Goal: Task Accomplishment & Management: Manage account settings

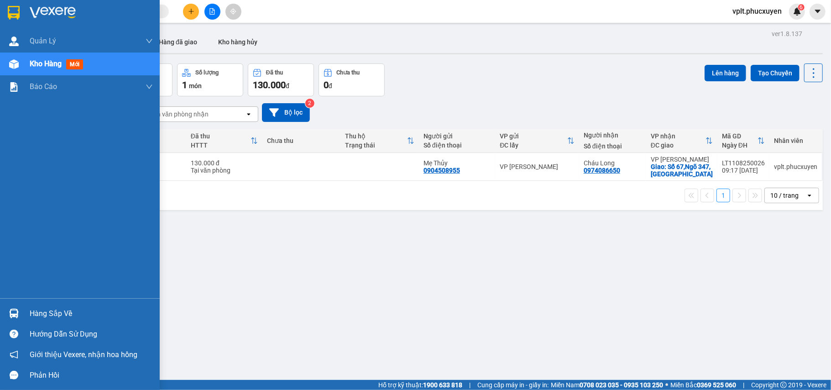
drag, startPoint x: 41, startPoint y: 311, endPoint x: 356, endPoint y: 312, distance: 315.7
click at [41, 312] on div "Hàng sắp về" at bounding box center [91, 314] width 123 height 14
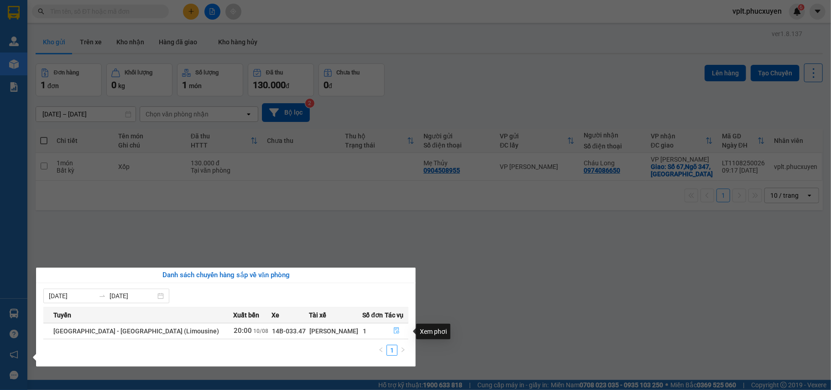
click at [394, 329] on icon "file-done" at bounding box center [396, 331] width 5 height 6
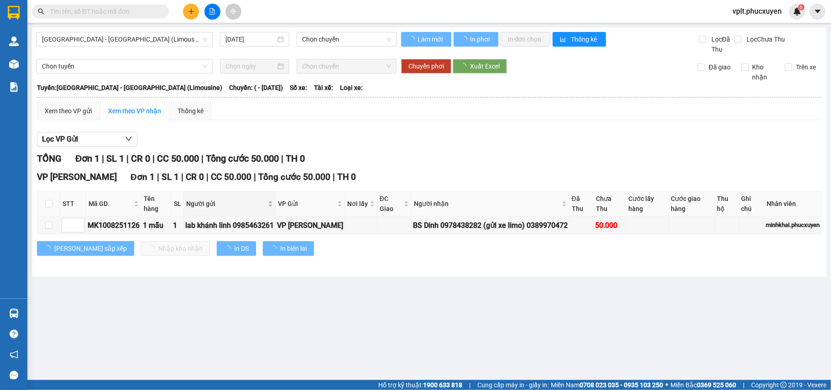
type input "[DATE]"
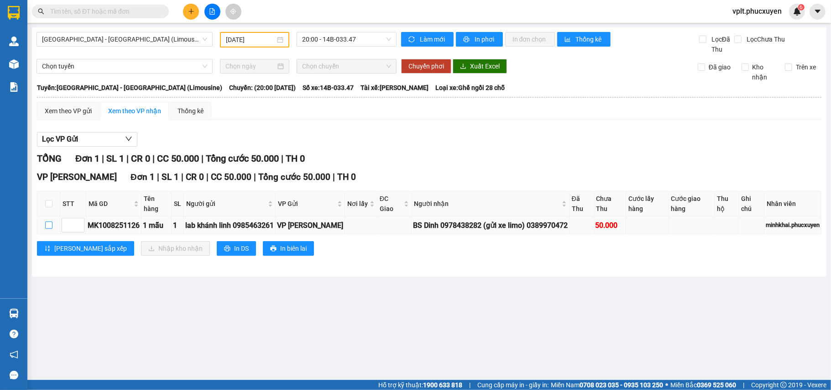
click at [47, 224] on input "checkbox" at bounding box center [48, 224] width 7 height 7
checkbox input "true"
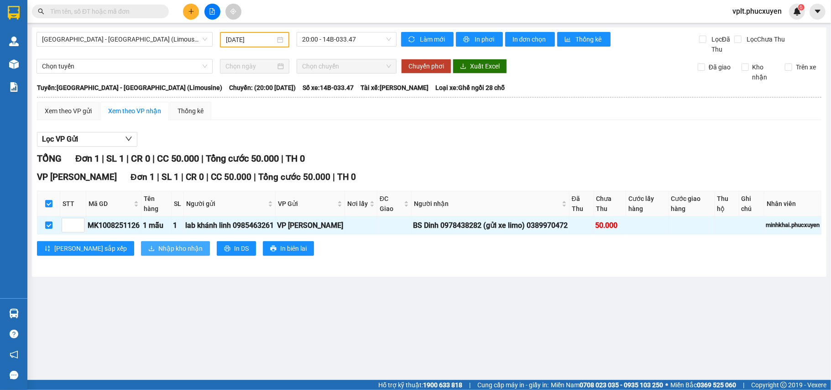
drag, startPoint x: 143, startPoint y: 253, endPoint x: 192, endPoint y: 222, distance: 57.8
click at [158, 252] on span "Nhập kho nhận" at bounding box center [180, 248] width 44 height 10
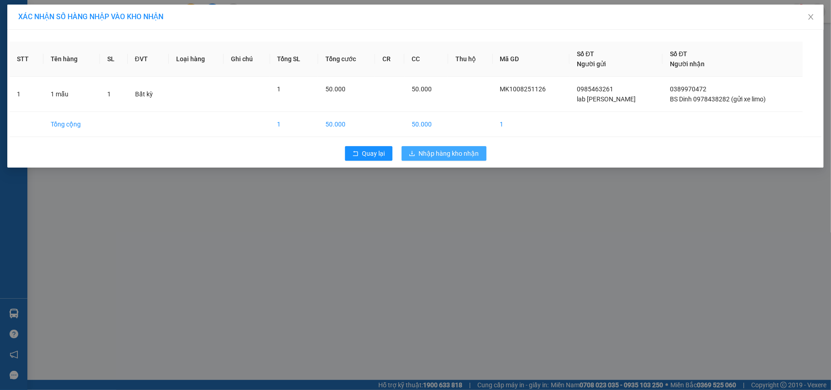
click at [455, 154] on span "Nhập hàng kho nhận" at bounding box center [449, 153] width 60 height 10
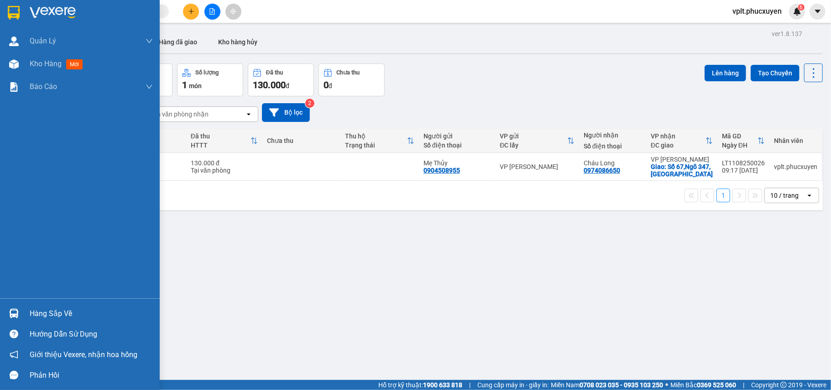
click at [47, 314] on div "Hàng sắp về" at bounding box center [91, 314] width 123 height 14
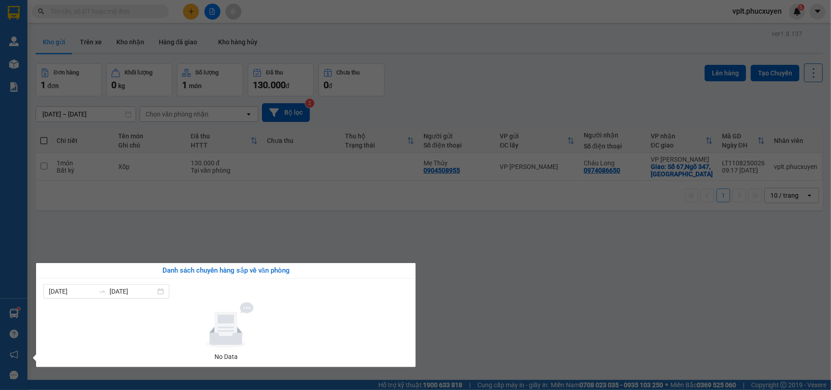
click at [475, 325] on section "Kết quả tìm kiếm ( 0 ) Bộ lọc No Data vplt.[PERSON_NAME] 6 [PERSON_NAME] lý gia…" at bounding box center [415, 195] width 831 height 390
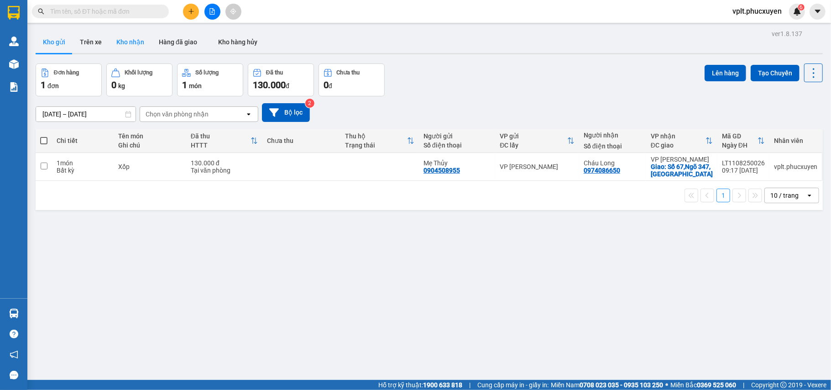
click at [135, 41] on button "Kho nhận" at bounding box center [130, 42] width 42 height 22
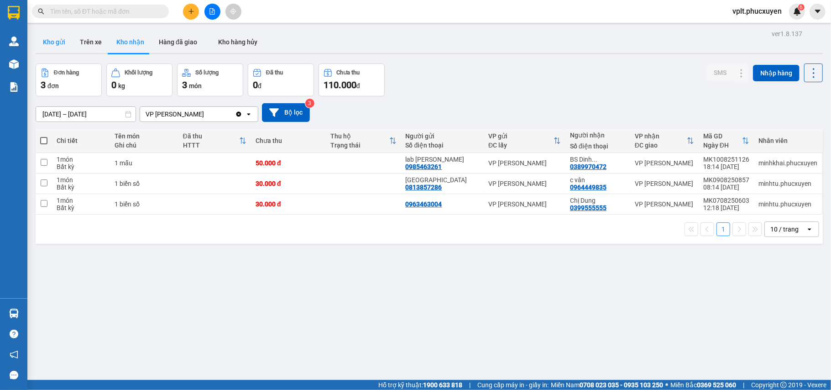
click at [56, 41] on button "Kho gửi" at bounding box center [54, 42] width 37 height 22
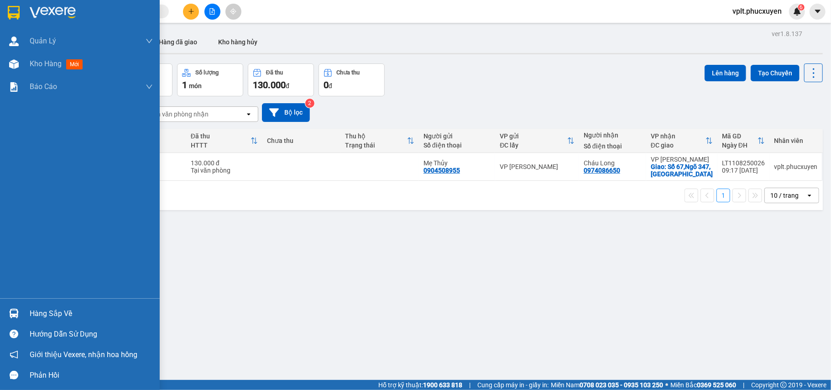
click at [55, 317] on div "Hàng sắp về" at bounding box center [91, 314] width 123 height 14
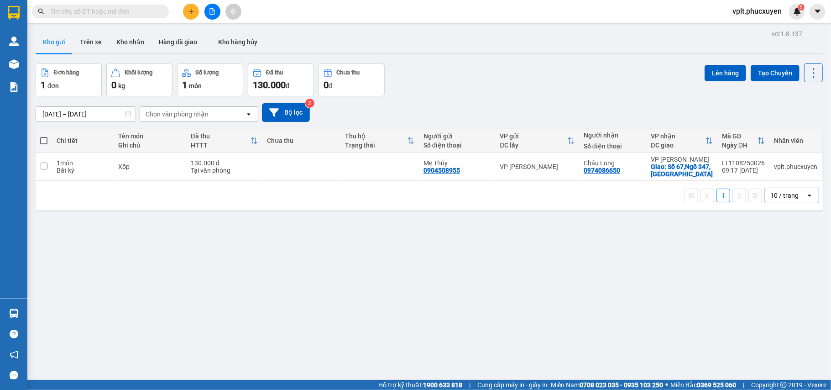
drag, startPoint x: 444, startPoint y: 331, endPoint x: 293, endPoint y: 250, distance: 171.5
click at [443, 332] on section "Kết quả tìm kiếm ( 0 ) Bộ lọc No Data vplt.phucxuyen 6 Quản Lý Quản lý giao nhậ…" at bounding box center [415, 195] width 831 height 390
click at [130, 39] on button "Kho nhận" at bounding box center [130, 42] width 42 height 22
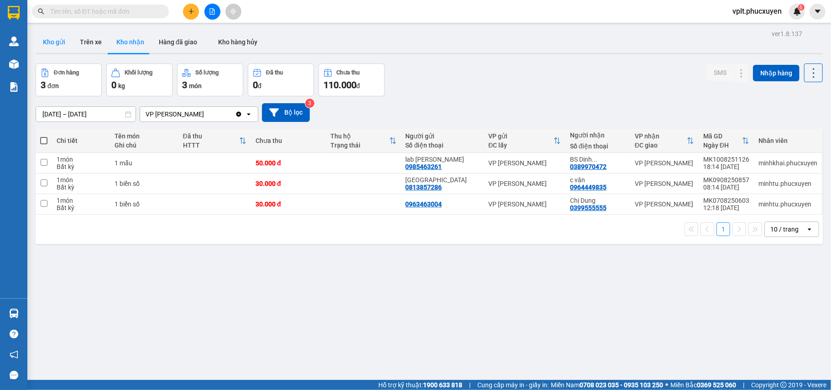
click at [51, 42] on button "Kho gửi" at bounding box center [54, 42] width 37 height 22
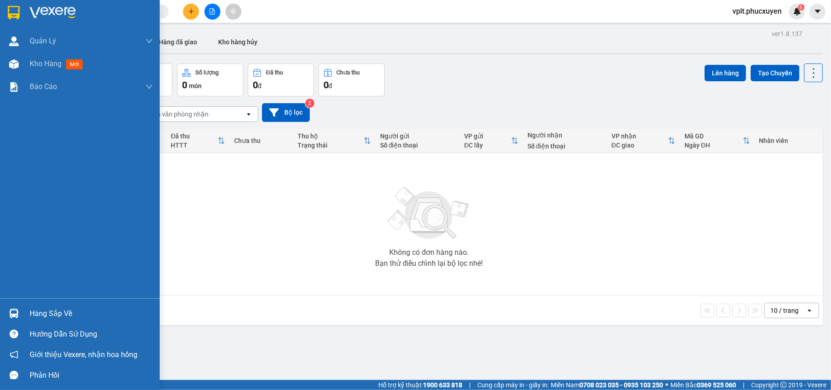
click at [53, 308] on div "Hàng sắp về" at bounding box center [91, 314] width 123 height 14
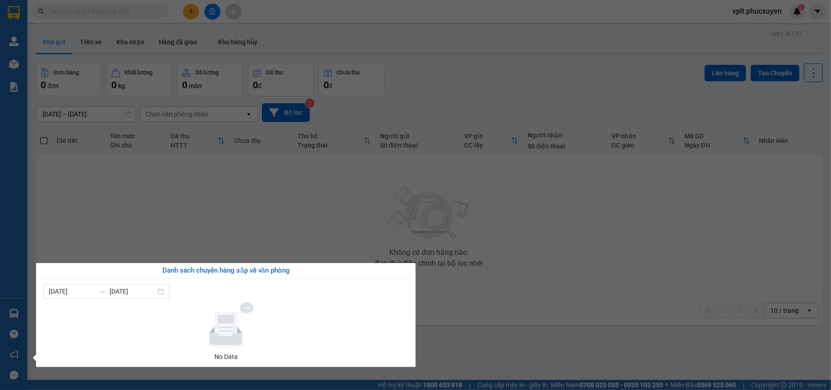
drag, startPoint x: 452, startPoint y: 348, endPoint x: 402, endPoint y: 143, distance: 210.8
click at [451, 348] on section "Kết quả tìm kiếm ( 0 ) Bộ lọc No Data vplt.phucxuyen 6 Quản Lý Quản lý giao nhậ…" at bounding box center [415, 195] width 831 height 390
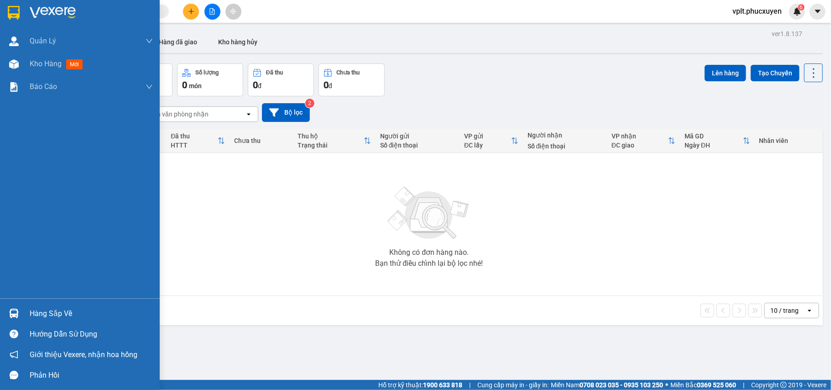
drag, startPoint x: 61, startPoint y: 318, endPoint x: 120, endPoint y: 314, distance: 59.4
click at [64, 317] on div "Hàng sắp về" at bounding box center [91, 314] width 123 height 14
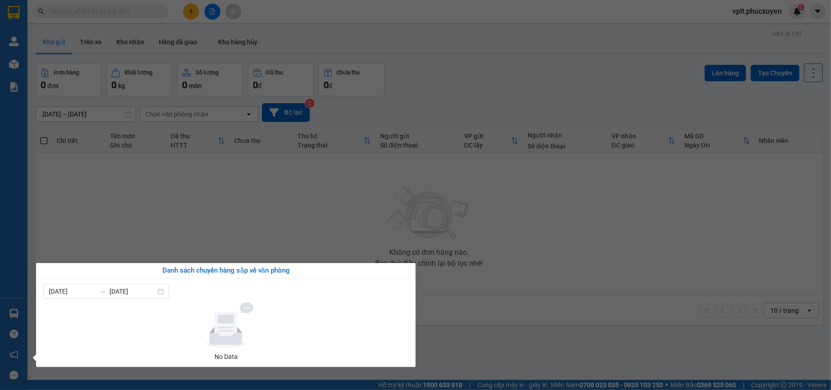
click at [460, 344] on section "Kết quả tìm kiếm ( 0 ) Bộ lọc No Data vplt.phucxuyen 6 Quản Lý Quản lý giao nhậ…" at bounding box center [415, 195] width 831 height 390
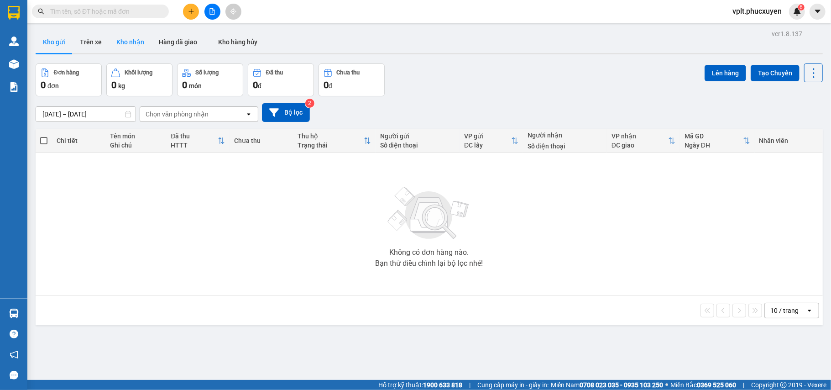
click at [137, 40] on button "Kho nhận" at bounding box center [130, 42] width 42 height 22
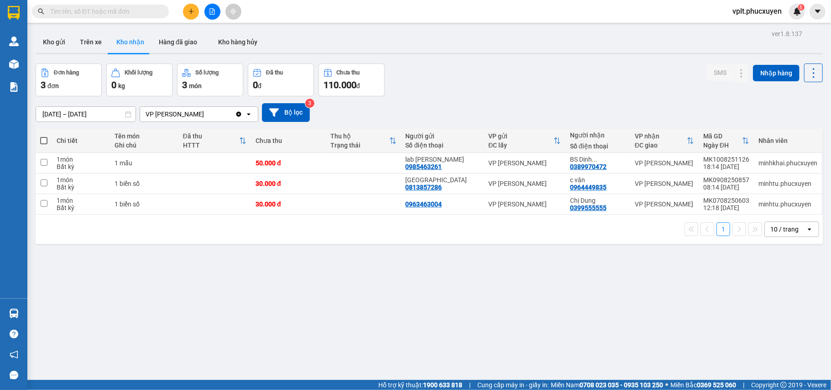
drag, startPoint x: 47, startPoint y: 39, endPoint x: 369, endPoint y: 31, distance: 322.7
click at [47, 39] on button "Kho gửi" at bounding box center [54, 42] width 37 height 22
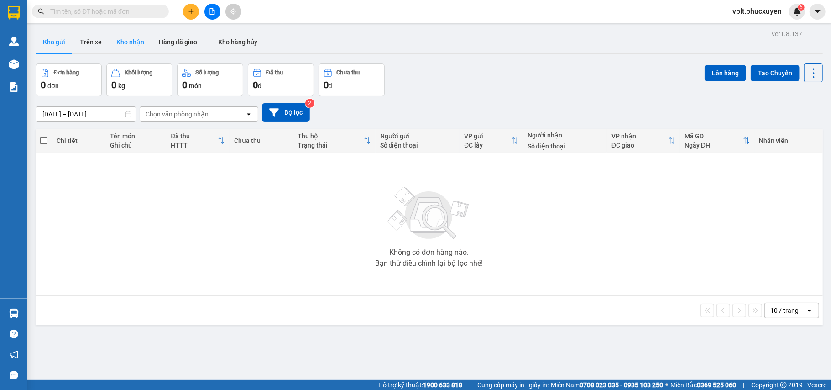
click at [130, 39] on button "Kho nhận" at bounding box center [130, 42] width 42 height 22
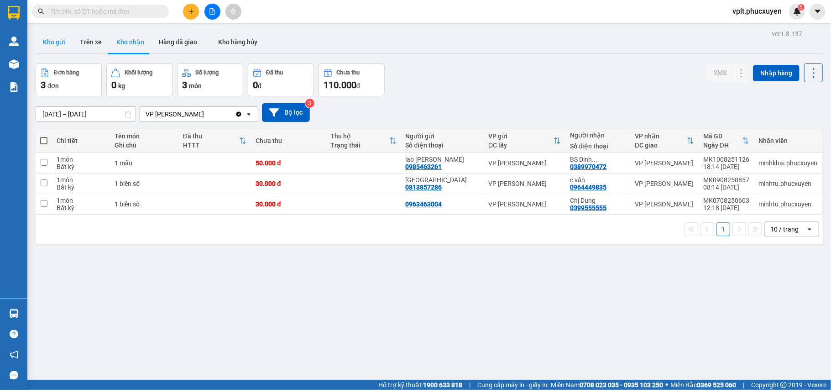
click at [48, 39] on button "Kho gửi" at bounding box center [54, 42] width 37 height 22
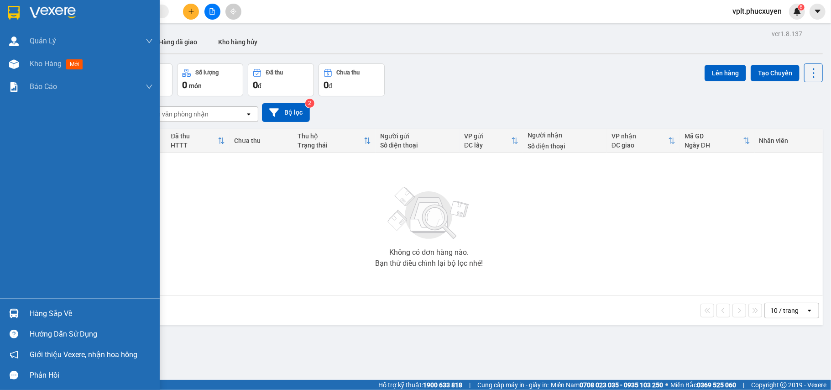
click at [64, 309] on div "Hàng sắp về" at bounding box center [91, 314] width 123 height 14
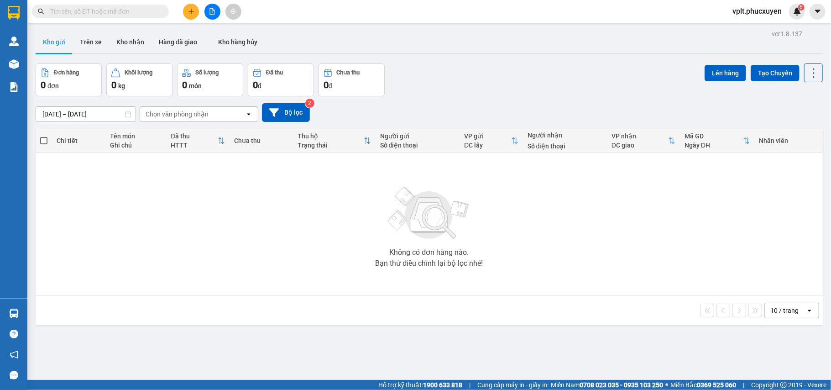
drag, startPoint x: 432, startPoint y: 334, endPoint x: 292, endPoint y: 384, distance: 148.1
click at [433, 335] on section "Kết quả tìm kiếm ( 0 ) Bộ lọc No Data vplt.phucxuyen 6 Quản Lý Quản lý giao nhậ…" at bounding box center [415, 195] width 831 height 390
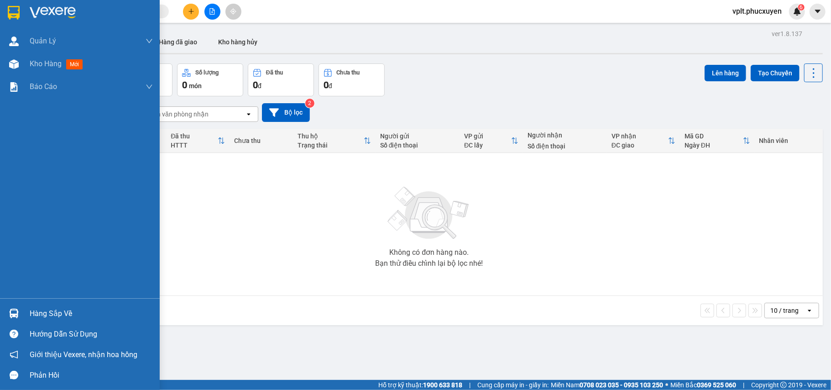
drag, startPoint x: 57, startPoint y: 316, endPoint x: 103, endPoint y: 323, distance: 47.1
click at [60, 316] on div "Hàng sắp về" at bounding box center [91, 314] width 123 height 14
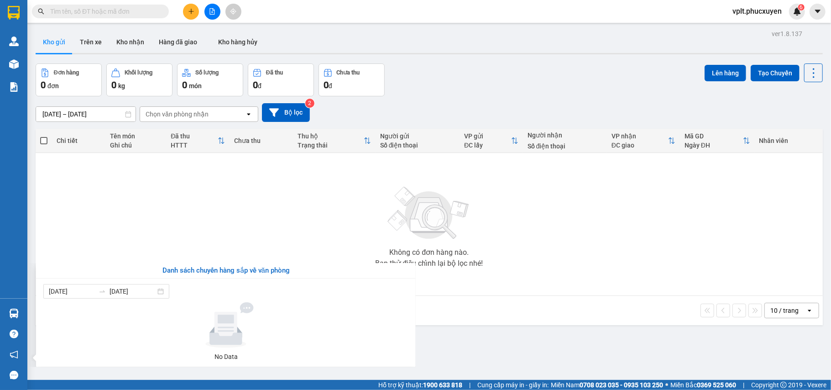
drag, startPoint x: 475, startPoint y: 349, endPoint x: 221, endPoint y: 353, distance: 254.2
click at [474, 348] on section "Kết quả tìm kiếm ( 0 ) Bộ lọc No Data vplt.phucxuyen 6 Quản Lý Quản lý giao nhậ…" at bounding box center [415, 195] width 831 height 390
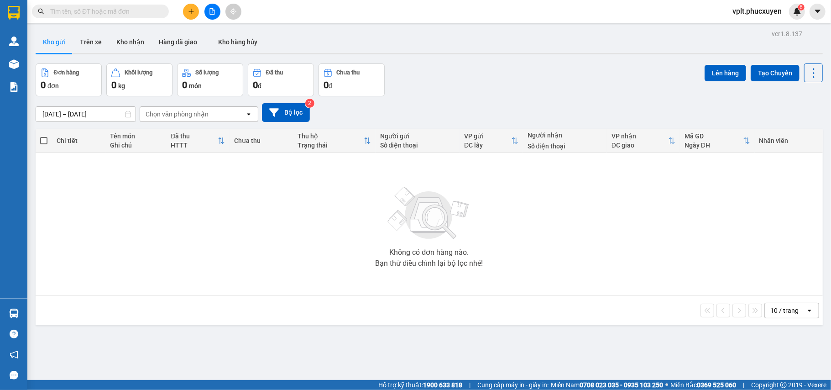
click at [752, 12] on span "vplt.phucxuyen" at bounding box center [757, 10] width 64 height 11
click at [752, 30] on span "Đăng xuất" at bounding box center [761, 28] width 45 height 10
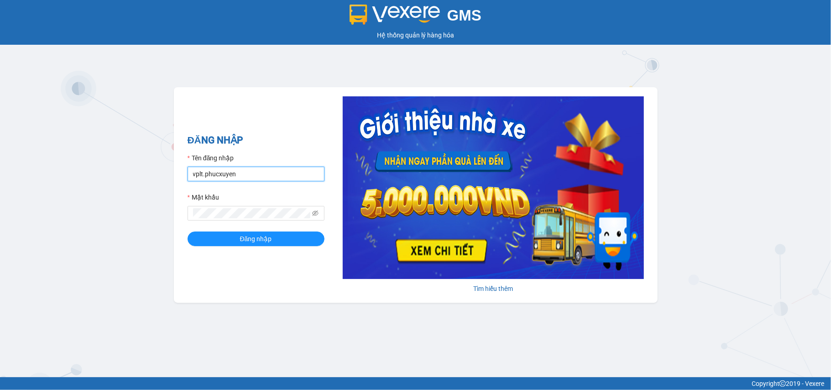
click at [262, 179] on input "vplt.phucxuyen" at bounding box center [256, 174] width 137 height 15
type input "vtthuhuong.phucxuyen"
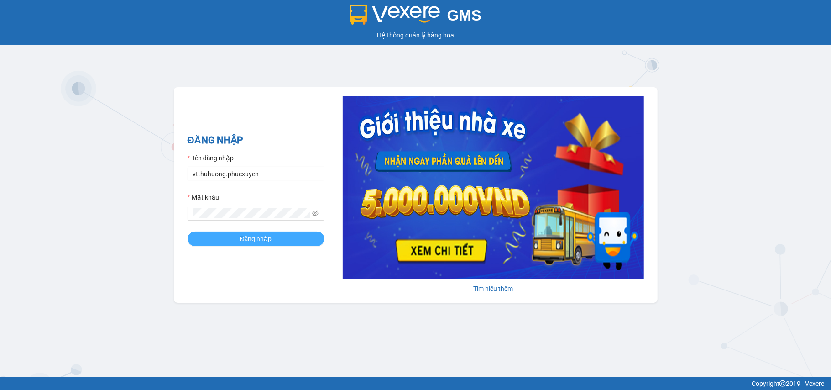
click at [239, 236] on button "Đăng nhập" at bounding box center [256, 238] width 137 height 15
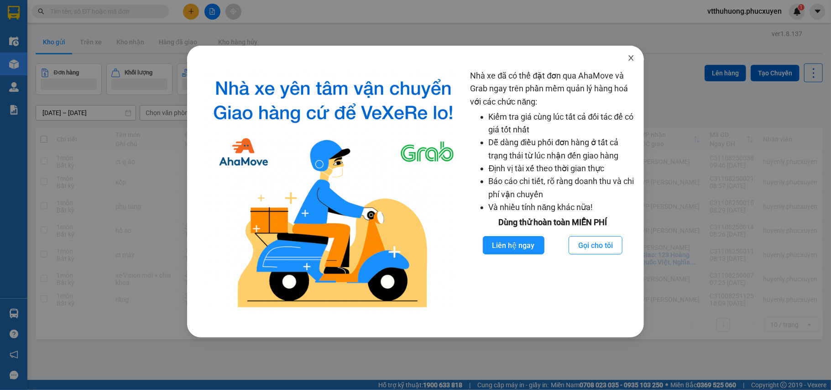
click at [634, 57] on icon "close" at bounding box center [630, 57] width 7 height 7
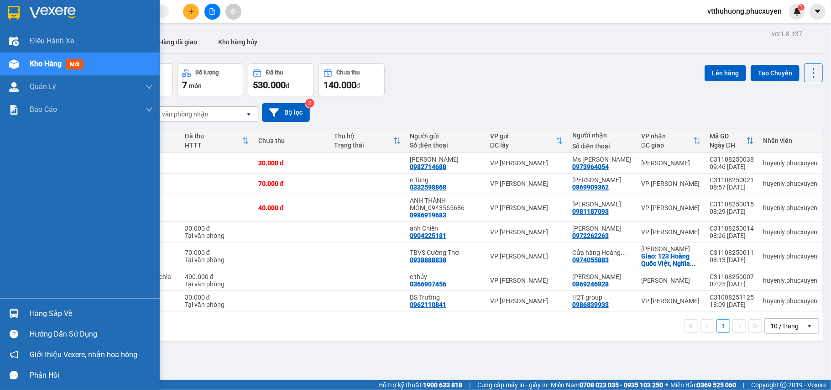
click at [52, 309] on div "Hàng sắp về" at bounding box center [91, 314] width 123 height 14
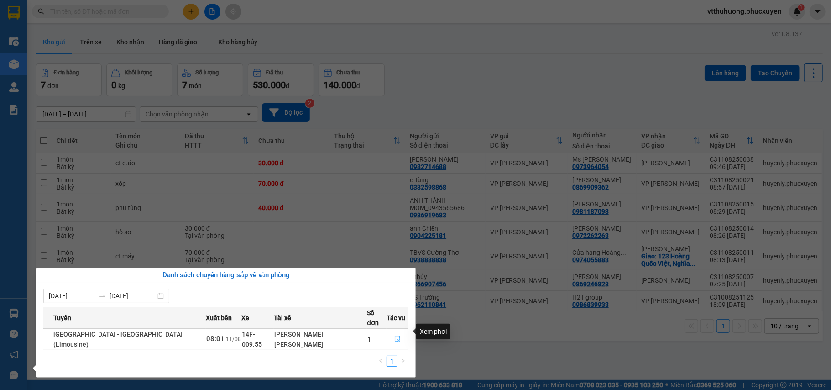
click at [395, 336] on icon "file-done" at bounding box center [397, 339] width 5 height 6
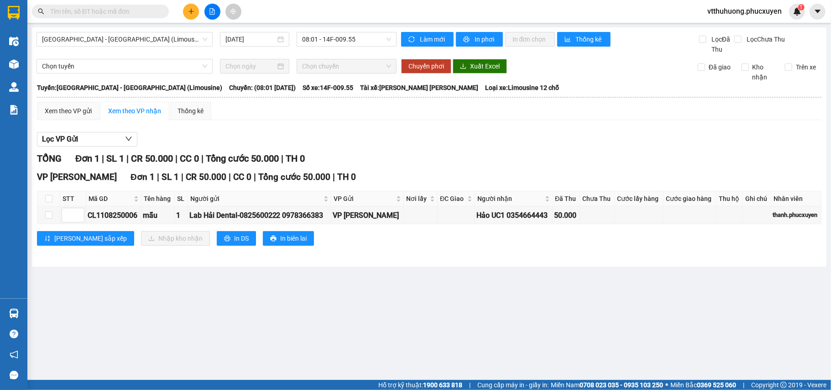
click at [734, 14] on span "vtthuhuong.phucxuyen" at bounding box center [744, 10] width 89 height 11
click at [730, 31] on span "Đăng xuất" at bounding box center [747, 28] width 71 height 10
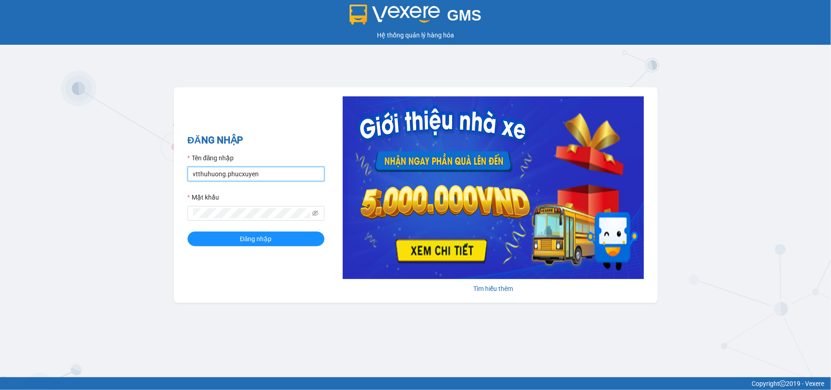
click at [278, 178] on input "vtthuhuong.phucxuyen" at bounding box center [256, 174] width 137 height 15
type input "vplt.phucxuyen"
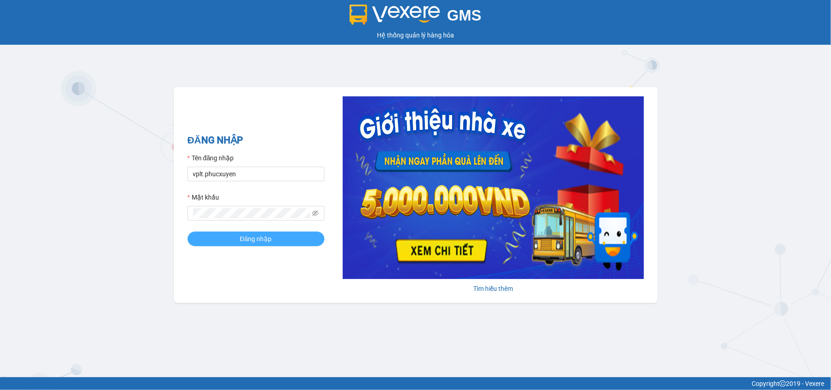
click at [254, 234] on span "Đăng nhập" at bounding box center [256, 239] width 32 height 10
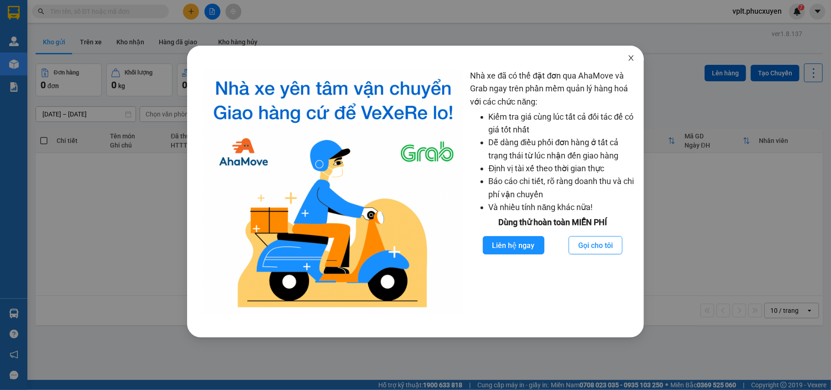
click at [632, 57] on icon "close" at bounding box center [630, 57] width 7 height 7
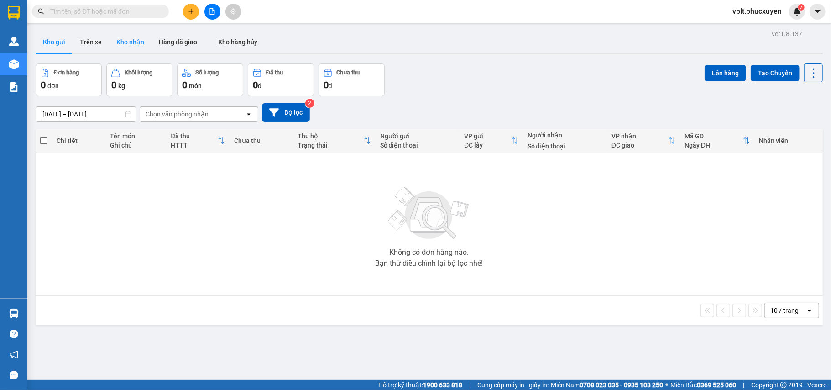
click at [129, 40] on button "Kho nhận" at bounding box center [130, 42] width 42 height 22
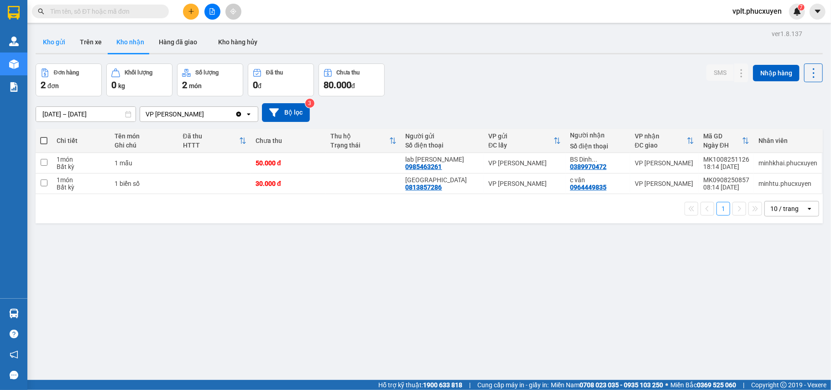
click at [47, 37] on button "Kho gửi" at bounding box center [54, 42] width 37 height 22
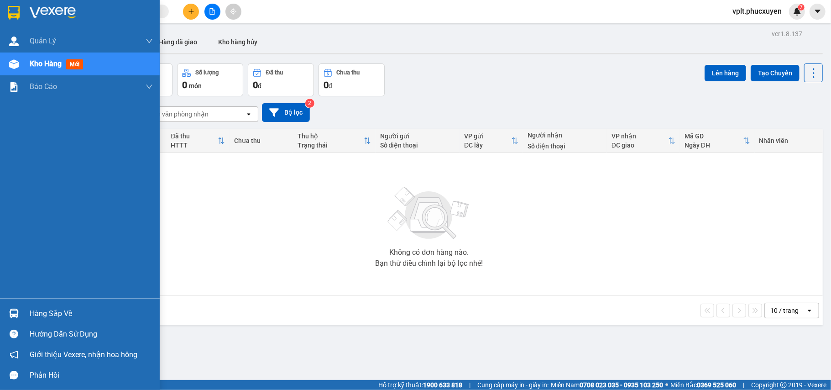
drag, startPoint x: 50, startPoint y: 314, endPoint x: 177, endPoint y: 289, distance: 129.2
click at [51, 314] on div "Hàng sắp về" at bounding box center [91, 314] width 123 height 14
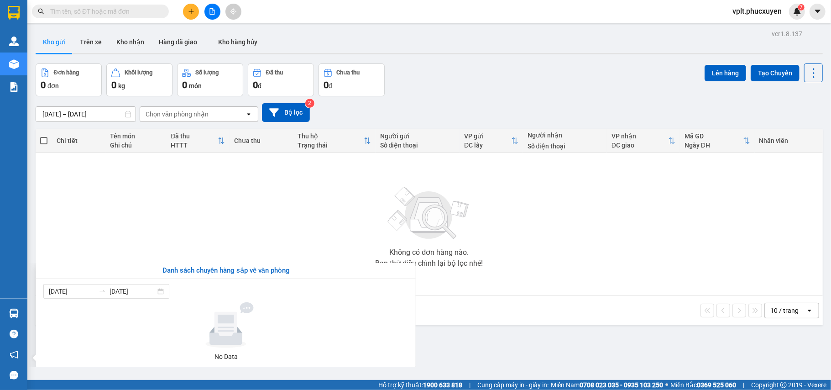
click at [473, 357] on section "Kết quả tìm kiếm ( 0 ) Bộ lọc No Data vplt.phucxuyen 7 Quản Lý Quản lý giao nhậ…" at bounding box center [415, 195] width 831 height 390
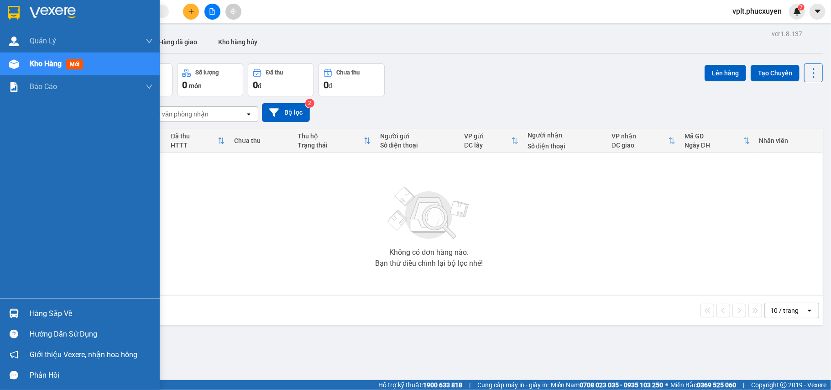
drag, startPoint x: 51, startPoint y: 314, endPoint x: 482, endPoint y: 319, distance: 430.8
click at [55, 314] on div "Hàng sắp về" at bounding box center [91, 314] width 123 height 14
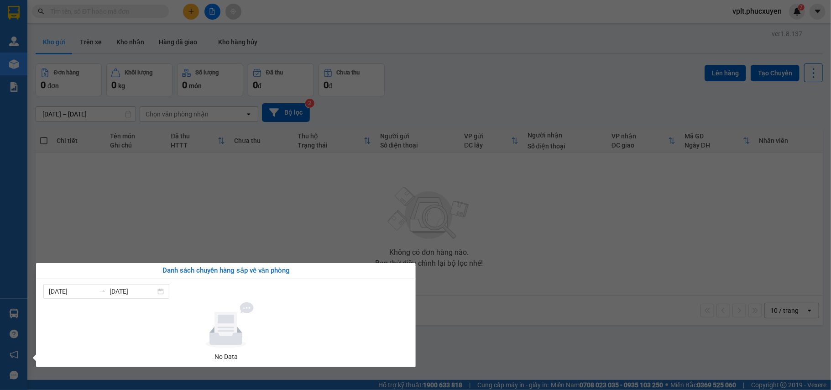
click at [443, 353] on section "Kết quả tìm kiếm ( 0 ) Bộ lọc No Data vplt.phucxuyen 7 Quản Lý Quản lý giao nhậ…" at bounding box center [415, 195] width 831 height 390
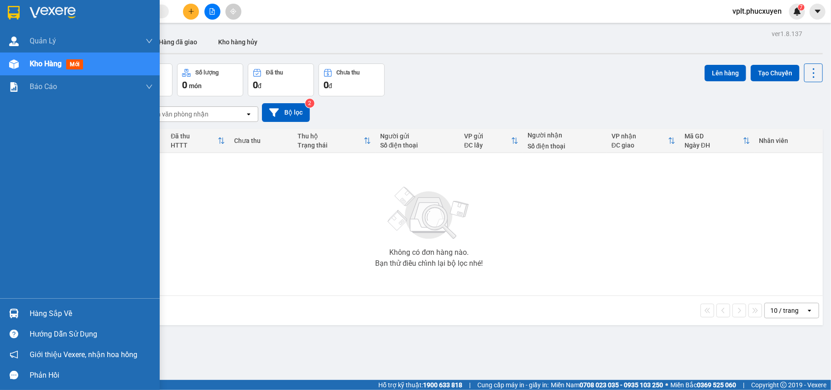
click at [69, 309] on div "Hàng sắp về" at bounding box center [91, 314] width 123 height 14
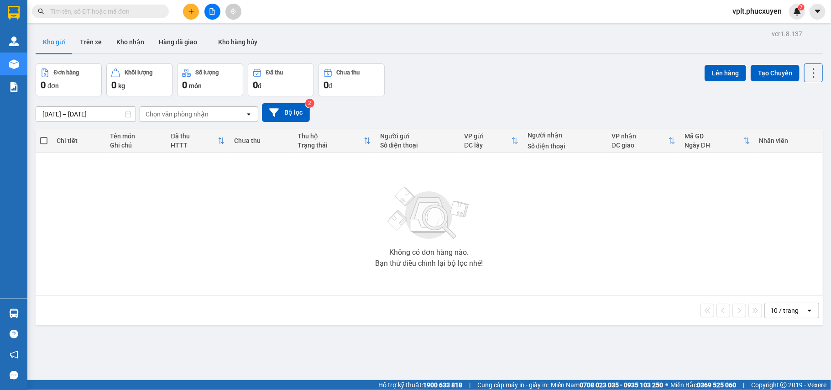
click at [488, 85] on section "Kết quả tìm kiếm ( 0 ) Bộ lọc No Data vplt.phucxuyen 7 Quản Lý Quản lý giao nhậ…" at bounding box center [415, 195] width 831 height 390
click at [190, 6] on button at bounding box center [191, 12] width 16 height 16
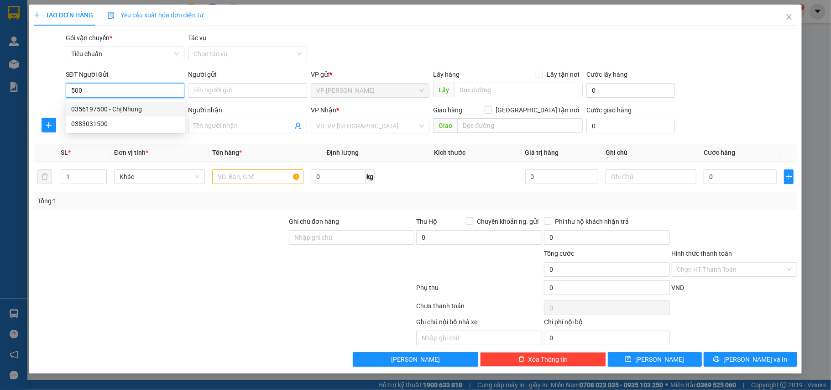
click at [112, 108] on div "0356197500 - Chị Nhung" at bounding box center [125, 109] width 108 height 10
type input "0356197500"
type input "Chị Nhung"
type input "Monbay"
type input "0356197500"
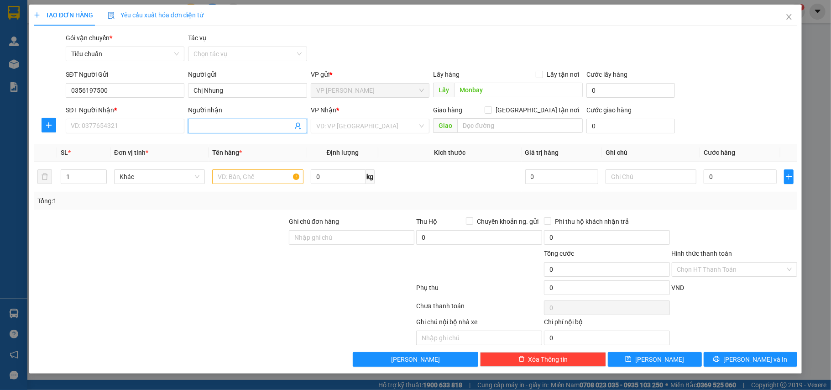
click at [298, 121] on span at bounding box center [297, 126] width 7 height 10
click at [298, 125] on icon "user-add" at bounding box center [297, 125] width 7 height 7
click at [322, 70] on span "A Nghĩa" at bounding box center [315, 72] width 22 height 7
type input "0363980215"
type input "A Nghĩa"
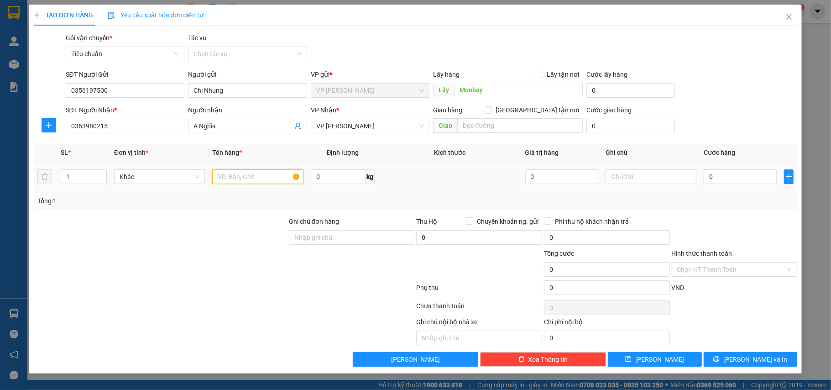
click at [259, 179] on input "text" at bounding box center [257, 176] width 91 height 15
type input "1 bao"
click at [746, 178] on input "0" at bounding box center [740, 176] width 73 height 15
type input "9"
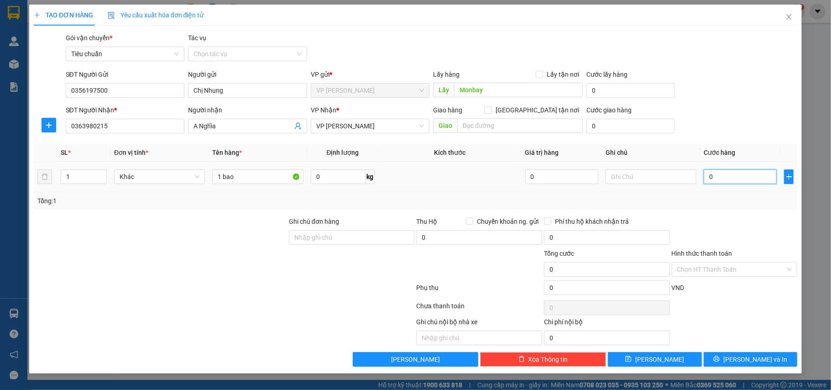
type input "9"
type input "90"
click at [720, 362] on icon "printer" at bounding box center [716, 358] width 6 height 6
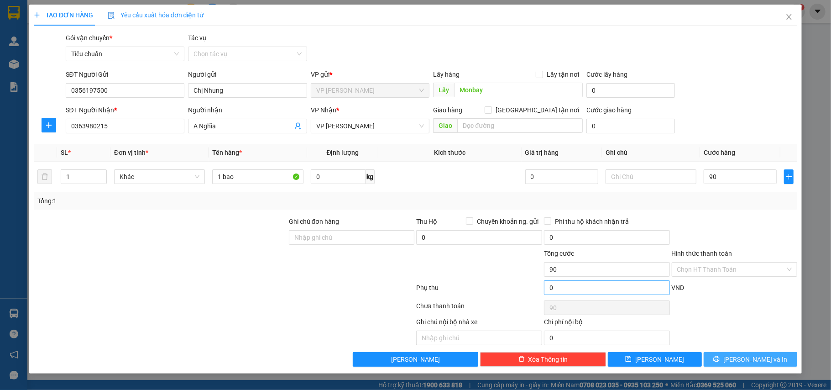
type input "90.000"
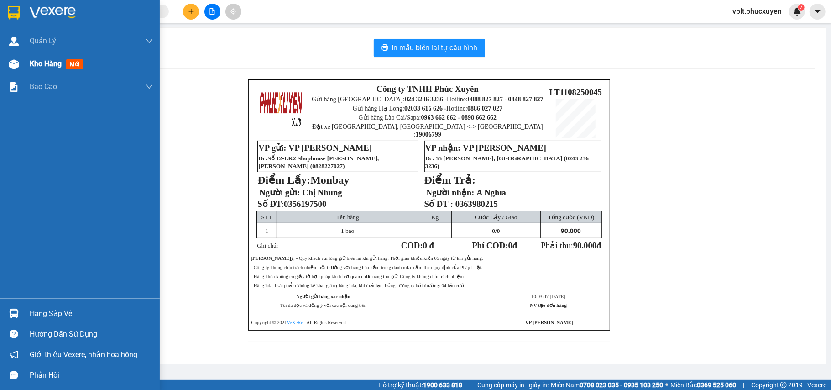
click at [41, 63] on span "Kho hàng" at bounding box center [46, 63] width 32 height 9
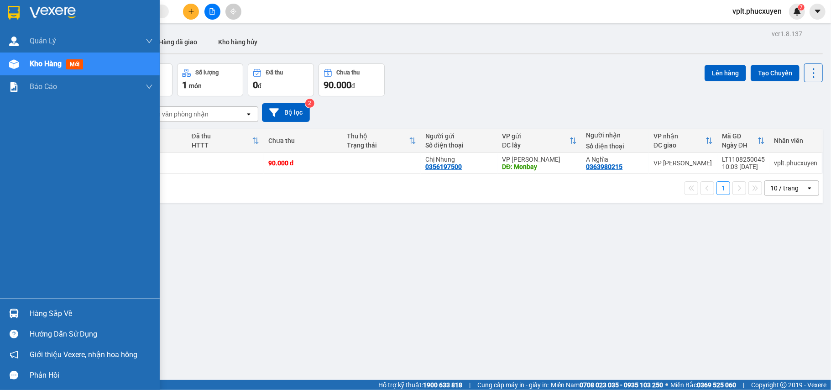
click at [46, 317] on div "Hàng sắp về" at bounding box center [91, 314] width 123 height 14
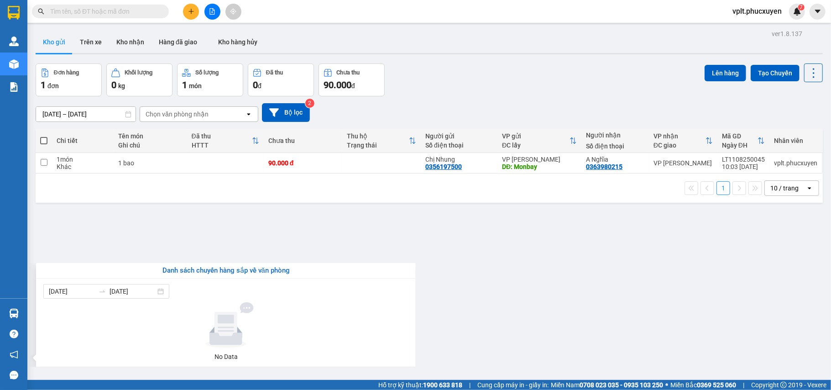
click at [510, 322] on section "Kết quả tìm kiếm ( 0 ) Bộ lọc No Data vplt.phucxuyen 7 Quản Lý Quản lý giao nhậ…" at bounding box center [415, 195] width 831 height 390
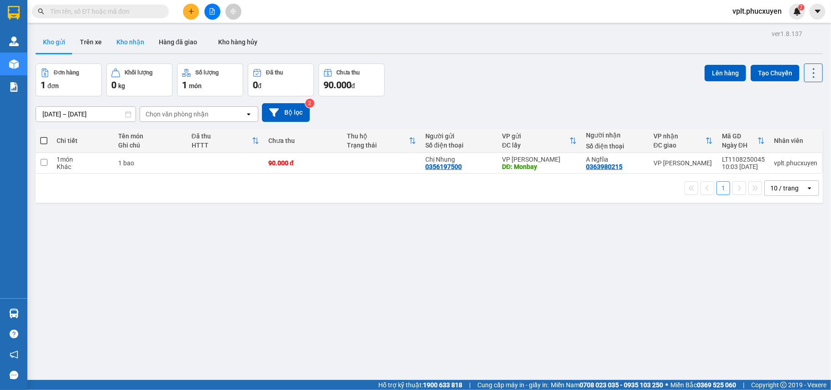
click at [124, 37] on button "Kho nhận" at bounding box center [130, 42] width 42 height 22
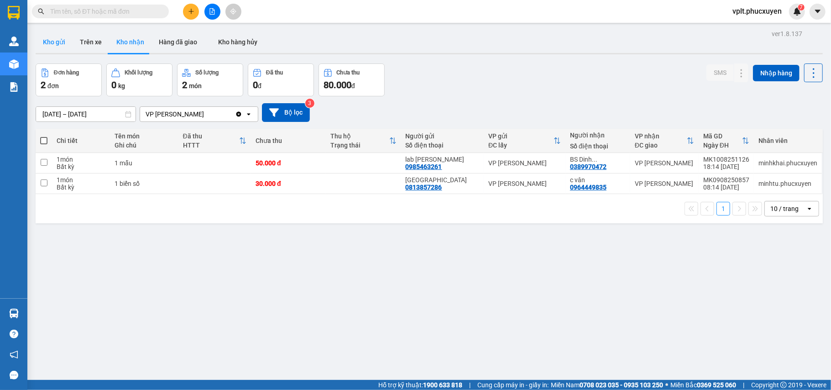
click at [45, 43] on button "Kho gửi" at bounding box center [54, 42] width 37 height 22
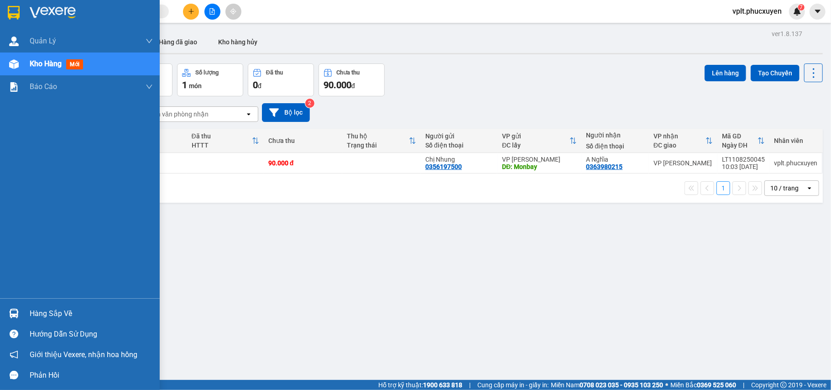
drag, startPoint x: 21, startPoint y: 310, endPoint x: 137, endPoint y: 310, distance: 115.9
click at [25, 310] on div "Hàng sắp về" at bounding box center [80, 313] width 160 height 21
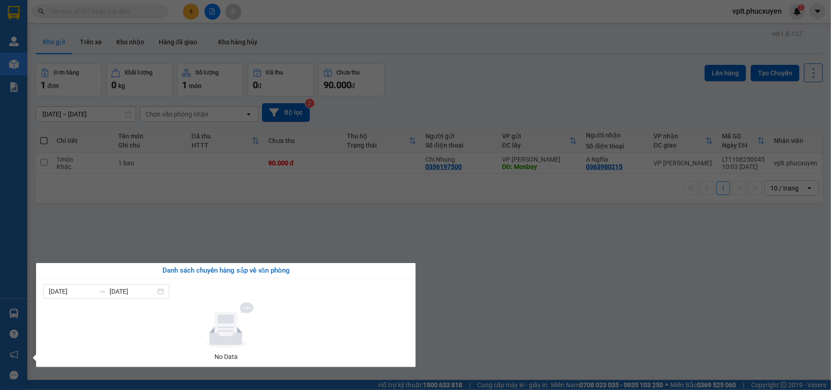
click at [457, 323] on section "Kết quả tìm kiếm ( 0 ) Bộ lọc No Data vplt.phucxuyen 7 Quản Lý Quản lý giao nhậ…" at bounding box center [415, 195] width 831 height 390
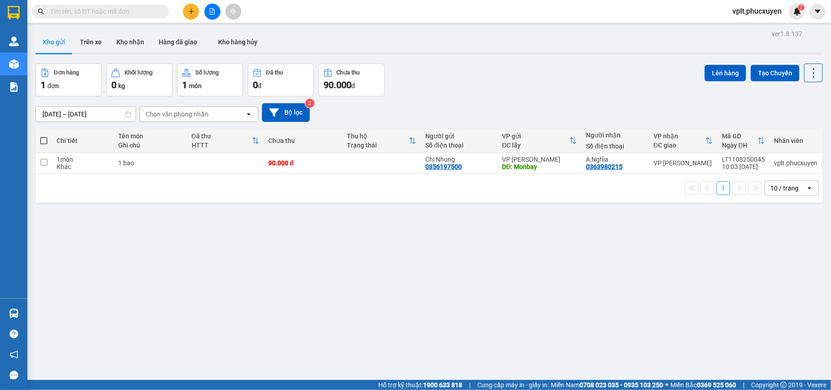
click at [194, 17] on button at bounding box center [191, 12] width 16 height 16
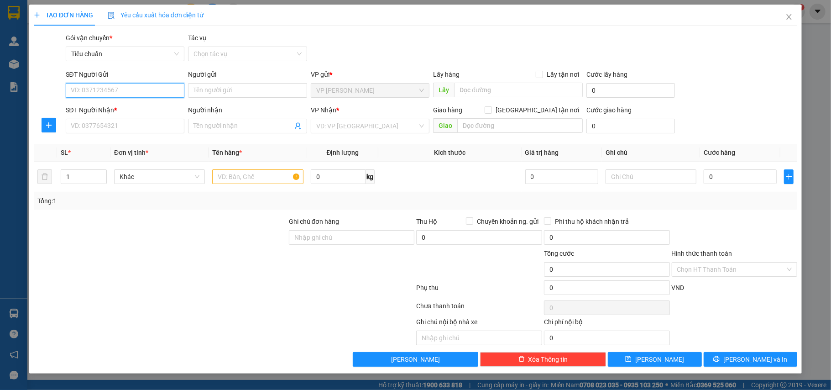
click at [118, 90] on input "SĐT Người Gửi" at bounding box center [125, 90] width 119 height 15
paste input "0352998638"
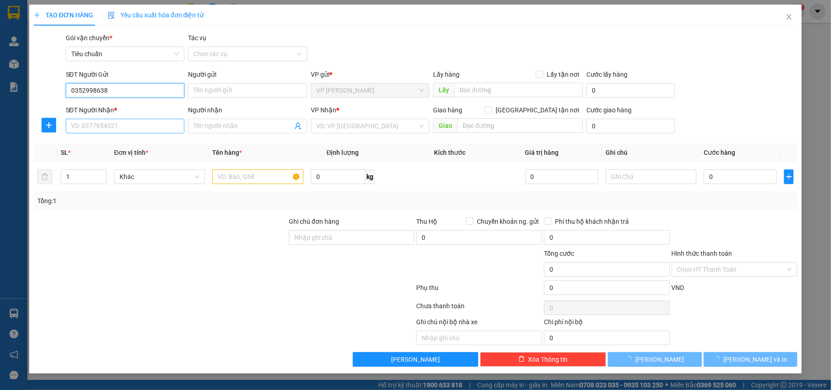
type input "0352998638"
click at [113, 128] on input "SĐT Người Nhận *" at bounding box center [125, 126] width 119 height 15
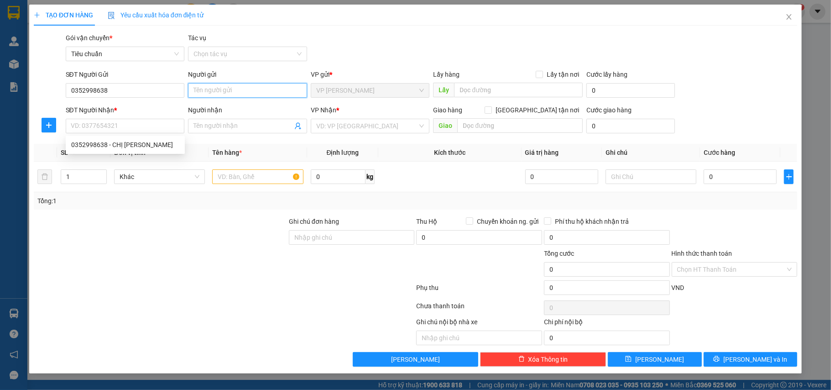
click at [222, 89] on input "Người gửi" at bounding box center [247, 90] width 119 height 15
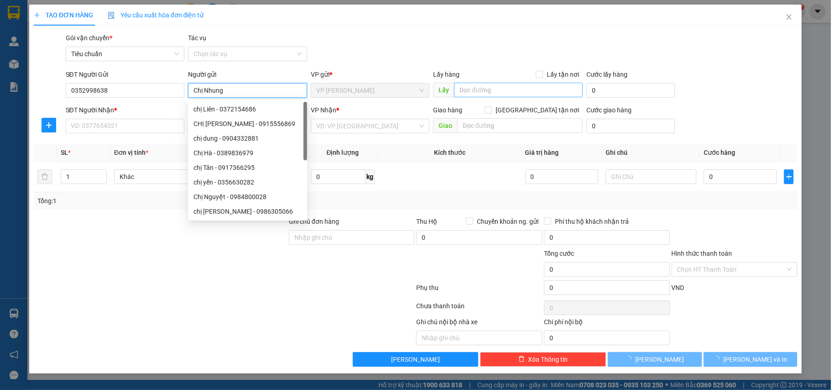
type input "Chị Nhung"
click at [515, 90] on input "text" at bounding box center [518, 90] width 129 height 15
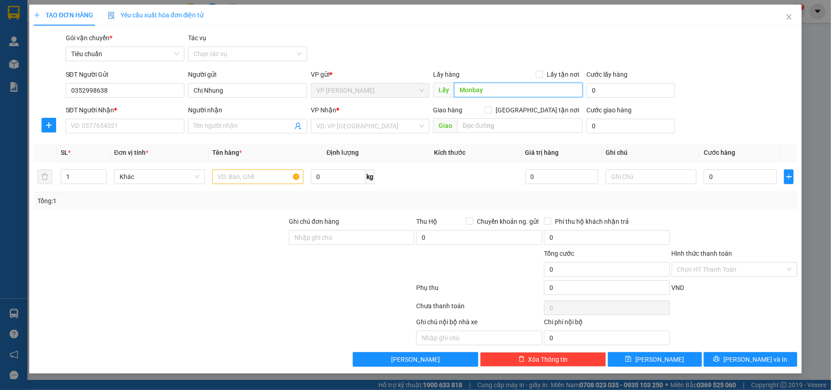
drag, startPoint x: 495, startPoint y: 94, endPoint x: 451, endPoint y: 86, distance: 44.5
click at [451, 86] on span "Lấy Monbay" at bounding box center [508, 90] width 150 height 15
type input "Vinhomes"
click at [112, 120] on input "SĐT Người Nhận *" at bounding box center [125, 126] width 119 height 15
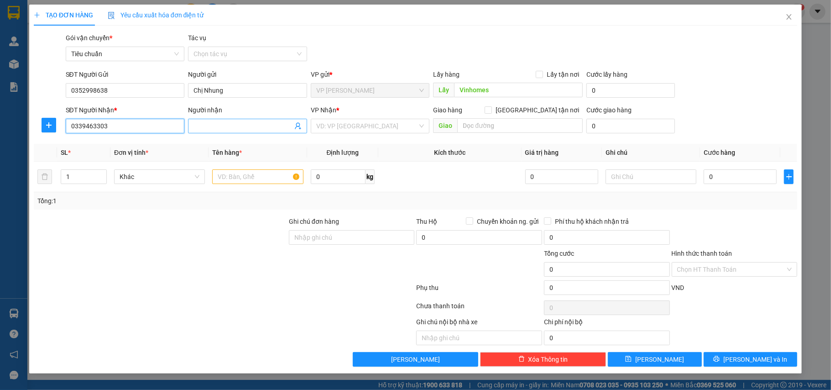
type input "0339463303"
click at [205, 128] on input "Người nhận" at bounding box center [242, 126] width 99 height 10
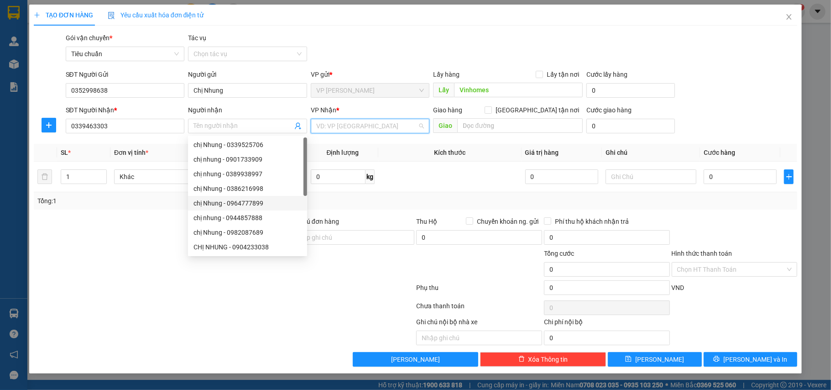
click at [383, 129] on input "search" at bounding box center [367, 126] width 102 height 14
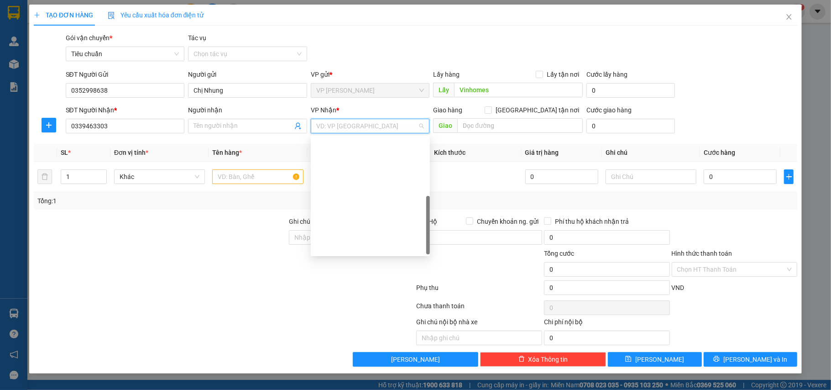
scroll to position [146, 0]
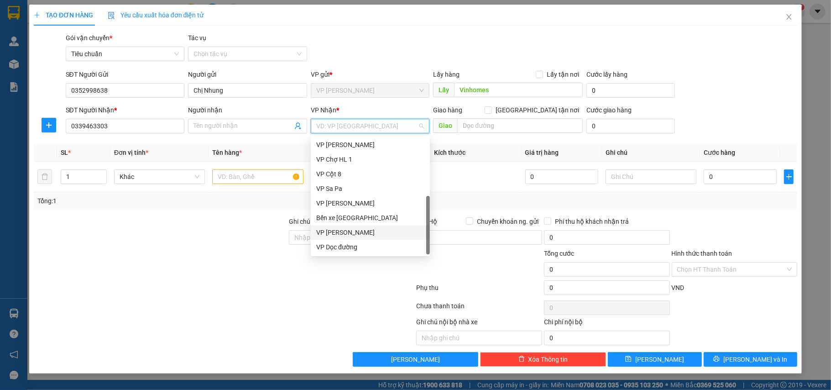
click at [376, 229] on div "VP [PERSON_NAME]" at bounding box center [370, 232] width 108 height 10
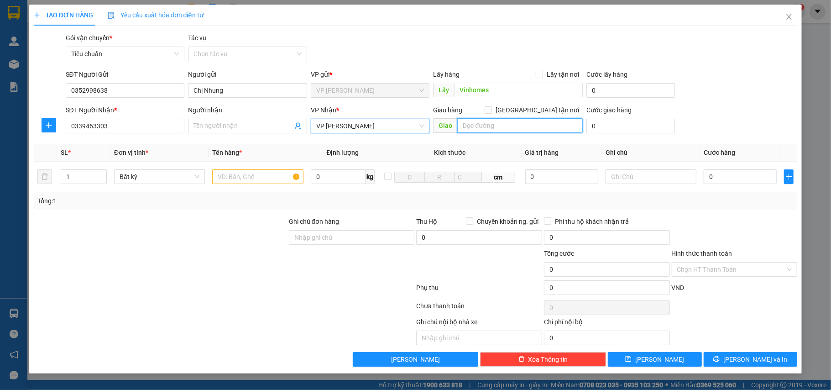
click at [487, 124] on input "text" at bounding box center [519, 125] width 125 height 15
type input "h"
type input "Hateco Xuân Phương,Nam Từ Liêm"
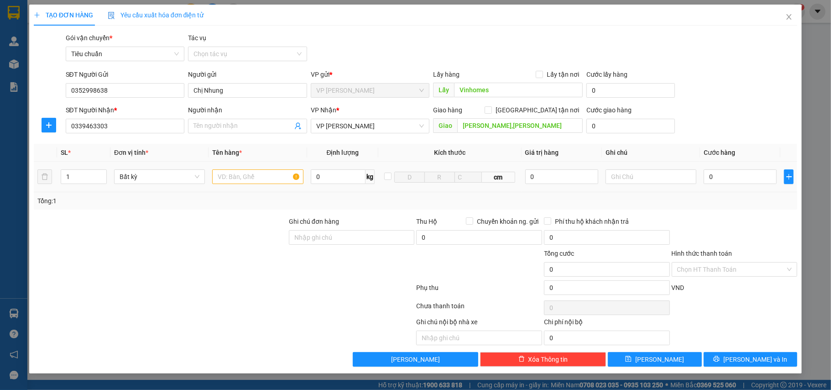
click at [247, 185] on div at bounding box center [257, 176] width 91 height 18
click at [247, 174] on input "text" at bounding box center [257, 176] width 91 height 15
type input "Xốp"
click at [491, 107] on input "[GEOGRAPHIC_DATA] tận nơi" at bounding box center [488, 109] width 6 height 6
checkbox input "true"
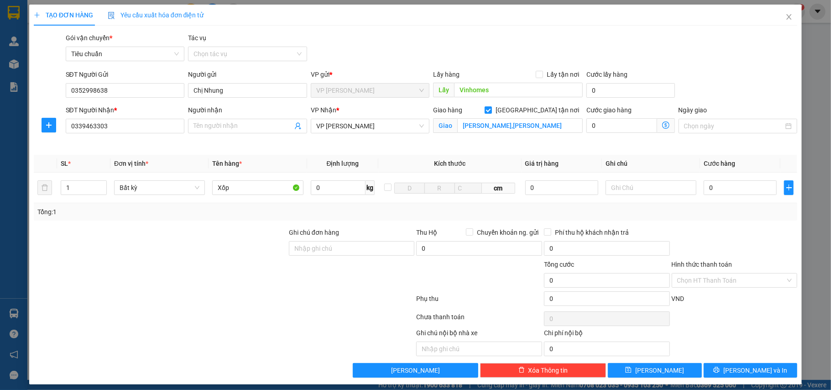
click at [662, 124] on icon "dollar-circle" at bounding box center [665, 124] width 7 height 7
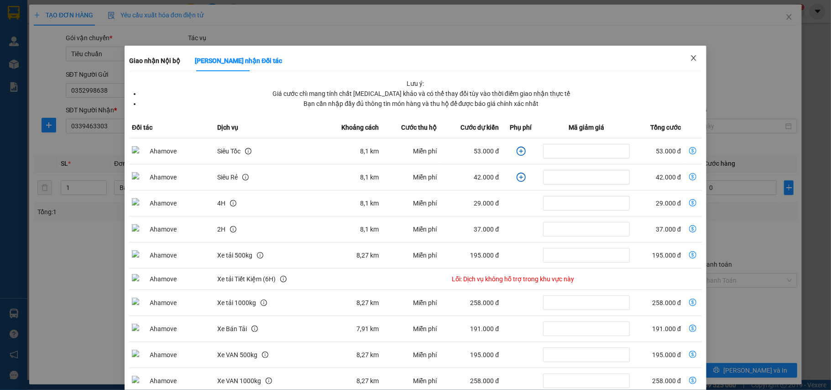
click at [690, 57] on icon "close" at bounding box center [693, 57] width 7 height 7
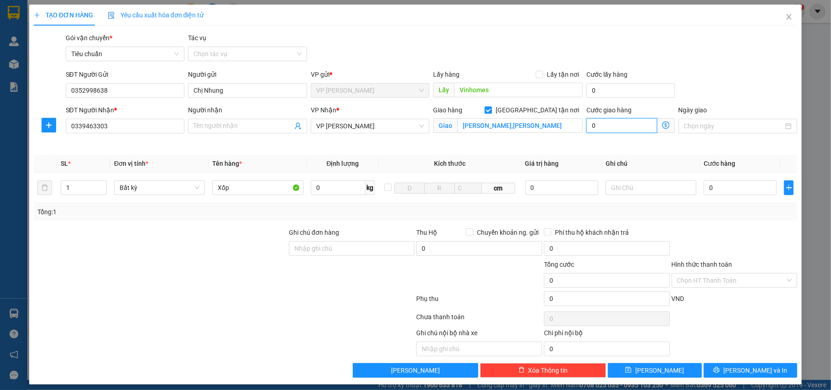
click at [623, 128] on input "0" at bounding box center [621, 125] width 70 height 15
type input "6"
type input "60"
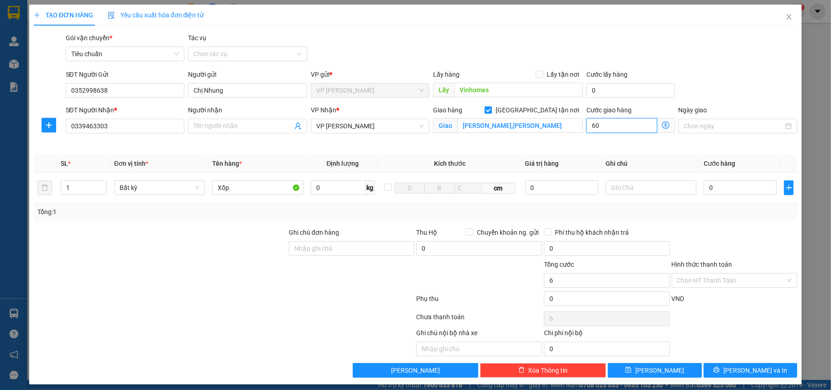
type input "60"
drag, startPoint x: 678, startPoint y: 48, endPoint x: 679, endPoint y: 53, distance: 4.7
click at [679, 50] on div "Gói vận chuyển * Tiêu chuẩn Tác vụ Chọn tác vụ" at bounding box center [432, 49] width 736 height 32
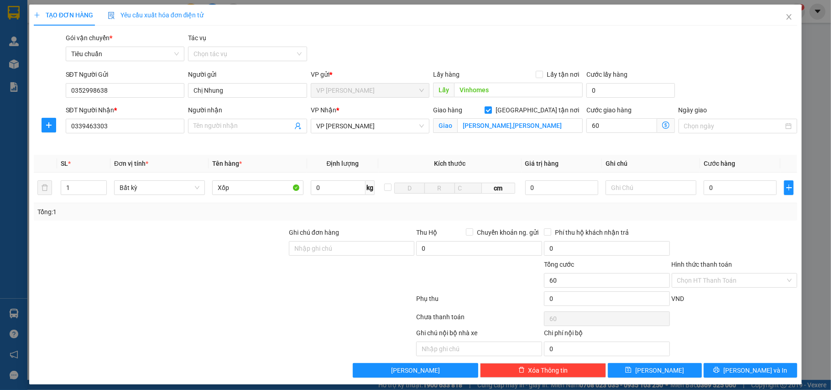
type input "60.000"
click at [662, 127] on icon "dollar-circle" at bounding box center [665, 124] width 7 height 7
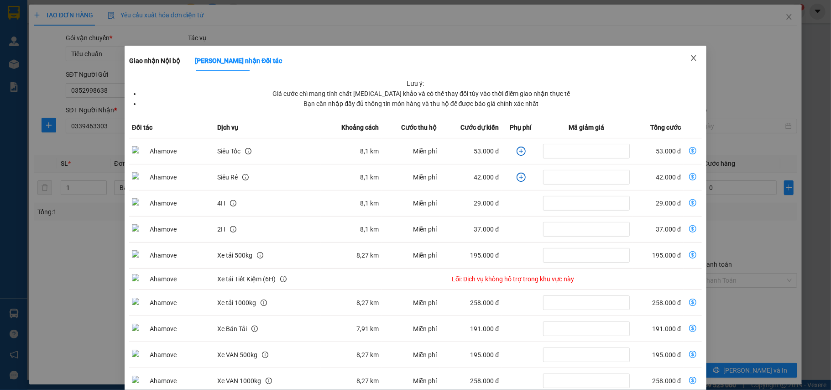
click at [690, 56] on icon "close" at bounding box center [693, 57] width 7 height 7
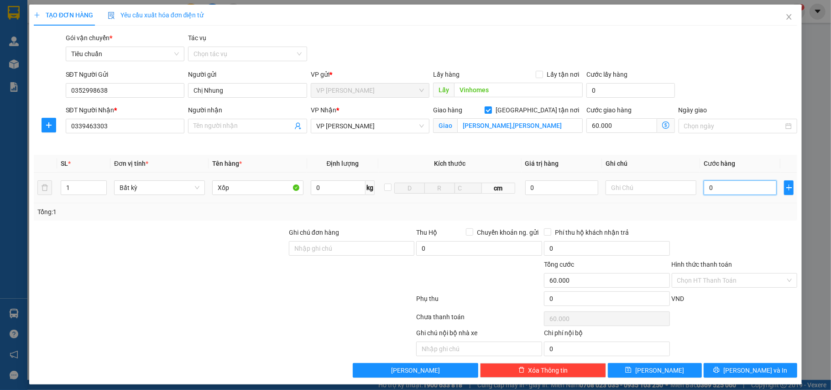
click at [732, 188] on input "0" at bounding box center [740, 187] width 73 height 15
type input "9"
type input "60.009"
type input "90"
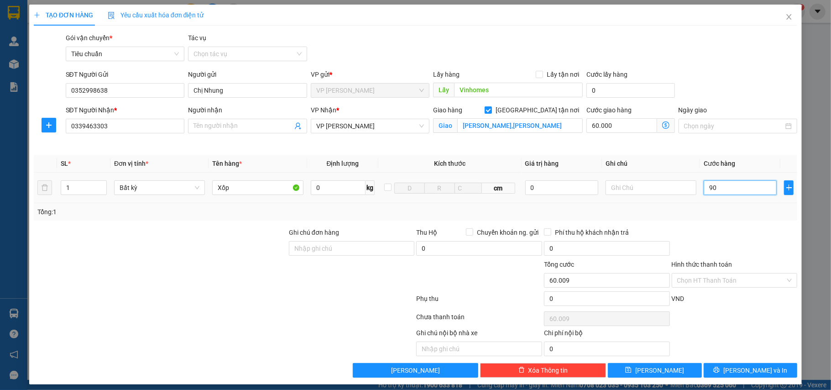
type input "60.090"
type input "90.000"
type input "150.000"
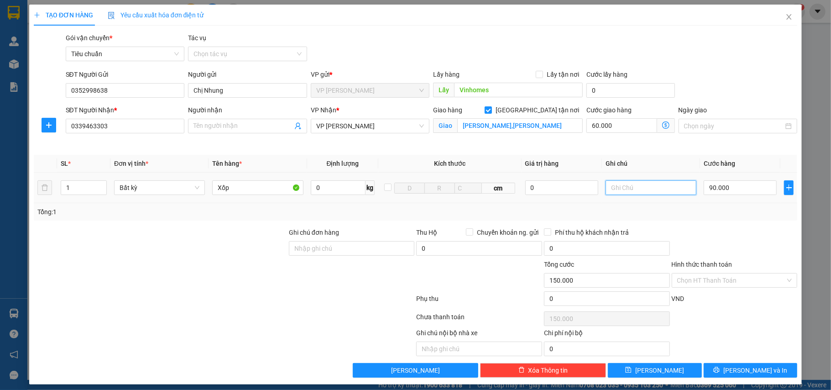
click at [618, 188] on input "text" at bounding box center [650, 187] width 91 height 15
type input "Lx đã thu cước,xem lại hộ c sđt và đc trên th hàng"
click at [670, 371] on button "[PERSON_NAME]" at bounding box center [655, 370] width 94 height 15
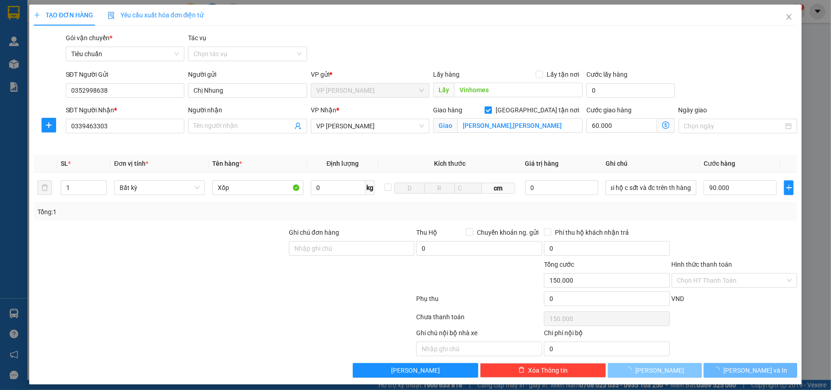
scroll to position [0, 0]
checkbox input "false"
type input "0"
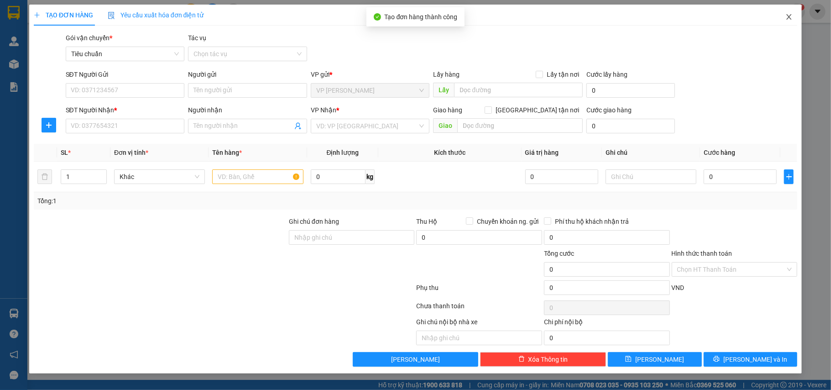
click at [788, 15] on icon "close" at bounding box center [788, 16] width 7 height 7
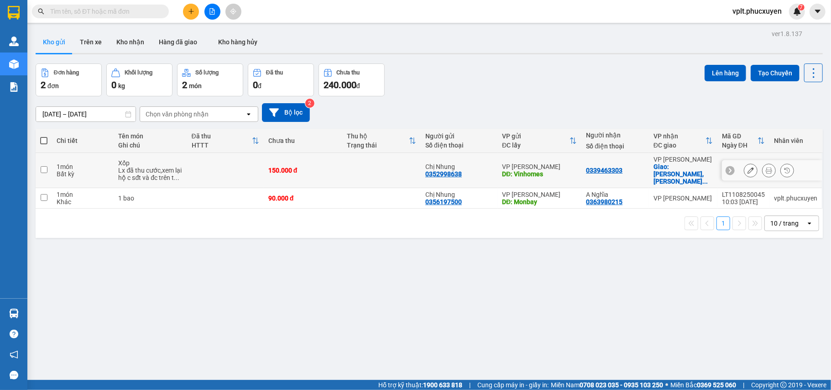
click at [349, 169] on td at bounding box center [381, 170] width 78 height 35
checkbox input "true"
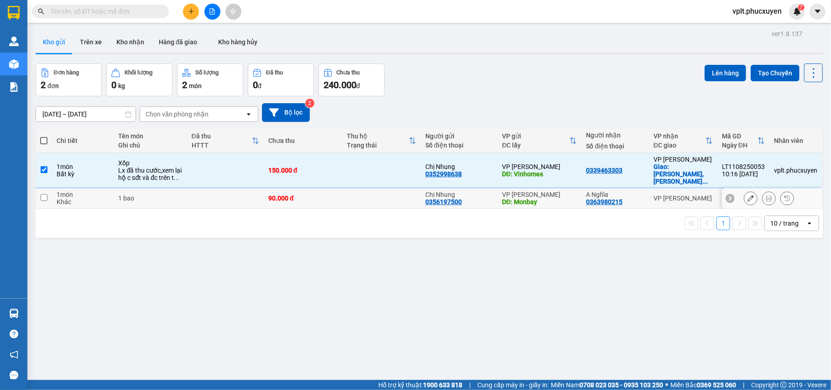
click at [357, 193] on td at bounding box center [381, 198] width 78 height 21
checkbox input "true"
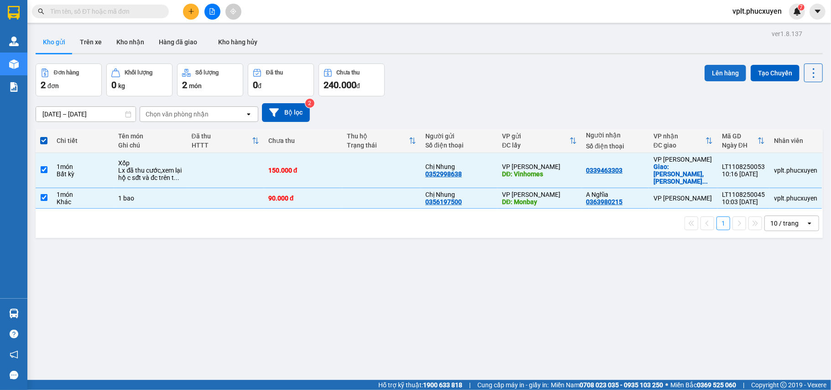
click at [707, 65] on button "Lên hàng" at bounding box center [725, 73] width 42 height 16
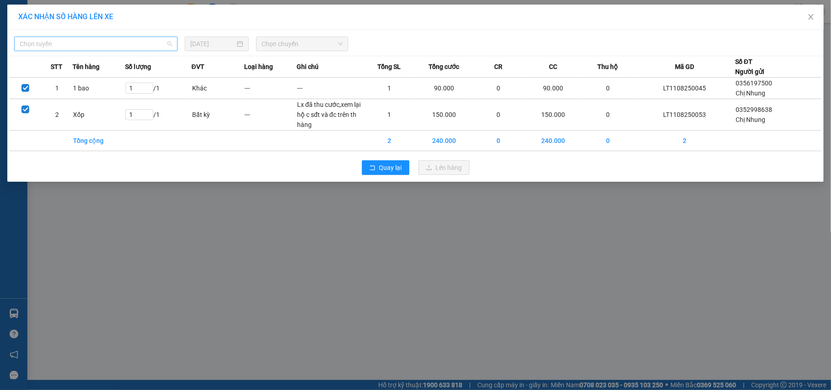
click at [84, 43] on span "Chọn tuyến" at bounding box center [96, 44] width 152 height 14
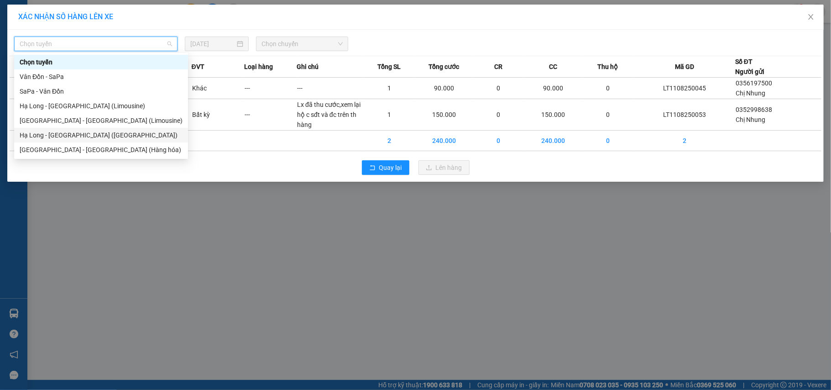
click at [79, 131] on div "Hạ Long - [GEOGRAPHIC_DATA] ([GEOGRAPHIC_DATA])" at bounding box center [101, 135] width 163 height 10
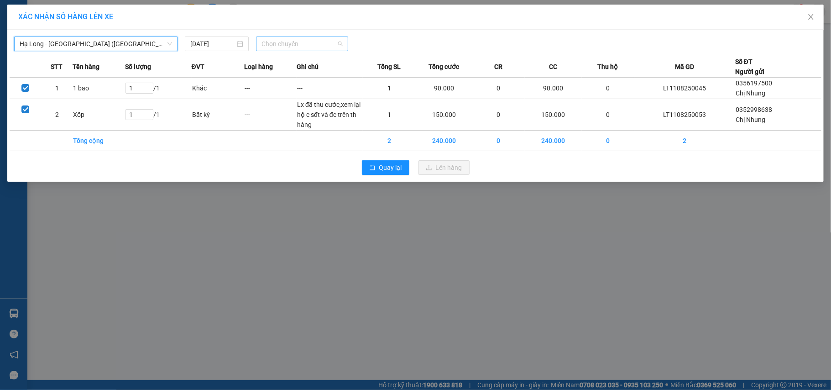
click at [320, 39] on span "Chọn chuyến" at bounding box center [301, 44] width 81 height 14
click at [316, 74] on div "10:00 - 14H-009.60" at bounding box center [296, 77] width 71 height 10
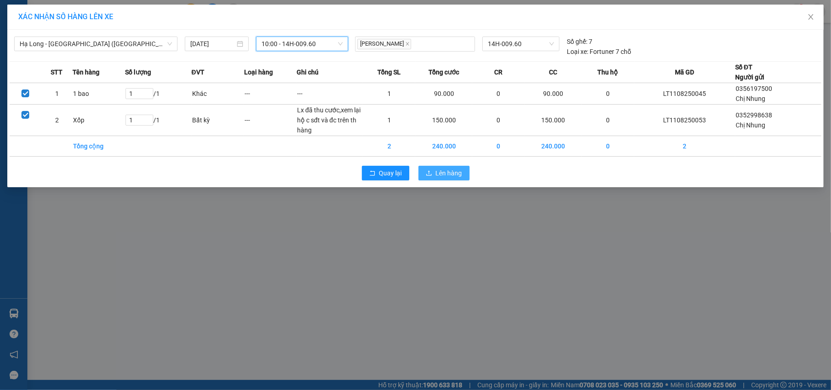
click at [451, 172] on span "Lên hàng" at bounding box center [449, 173] width 26 height 10
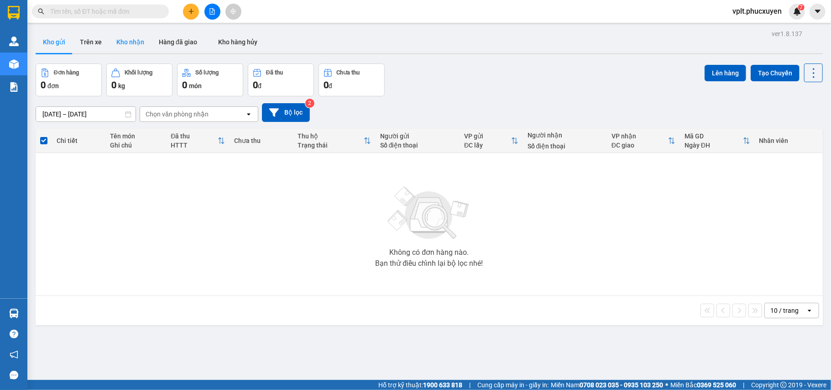
click at [135, 42] on button "Kho nhận" at bounding box center [130, 42] width 42 height 22
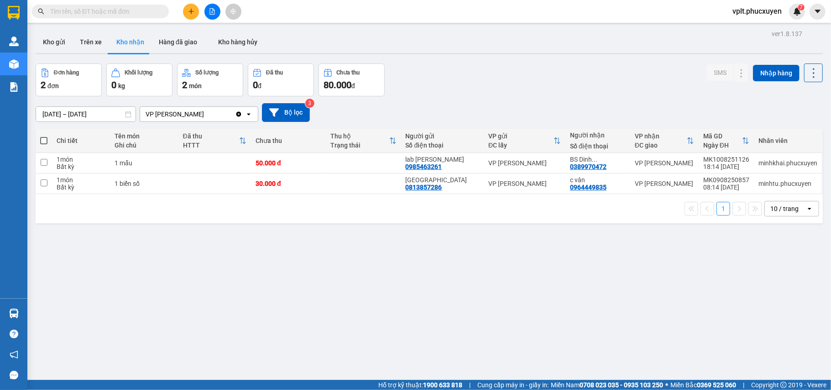
click at [143, 37] on button "Kho nhận" at bounding box center [130, 42] width 42 height 22
drag, startPoint x: 53, startPoint y: 41, endPoint x: 81, endPoint y: 11, distance: 40.3
click at [53, 40] on button "Kho gửi" at bounding box center [54, 42] width 37 height 22
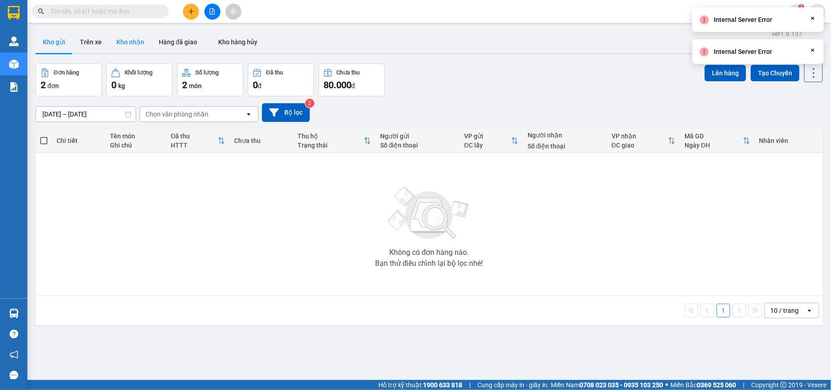
click at [120, 41] on button "Kho nhận" at bounding box center [130, 42] width 42 height 22
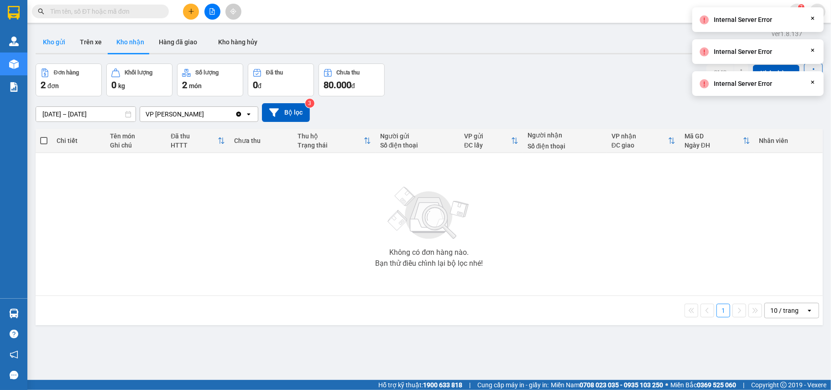
click at [50, 46] on button "Kho gửi" at bounding box center [54, 42] width 37 height 22
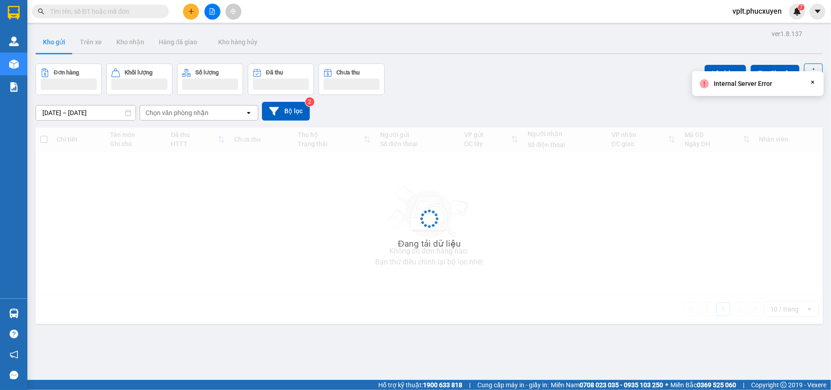
click at [537, 95] on div "09/08/2025 – 11/08/2025 Press the down arrow key to interact with the calendar …" at bounding box center [429, 111] width 787 height 32
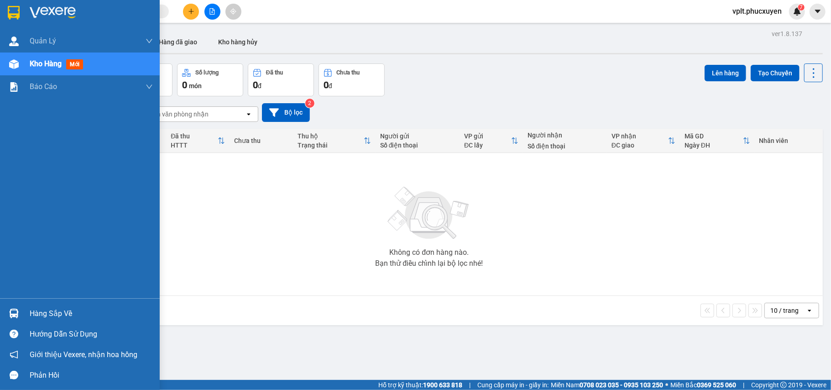
drag, startPoint x: 64, startPoint y: 305, endPoint x: 202, endPoint y: 319, distance: 138.5
click at [64, 305] on div "Hàng sắp về" at bounding box center [80, 313] width 160 height 21
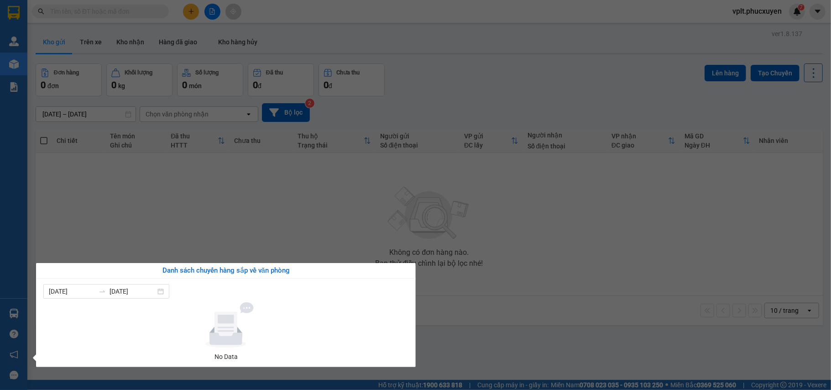
click at [471, 340] on section "Kết quả tìm kiếm ( 0 ) Bộ lọc No Data vplt.phucxuyen 7 Quản Lý Quản lý giao nhậ…" at bounding box center [415, 195] width 831 height 390
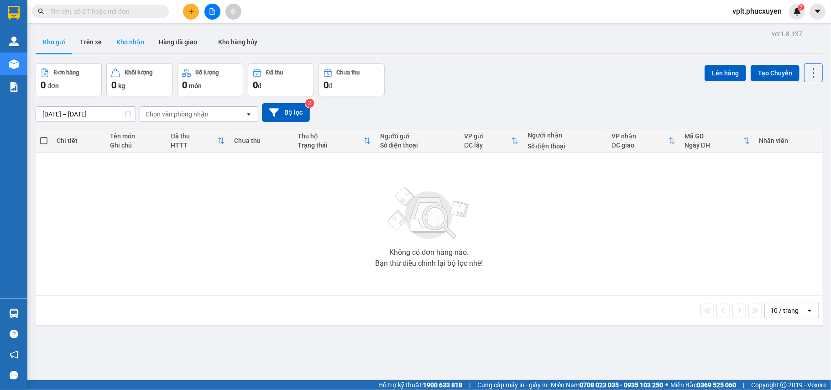
click at [134, 39] on button "Kho nhận" at bounding box center [130, 42] width 42 height 22
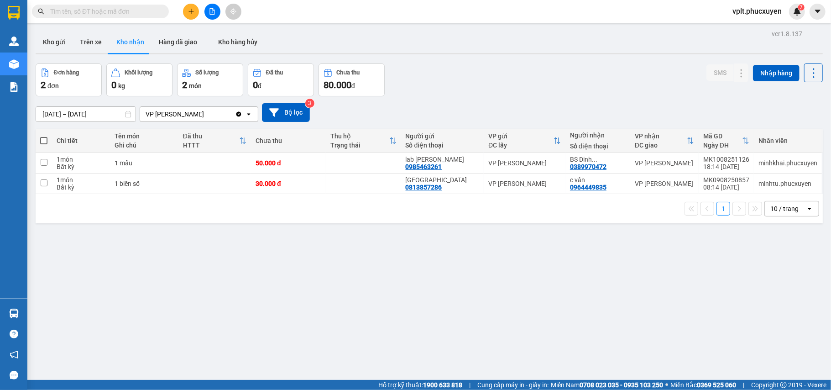
click at [71, 115] on input "[DATE] – [DATE]" at bounding box center [85, 114] width 99 height 15
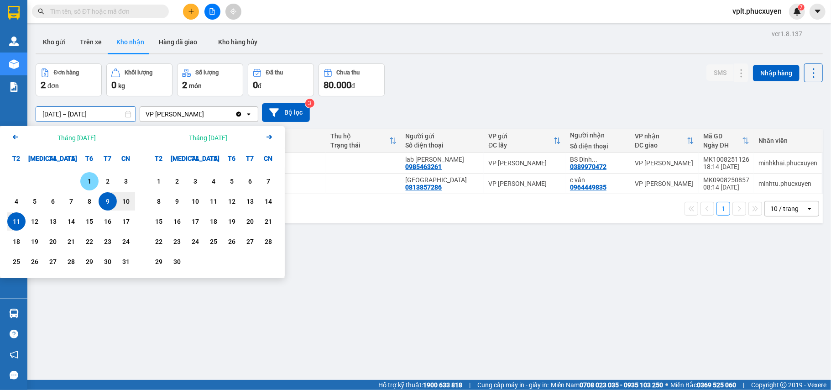
click at [88, 179] on div "1" at bounding box center [89, 181] width 13 height 11
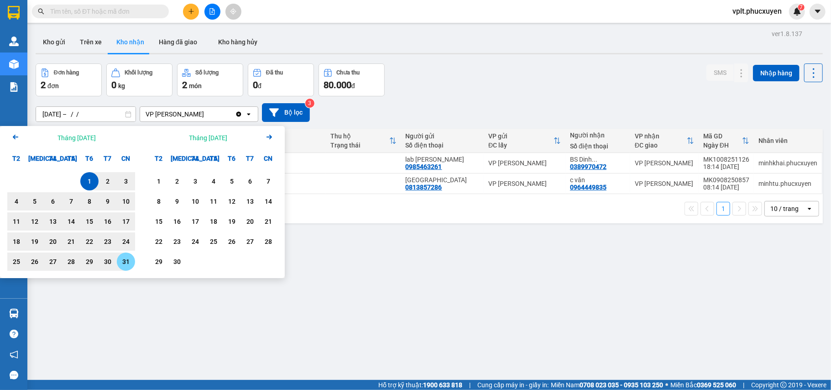
drag, startPoint x: 126, startPoint y: 260, endPoint x: 172, endPoint y: 220, distance: 60.8
click at [126, 259] on div "31" at bounding box center [126, 261] width 13 height 11
type input "[DATE] – [DATE]"
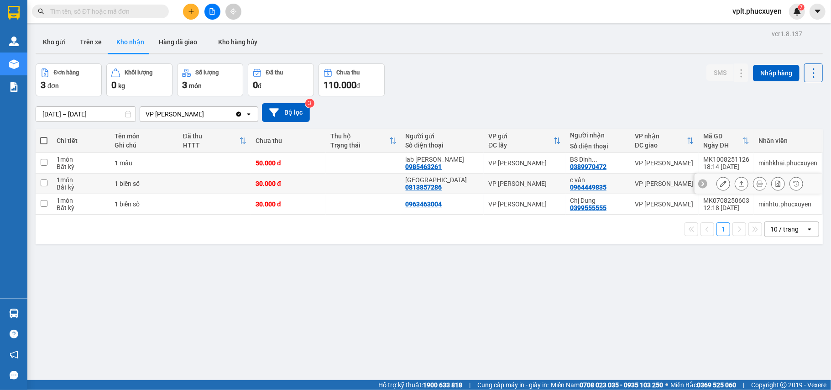
click at [738, 183] on icon at bounding box center [741, 183] width 6 height 6
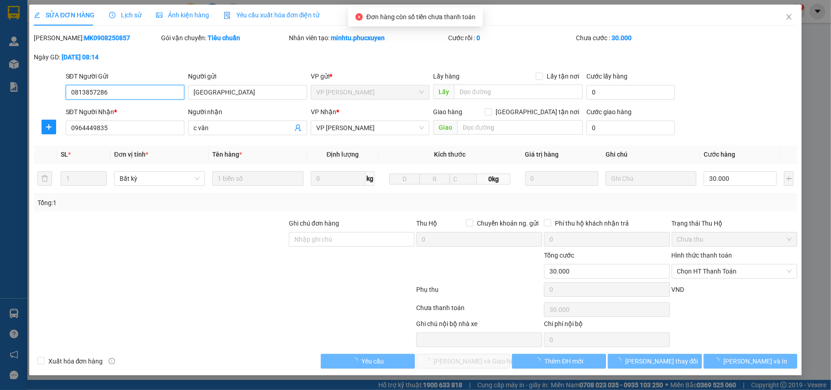
type input "0813857286"
type input "[GEOGRAPHIC_DATA]"
type input "0964449835"
type input "c vân"
type input "30.000"
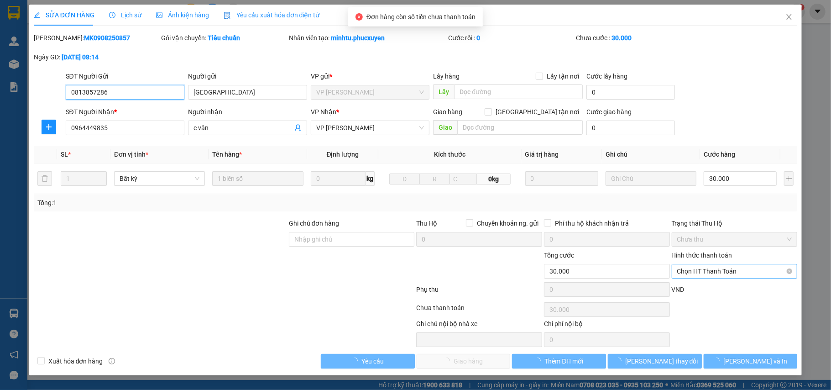
click at [697, 272] on span "Chọn HT Thanh Toán" at bounding box center [734, 271] width 115 height 14
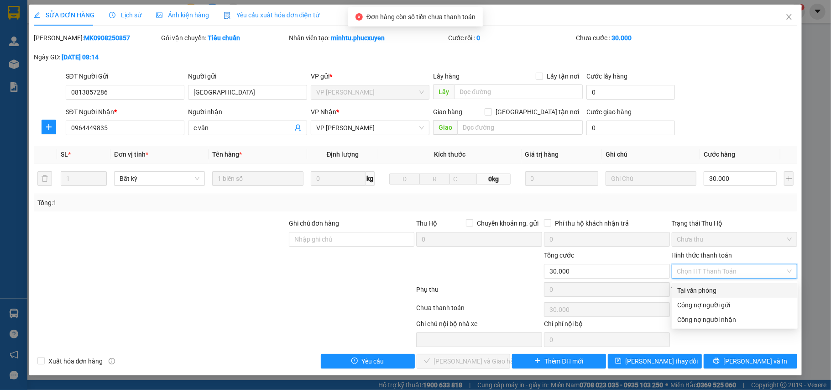
click at [690, 291] on div "Tại văn phòng" at bounding box center [734, 290] width 115 height 10
type input "0"
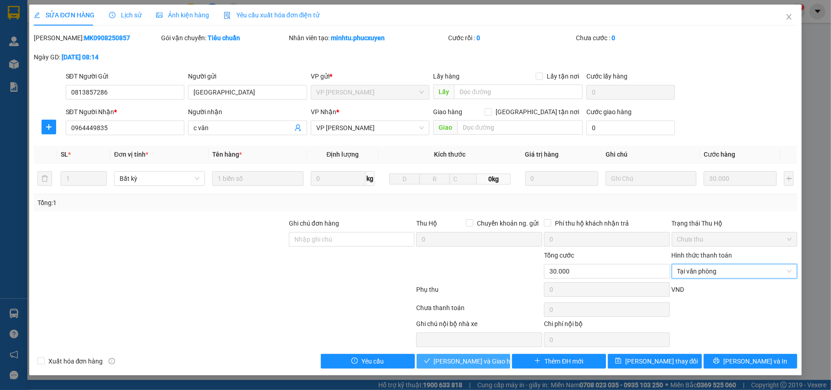
click at [470, 363] on span "Lưu và Giao hàng" at bounding box center [478, 361] width 88 height 10
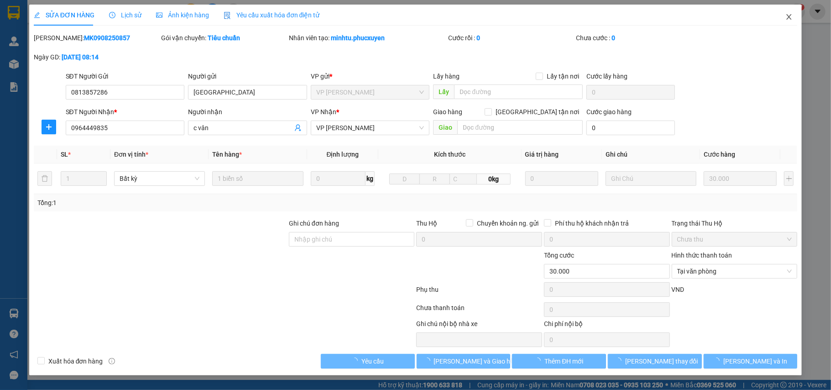
click at [790, 16] on icon "close" at bounding box center [789, 16] width 5 height 5
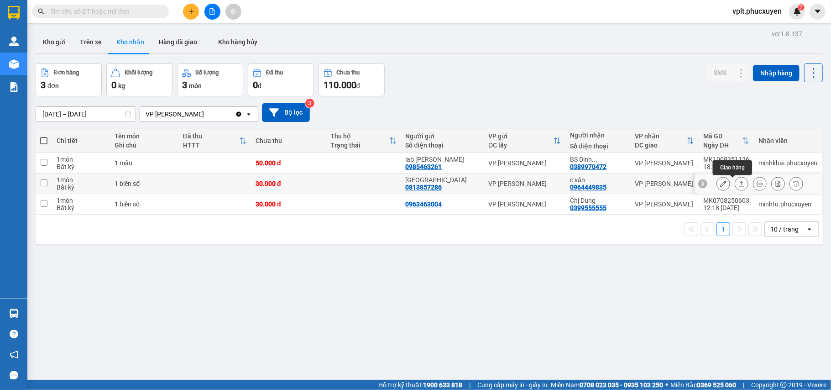
click at [738, 183] on icon at bounding box center [741, 183] width 6 height 6
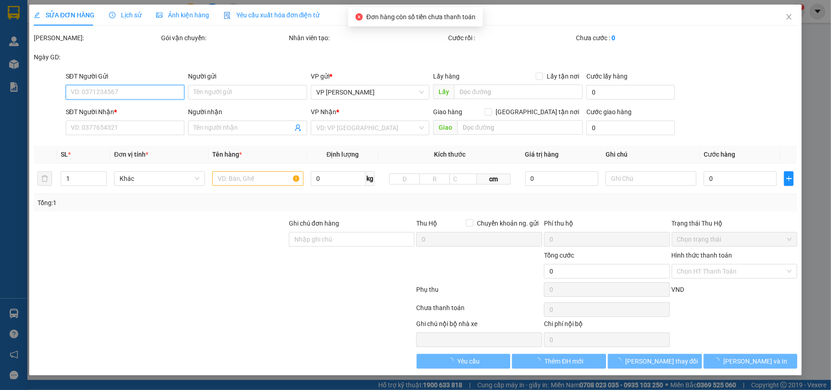
type input "0813857286"
type input "[GEOGRAPHIC_DATA]"
type input "0964449835"
type input "c vân"
type input "30.000"
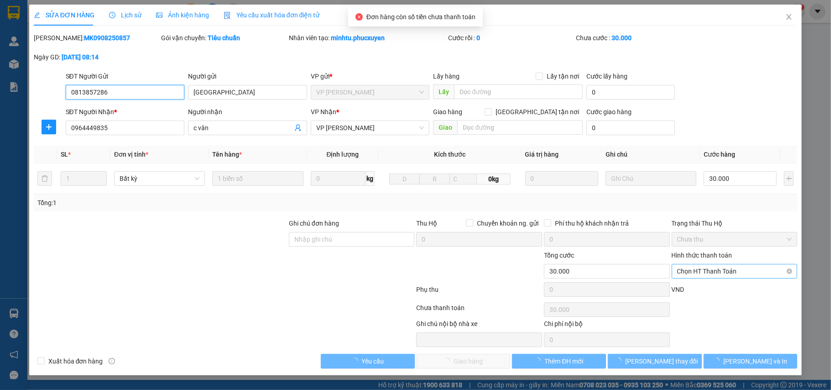
click at [700, 272] on span "Chọn HT Thanh Toán" at bounding box center [734, 271] width 115 height 14
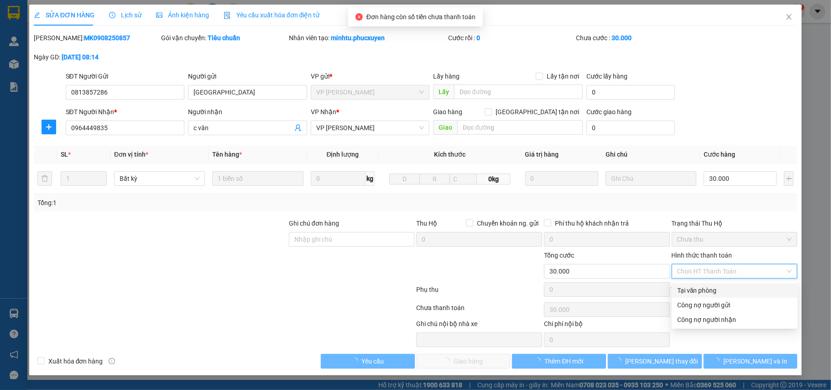
click at [697, 287] on div "Tại văn phòng" at bounding box center [734, 290] width 115 height 10
type input "0"
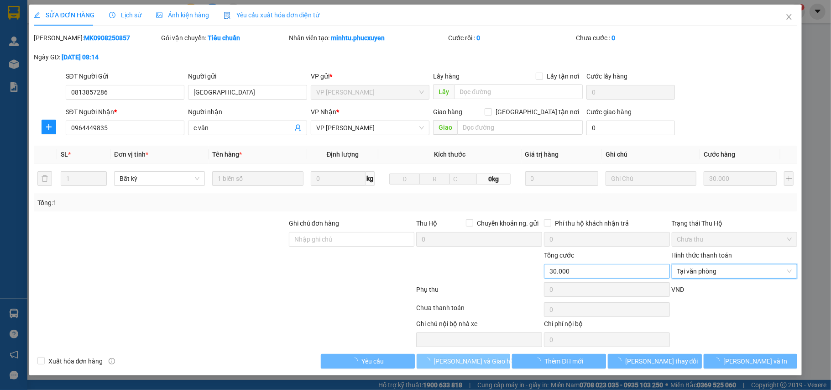
drag, startPoint x: 468, startPoint y: 359, endPoint x: 566, endPoint y: 278, distance: 127.1
click at [469, 359] on span "Lưu và Giao hàng" at bounding box center [478, 361] width 88 height 10
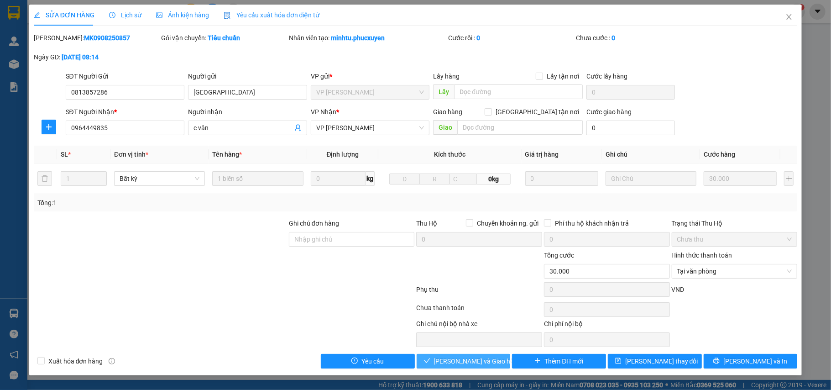
click at [470, 362] on span "Lưu và Giao hàng" at bounding box center [478, 361] width 88 height 10
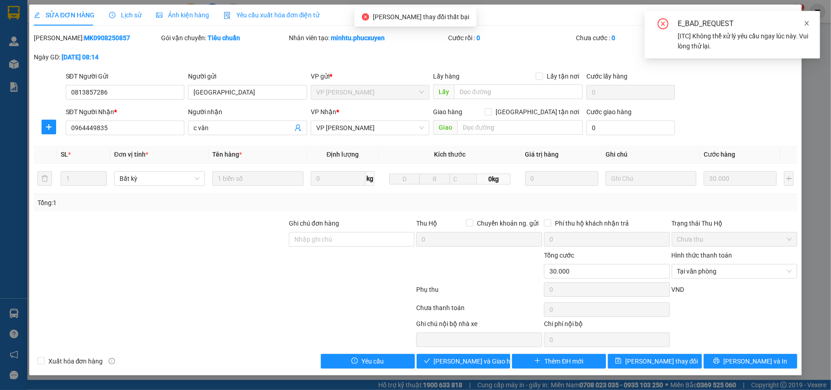
click at [808, 21] on icon "close" at bounding box center [807, 23] width 6 height 6
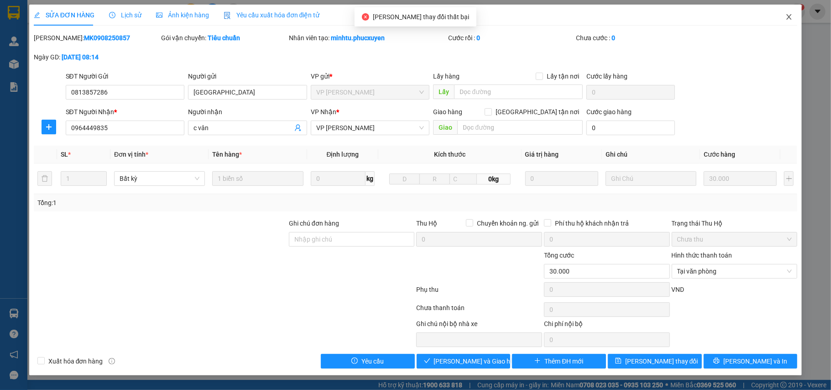
click at [789, 16] on icon "close" at bounding box center [788, 16] width 7 height 7
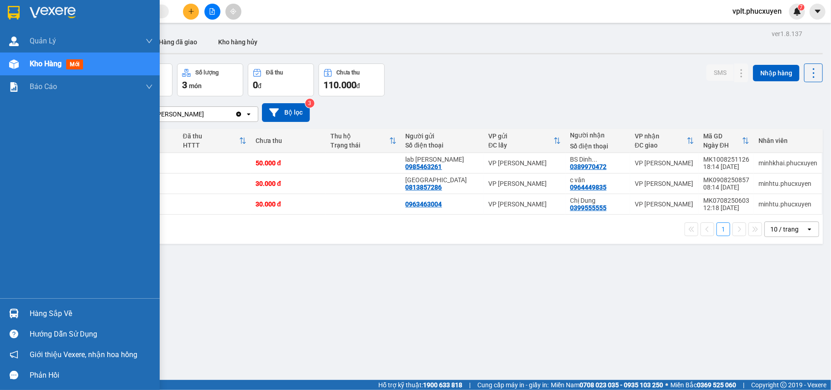
click at [41, 307] on div "Hàng sắp về" at bounding box center [91, 314] width 123 height 14
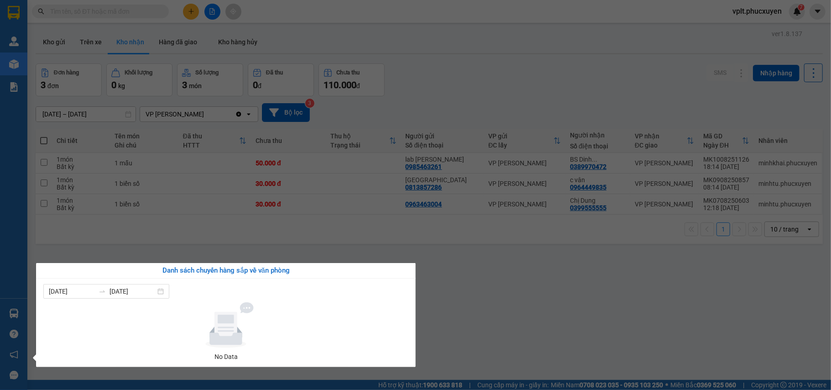
drag, startPoint x: 449, startPoint y: 300, endPoint x: 457, endPoint y: 303, distance: 7.8
click at [453, 301] on section "Kết quả tìm kiếm ( 0 ) Bộ lọc No Data vplt.[PERSON_NAME] 7 [PERSON_NAME] lý gia…" at bounding box center [415, 195] width 831 height 390
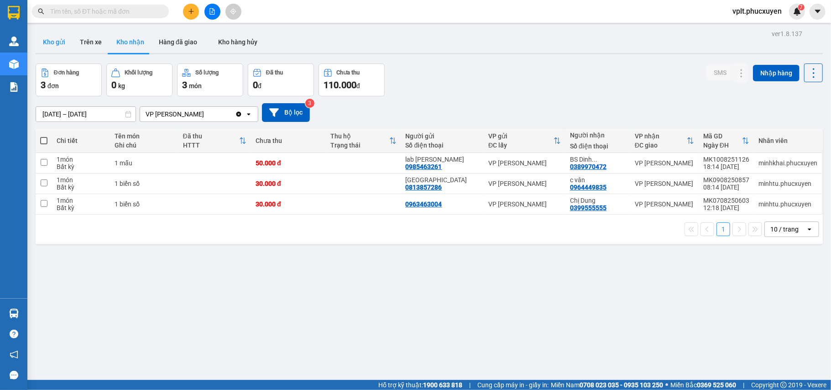
click at [59, 42] on button "Kho gửi" at bounding box center [54, 42] width 37 height 22
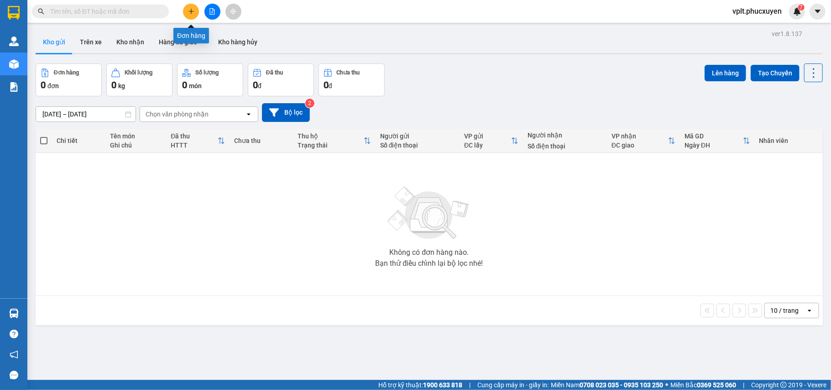
click at [193, 15] on button at bounding box center [191, 12] width 16 height 16
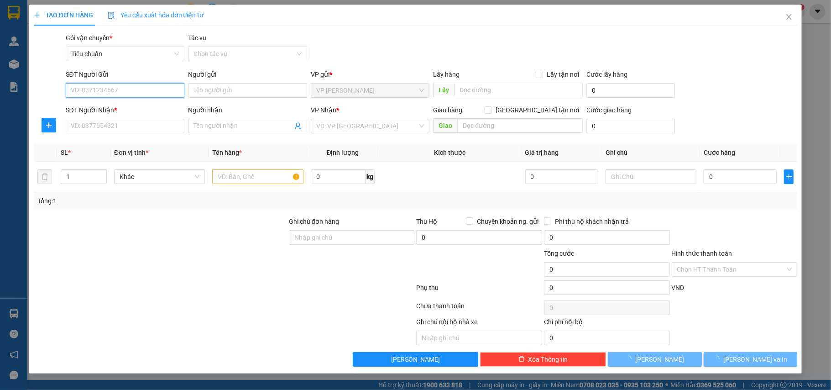
click at [100, 93] on input "SĐT Người Gửi" at bounding box center [125, 90] width 119 height 15
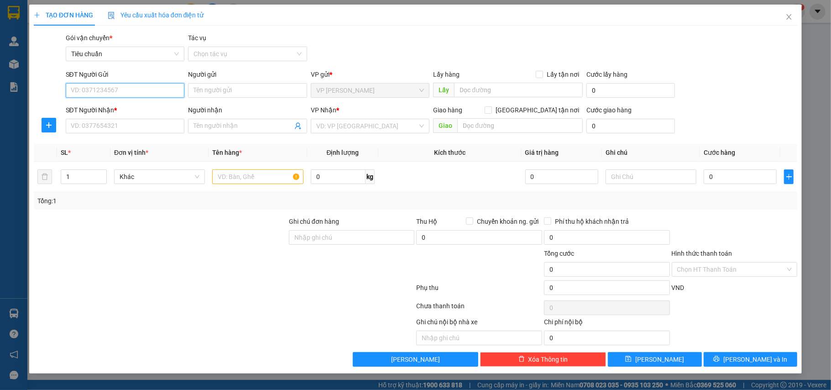
paste input "0949341888"
type input "0949341888"
click at [484, 88] on input "text" at bounding box center [518, 90] width 129 height 15
type input "O"
type input "Ô chợ dừa"
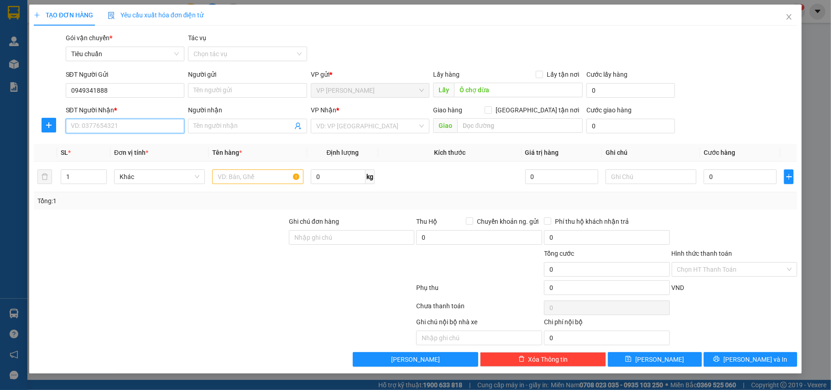
click at [107, 128] on input "SĐT Người Nhận *" at bounding box center [125, 126] width 119 height 15
paste input "0383345343"
type input "0383345343"
click at [130, 145] on div "0383345343 - [PERSON_NAME]" at bounding box center [125, 145] width 108 height 10
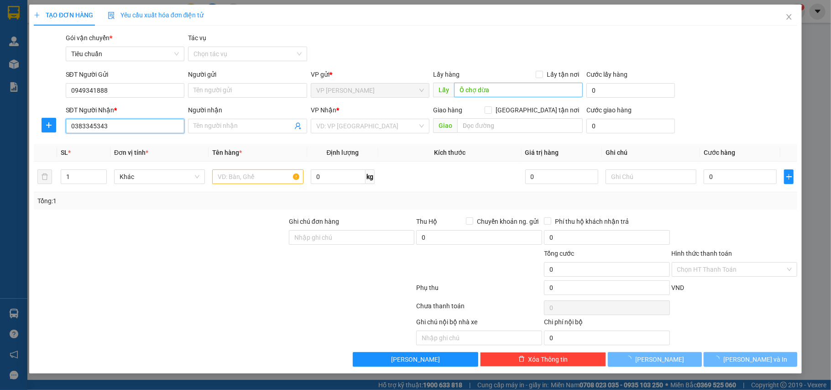
type input "[PERSON_NAME]"
type input "Metro Hà Tu"
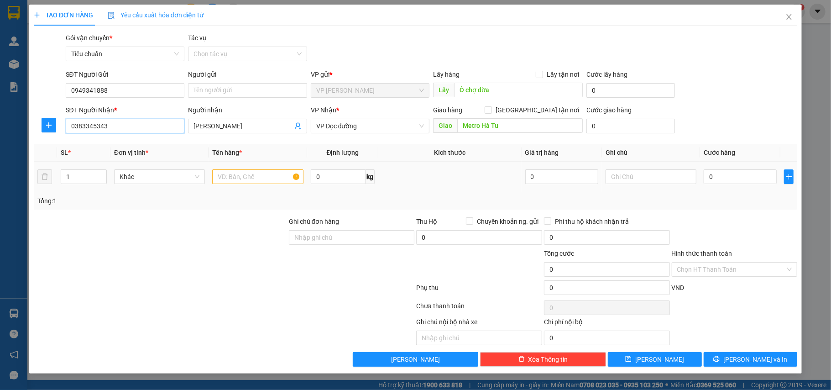
type input "0383345343"
click at [259, 179] on input "text" at bounding box center [257, 176] width 91 height 15
type input "2 phản gỗ"
click at [745, 179] on input "0" at bounding box center [740, 176] width 73 height 15
type input "3"
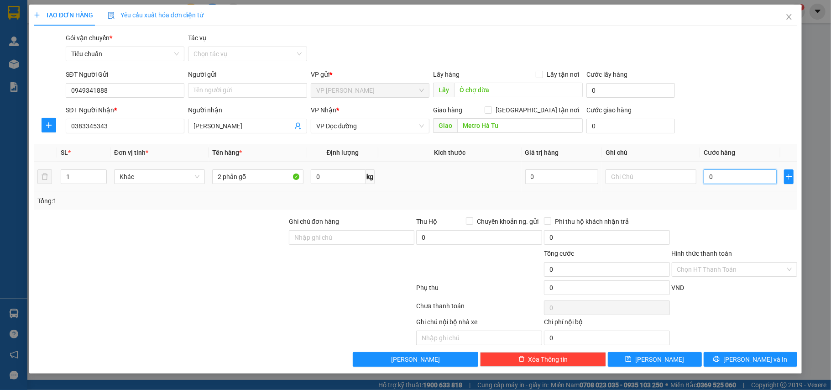
type input "3"
type input "30"
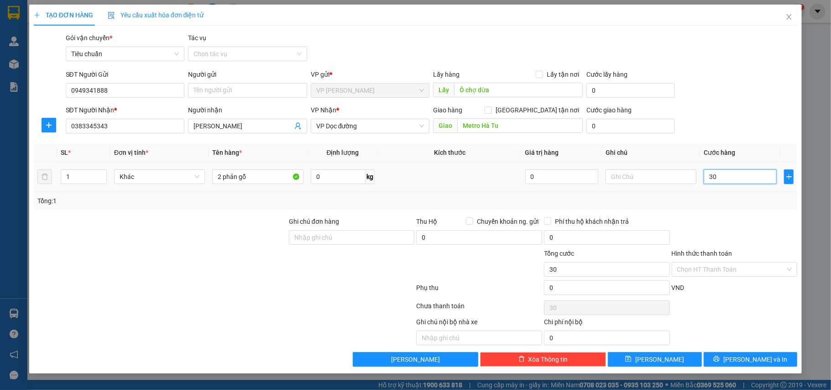
type input "300"
type input "300.000"
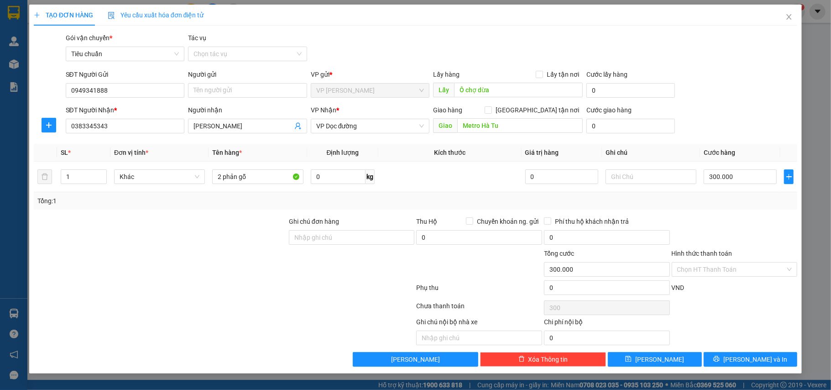
type input "300.000"
click at [736, 223] on div at bounding box center [735, 232] width 128 height 32
click at [542, 72] on input "Lấy tận nơi" at bounding box center [539, 74] width 6 height 6
checkbox input "true"
click at [623, 94] on input "0" at bounding box center [621, 90] width 70 height 15
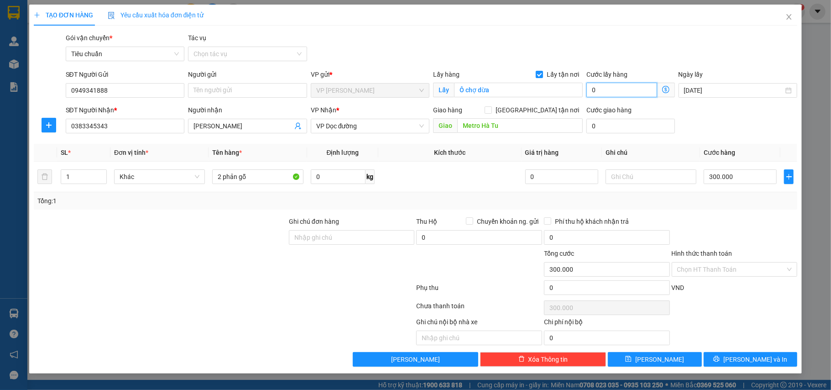
type input "300.001"
type input "1"
type input "300.010"
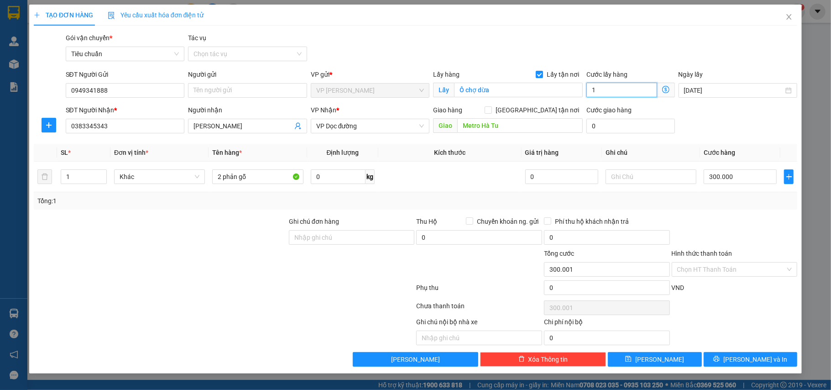
type input "10"
type input "300.100"
type input "100"
drag, startPoint x: 750, startPoint y: 119, endPoint x: 754, endPoint y: 109, distance: 10.7
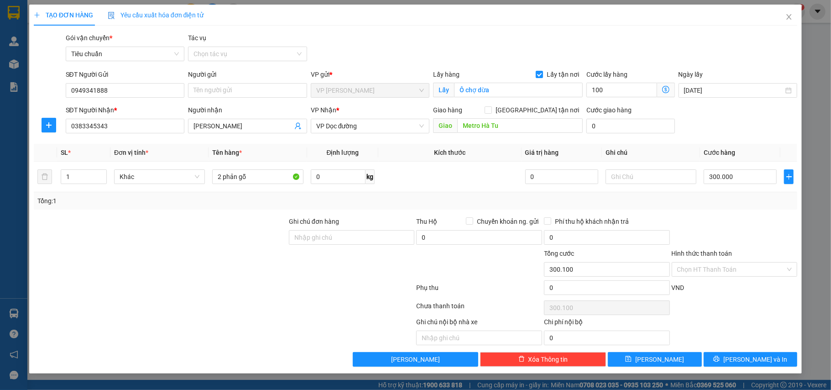
click at [750, 119] on div "SĐT Người Nhận * 0383345343 Người nhận [PERSON_NAME] VP Nhận * VP Dọc đường Gia…" at bounding box center [432, 121] width 736 height 32
type input "400.000"
type input "100.000"
click at [690, 272] on input "Hình thức thanh toán" at bounding box center [731, 269] width 109 height 14
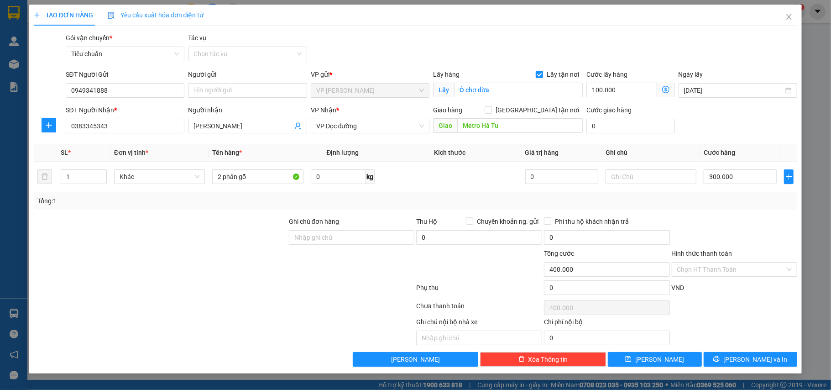
click at [725, 114] on div "SĐT Người Nhận * 0383345343 Người nhận [PERSON_NAME] VP Nhận * VP Dọc đường Gia…" at bounding box center [432, 121] width 736 height 32
click at [541, 71] on input "Lấy tận nơi" at bounding box center [539, 74] width 6 height 6
checkbox input "false"
click at [630, 93] on input "100.000" at bounding box center [630, 90] width 88 height 15
type input "0"
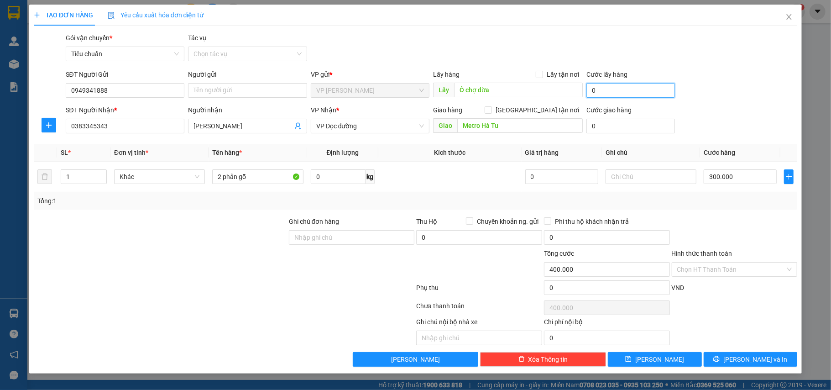
type input "300.000"
type input "0"
click at [684, 269] on input "Hình thức thanh toán" at bounding box center [731, 269] width 109 height 14
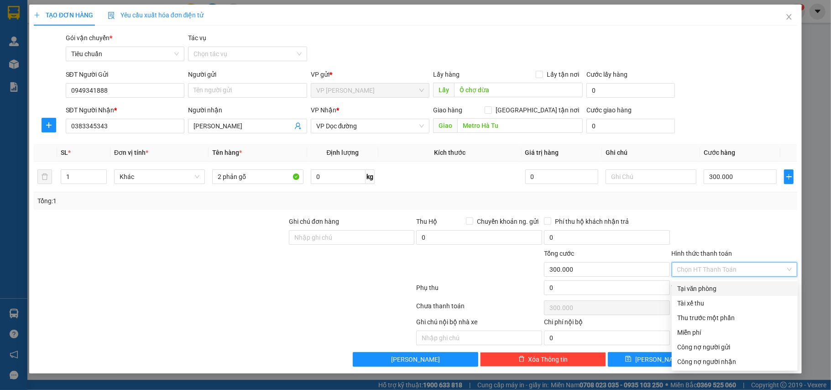
click at [691, 287] on div "Tại văn phòng" at bounding box center [734, 288] width 115 height 10
type input "0"
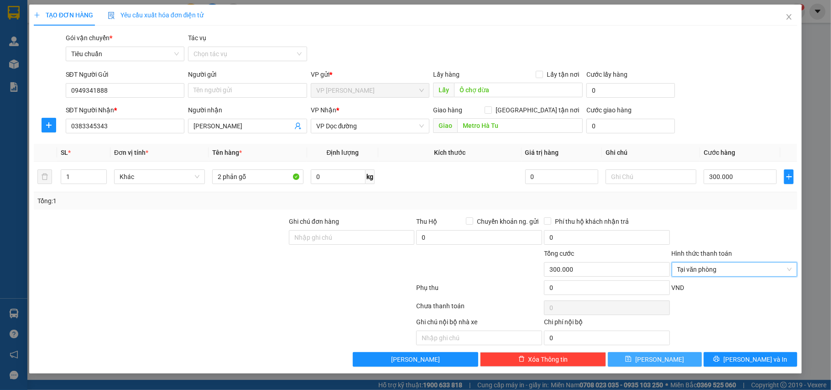
click at [681, 364] on button "[PERSON_NAME]" at bounding box center [655, 359] width 94 height 15
type input "0"
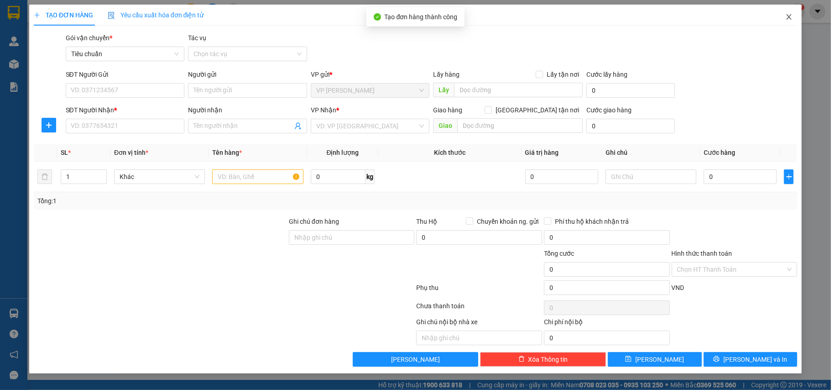
click at [789, 16] on icon "close" at bounding box center [788, 16] width 7 height 7
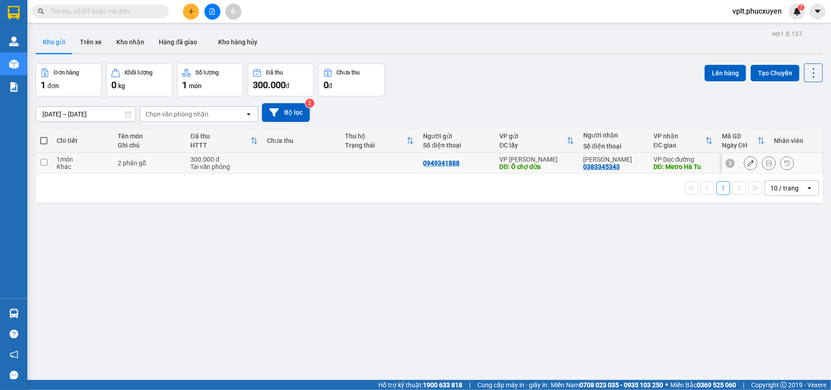
drag, startPoint x: 339, startPoint y: 160, endPoint x: 351, endPoint y: 159, distance: 12.8
click at [340, 159] on td at bounding box center [379, 163] width 78 height 21
checkbox input "true"
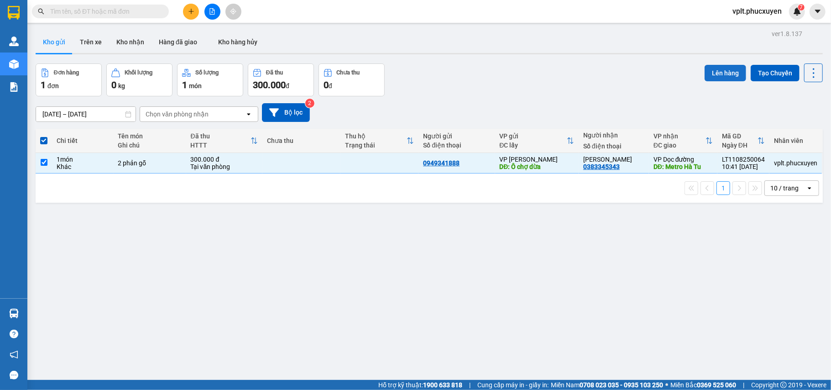
click at [718, 73] on button "Lên hàng" at bounding box center [725, 73] width 42 height 16
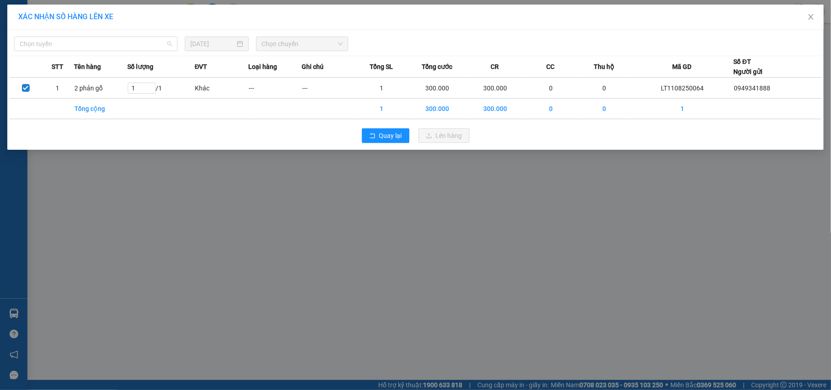
drag, startPoint x: 146, startPoint y: 43, endPoint x: 132, endPoint y: 81, distance: 40.9
click at [145, 43] on span "Chọn tuyến" at bounding box center [96, 44] width 152 height 14
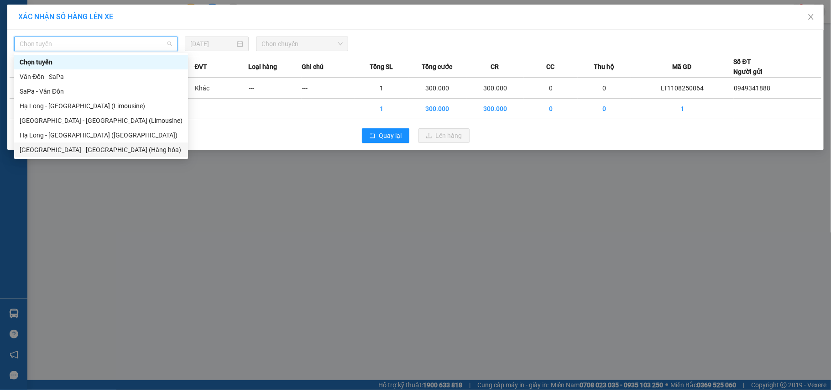
click at [99, 150] on div "[GEOGRAPHIC_DATA] - [GEOGRAPHIC_DATA] (Hàng hóa)" at bounding box center [101, 150] width 163 height 10
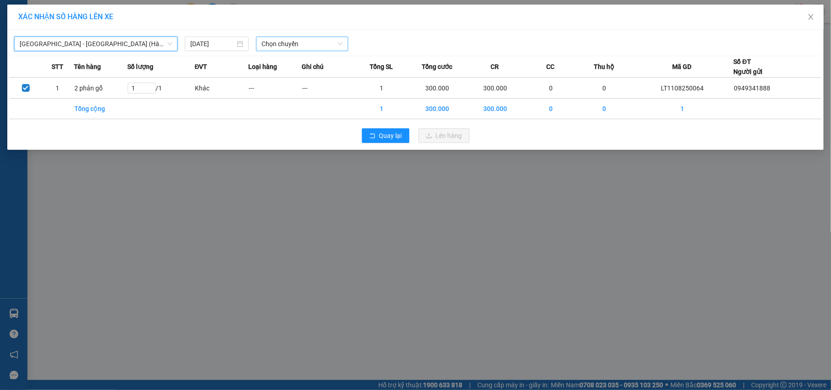
click at [323, 44] on span "Chọn chuyến" at bounding box center [301, 44] width 81 height 14
click at [311, 76] on div "10:00 - 14H-009.42" at bounding box center [296, 77] width 71 height 10
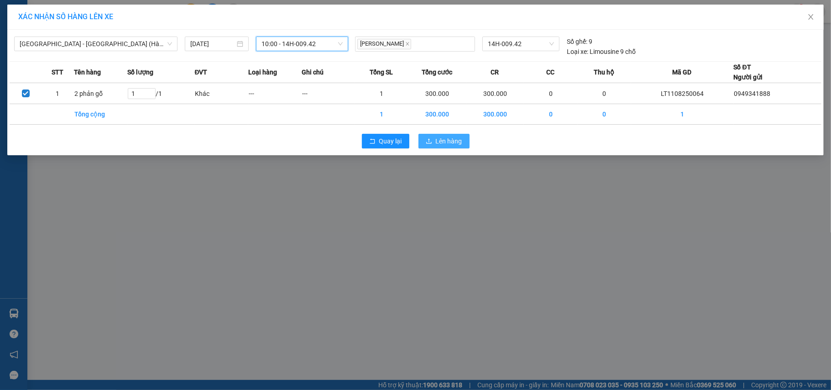
click at [446, 138] on span "Lên hàng" at bounding box center [449, 141] width 26 height 10
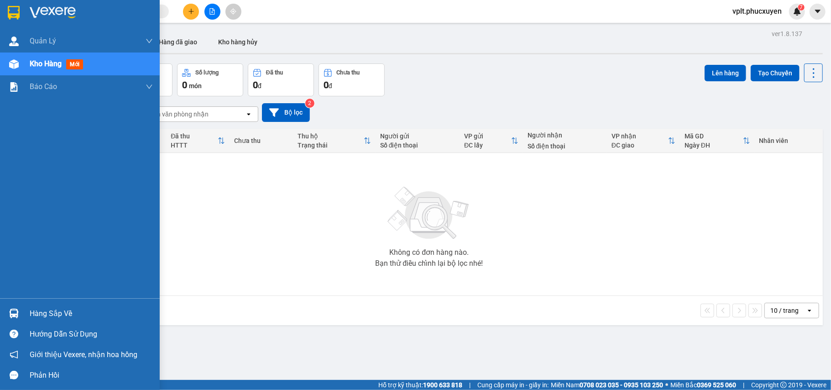
click at [48, 312] on div "Hàng sắp về" at bounding box center [91, 314] width 123 height 14
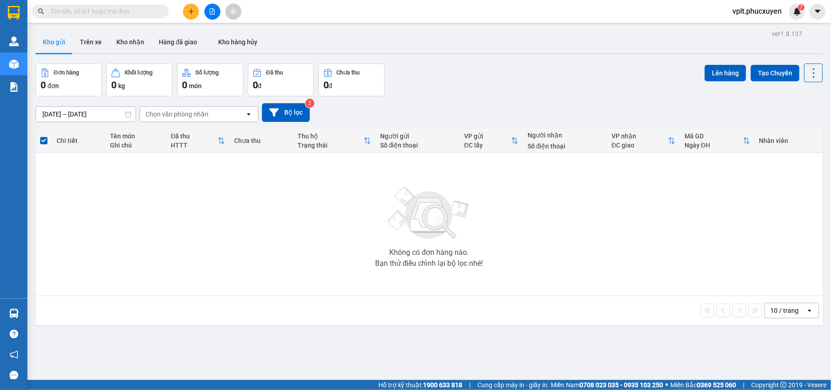
click at [440, 344] on section "Kết quả tìm kiếm ( 0 ) Bộ lọc No Data vplt.[PERSON_NAME] 7 [PERSON_NAME] lý gia…" at bounding box center [415, 195] width 831 height 390
click at [211, 11] on icon "file-add" at bounding box center [212, 11] width 6 height 6
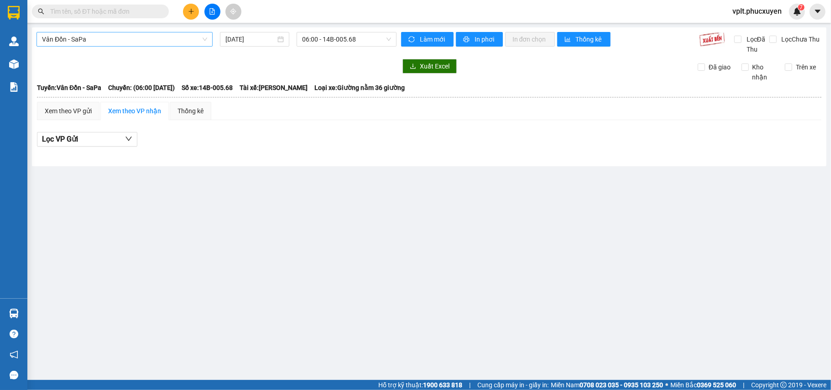
click at [123, 38] on span "Vân Đồn - SaPa" at bounding box center [124, 39] width 165 height 14
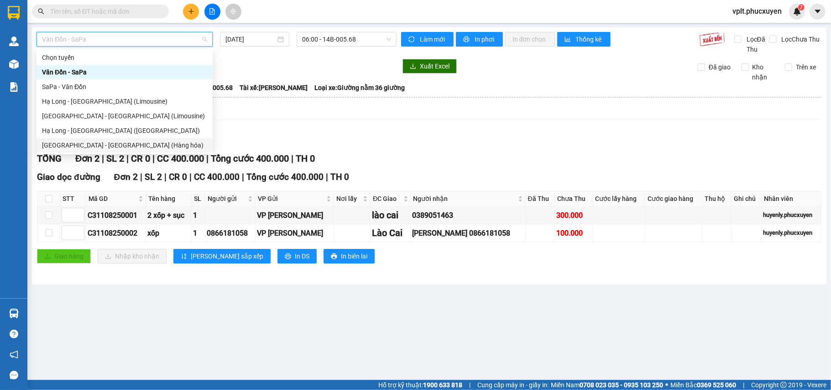
click at [108, 141] on div "[GEOGRAPHIC_DATA] - [GEOGRAPHIC_DATA] (Hàng hóa)" at bounding box center [124, 145] width 165 height 10
type input "[DATE]"
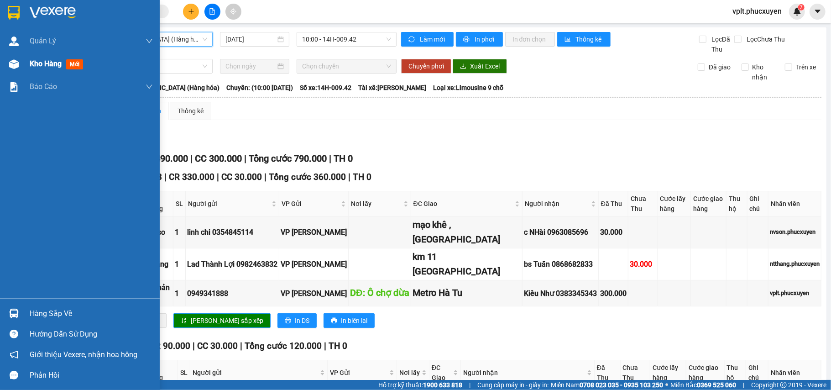
click at [35, 61] on span "Kho hàng" at bounding box center [46, 63] width 32 height 9
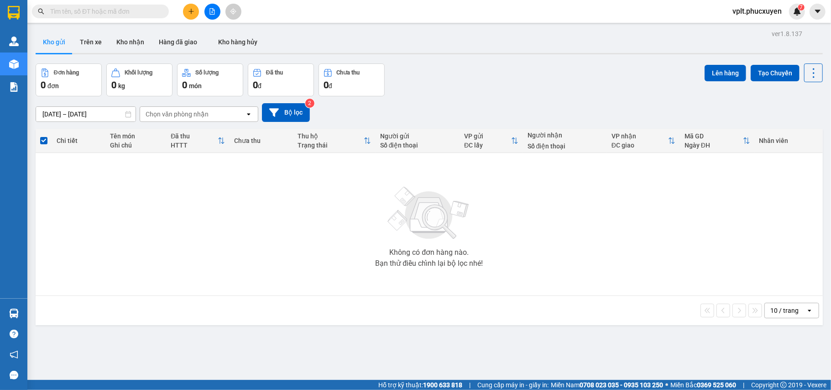
click at [190, 15] on button at bounding box center [191, 12] width 16 height 16
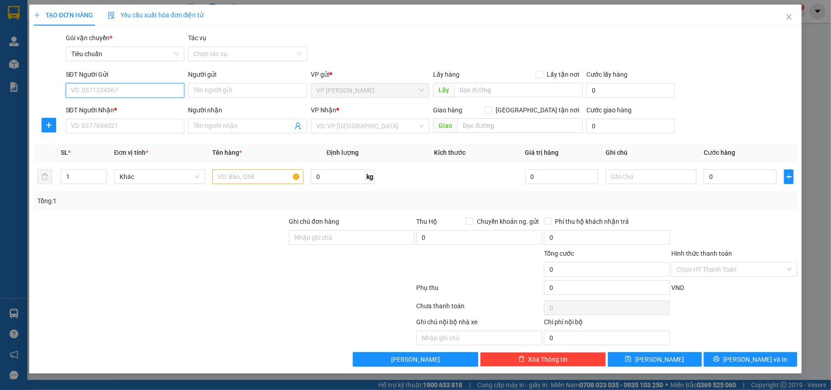
click at [125, 92] on input "SĐT Người Gửi" at bounding box center [125, 90] width 119 height 15
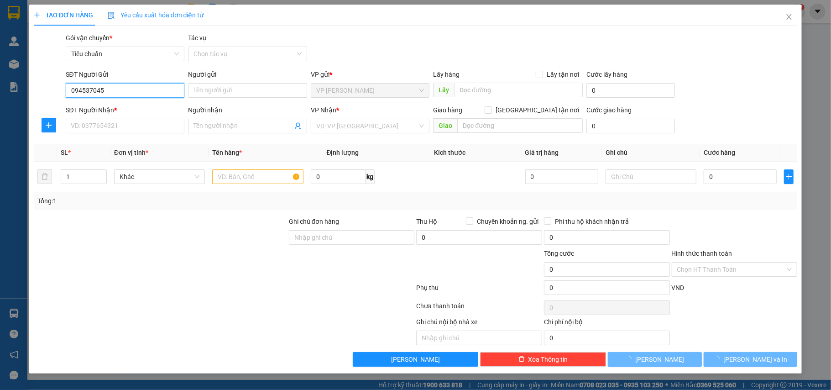
type input "0945370456"
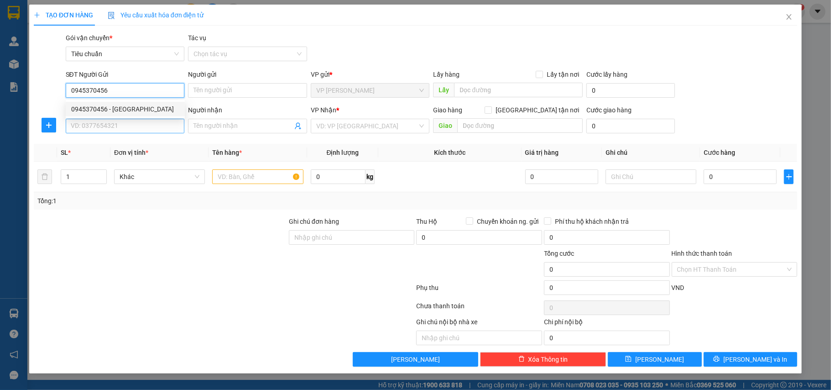
drag, startPoint x: 127, startPoint y: 108, endPoint x: 141, endPoint y: 122, distance: 19.7
click at [126, 108] on div "0945370456 - [GEOGRAPHIC_DATA]" at bounding box center [125, 109] width 108 height 10
type input "C Giang"
type input "0945370456"
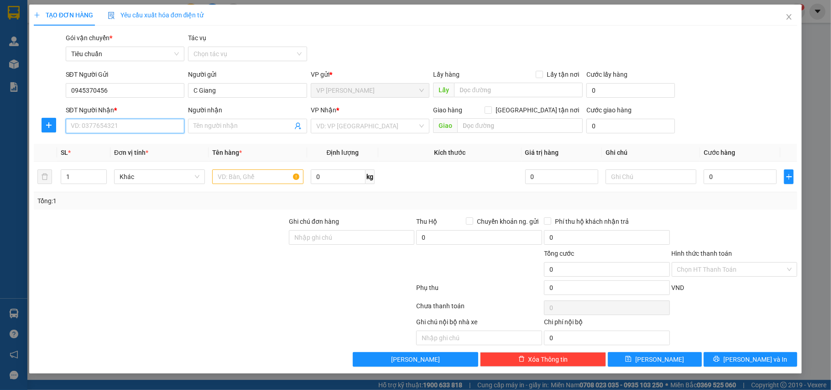
click at [130, 128] on input "SĐT Người Nhận *" at bounding box center [125, 126] width 119 height 15
click at [135, 126] on input "SĐT Người Nhận *" at bounding box center [125, 126] width 119 height 15
type input "0985850505"
click at [214, 120] on span at bounding box center [247, 126] width 119 height 15
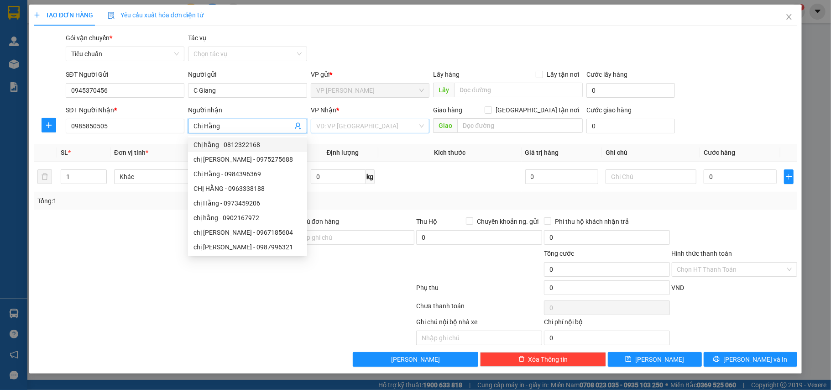
type input "Chị Hằng"
click at [384, 122] on input "search" at bounding box center [367, 126] width 102 height 14
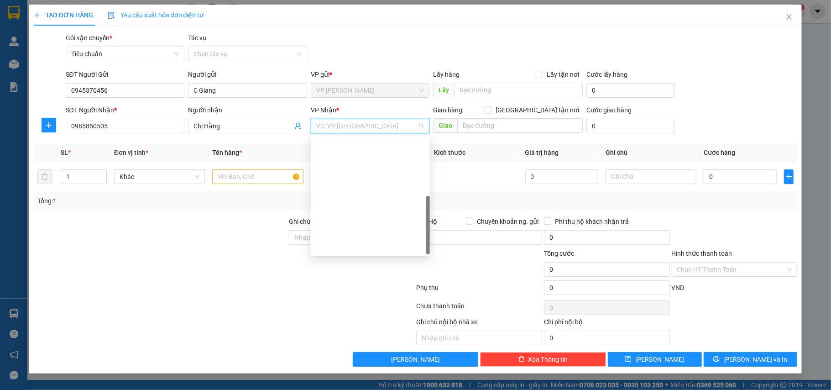
scroll to position [146, 0]
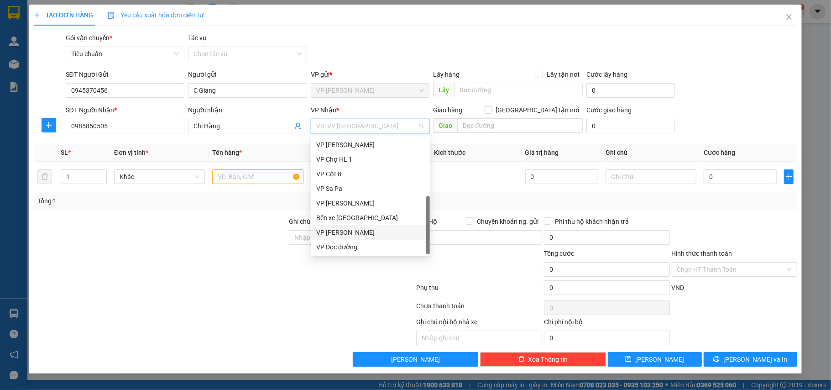
drag, startPoint x: 373, startPoint y: 231, endPoint x: 480, endPoint y: 114, distance: 158.6
click at [373, 230] on div "VP [PERSON_NAME]" at bounding box center [370, 232] width 108 height 10
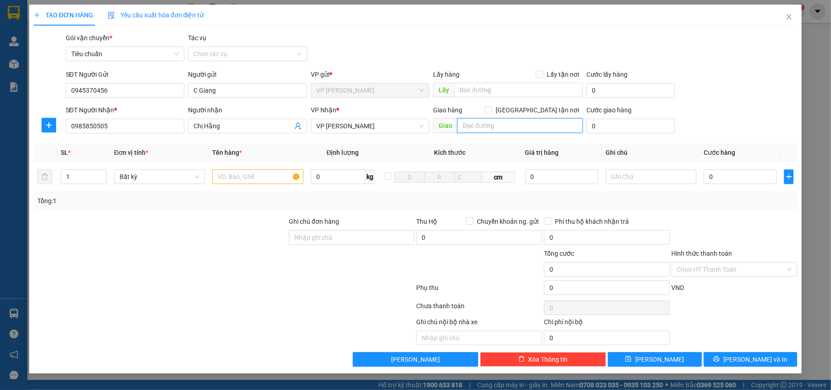
click at [497, 131] on input "text" at bounding box center [519, 125] width 125 height 15
type input "2S/25,[PERSON_NAME],Đống Đa"
click at [491, 108] on input "[GEOGRAPHIC_DATA] tận nơi" at bounding box center [488, 109] width 6 height 6
checkbox input "true"
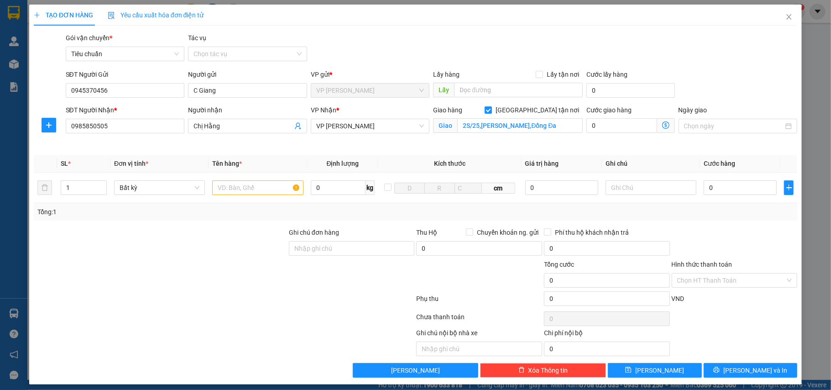
click at [662, 124] on span at bounding box center [666, 125] width 18 height 15
click at [662, 123] on icon "dollar-circle" at bounding box center [665, 124] width 7 height 7
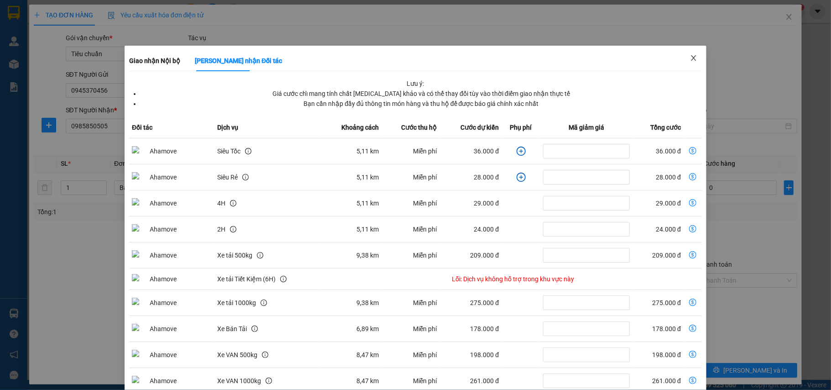
click at [690, 55] on icon "close" at bounding box center [693, 57] width 7 height 7
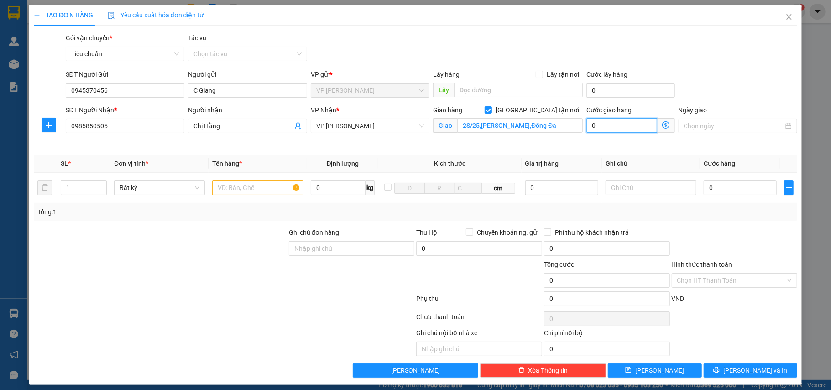
click at [631, 127] on input "0" at bounding box center [621, 125] width 70 height 15
type input "4"
type input "40"
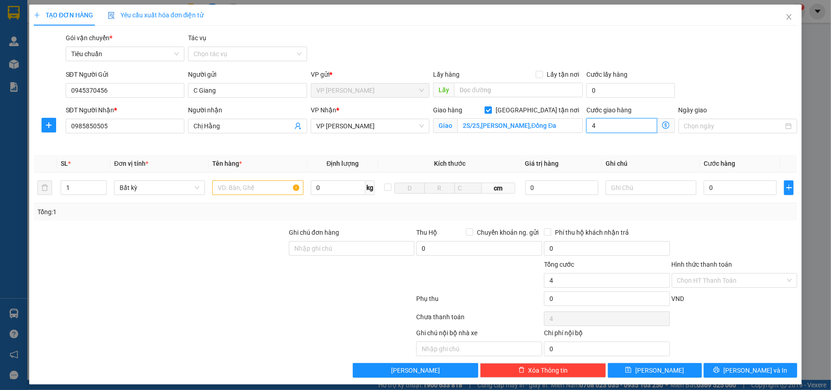
type input "40"
click at [235, 187] on input "text" at bounding box center [257, 187] width 91 height 15
type input "40.000"
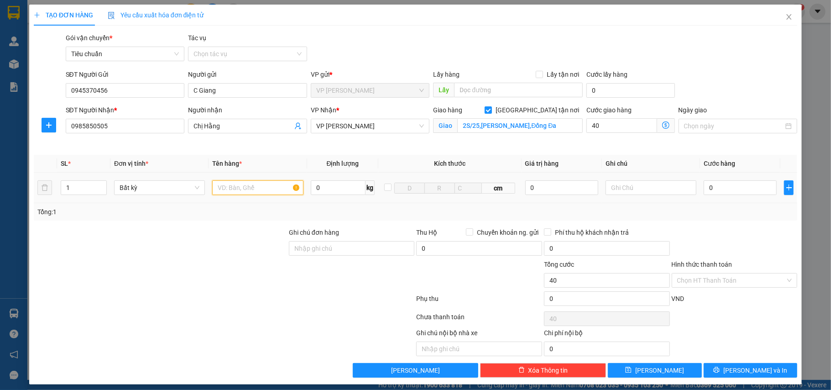
type input "40.000"
type input "Hồ sơ"
type input "6"
type input "40.006"
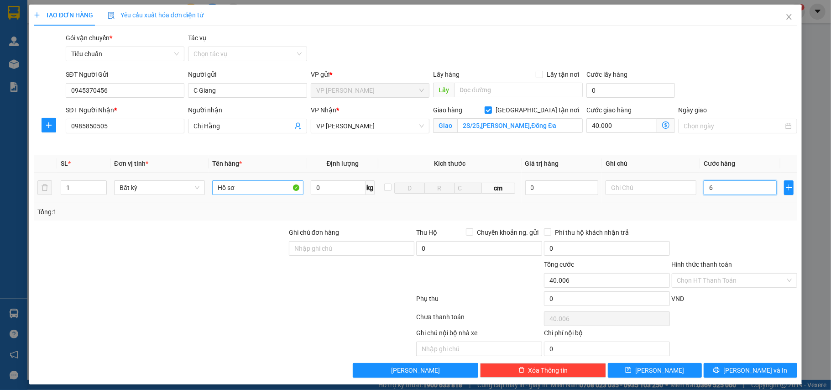
type input "60"
type input "40.060"
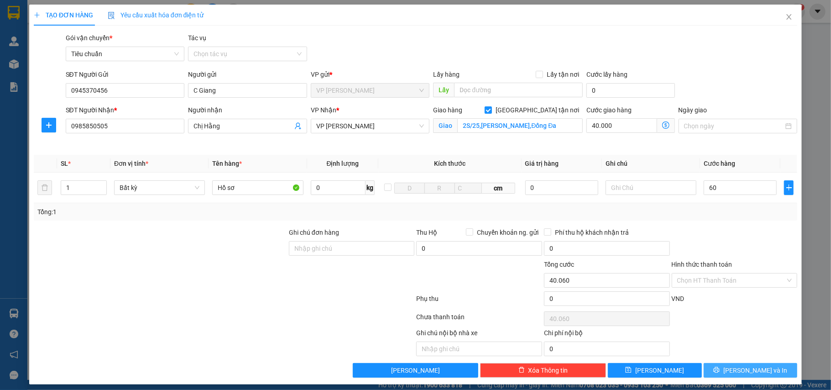
type input "60.000"
type input "100.000"
click at [749, 365] on button "[PERSON_NAME] và In" at bounding box center [751, 370] width 94 height 15
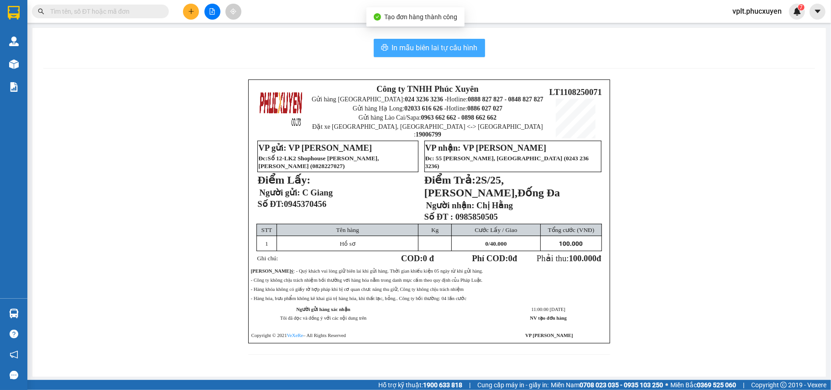
click at [434, 42] on span "In mẫu biên lai tự cấu hình" at bounding box center [435, 47] width 86 height 11
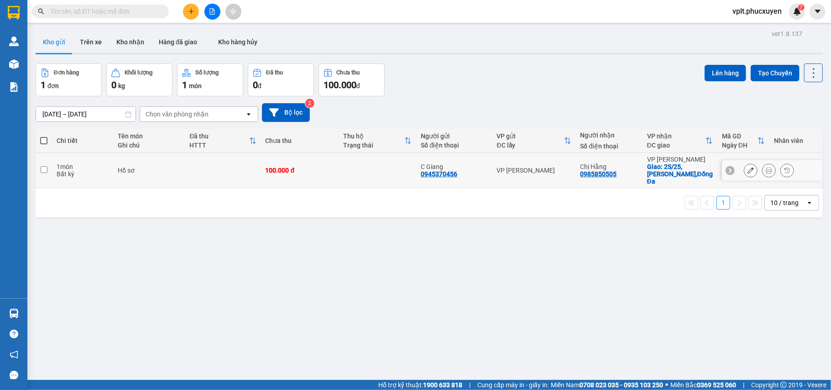
click at [449, 176] on div "0945370456" at bounding box center [439, 173] width 37 height 7
copy div "0945370456"
click at [64, 13] on input "text" at bounding box center [104, 11] width 108 height 10
paste input "0945370456"
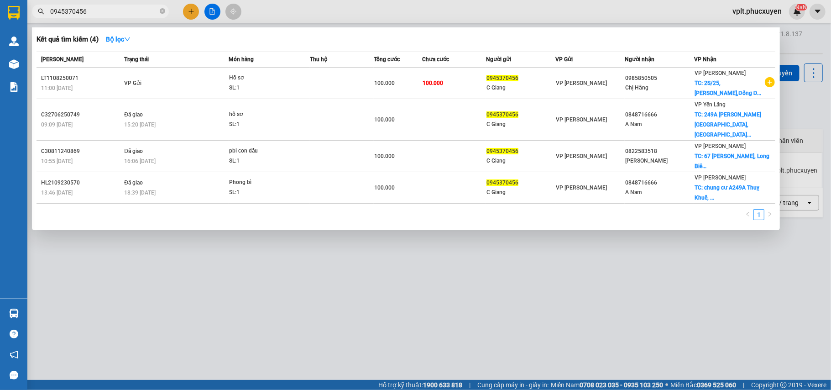
type input "0945370456"
click at [684, 265] on div at bounding box center [415, 195] width 831 height 390
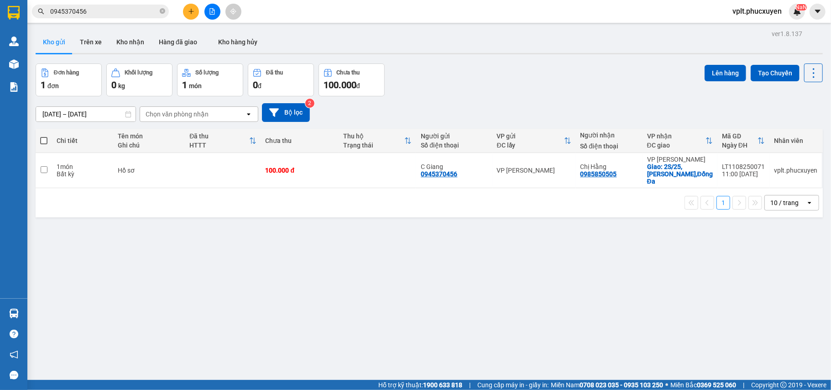
click at [112, 10] on input "0945370456" at bounding box center [104, 11] width 108 height 10
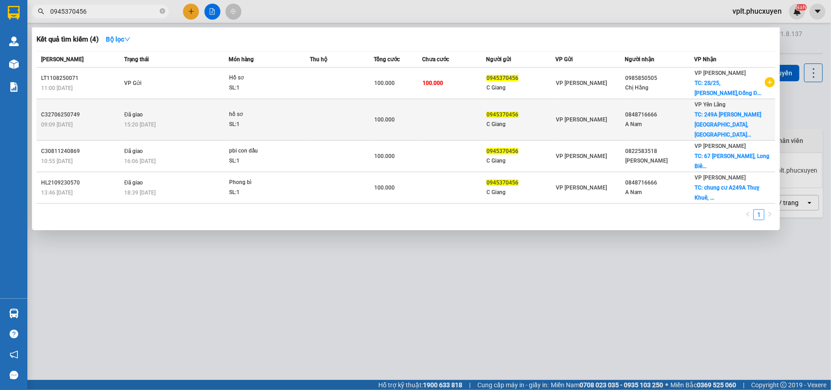
click at [442, 112] on td at bounding box center [454, 120] width 64 height 42
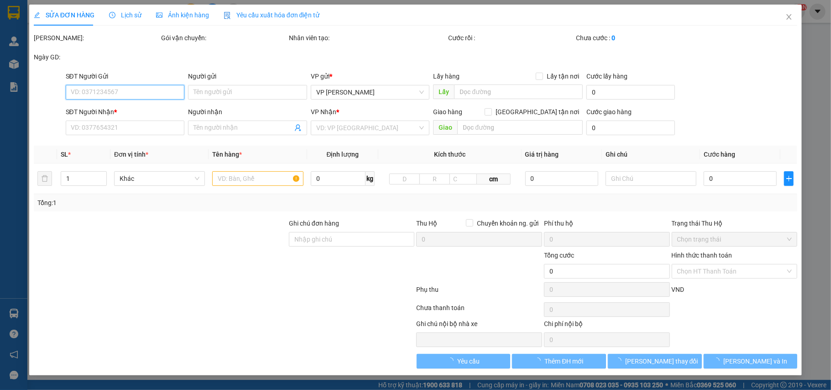
type input "0945370456"
type input "C Giang"
type input "0848716666"
type input "A Nam"
checkbox input "true"
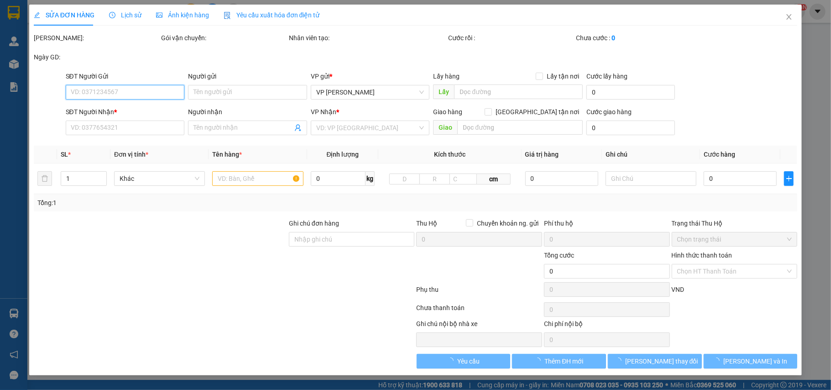
type input "249A [PERSON_NAME] [GEOGRAPHIC_DATA], [GEOGRAPHIC_DATA], [GEOGRAPHIC_DATA], [GE…"
type input "50.000"
type input "100.000"
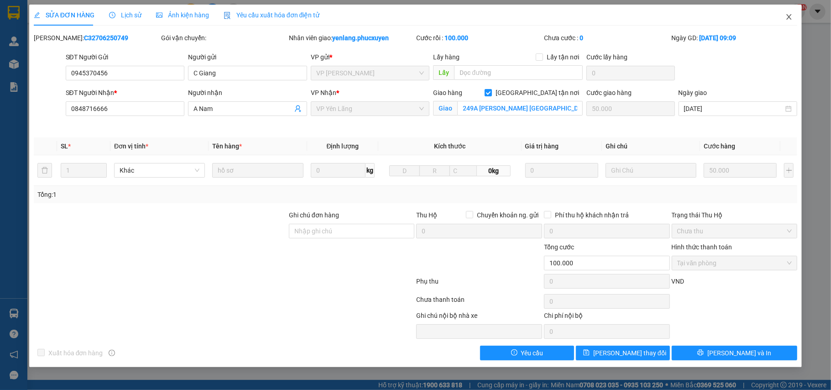
click at [789, 16] on icon "close" at bounding box center [788, 16] width 7 height 7
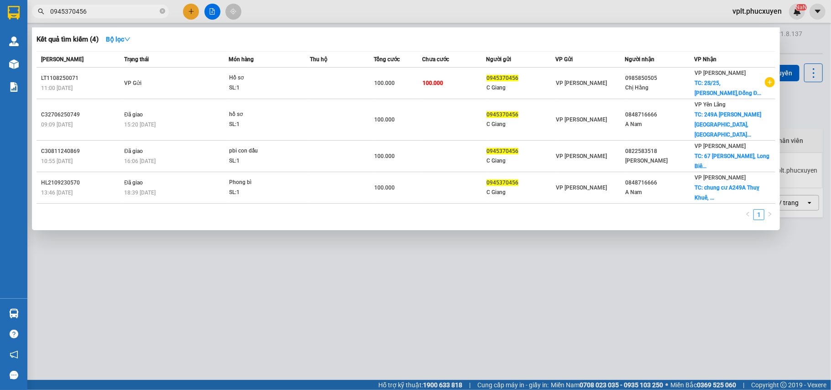
click at [115, 13] on input "0945370456" at bounding box center [104, 11] width 108 height 10
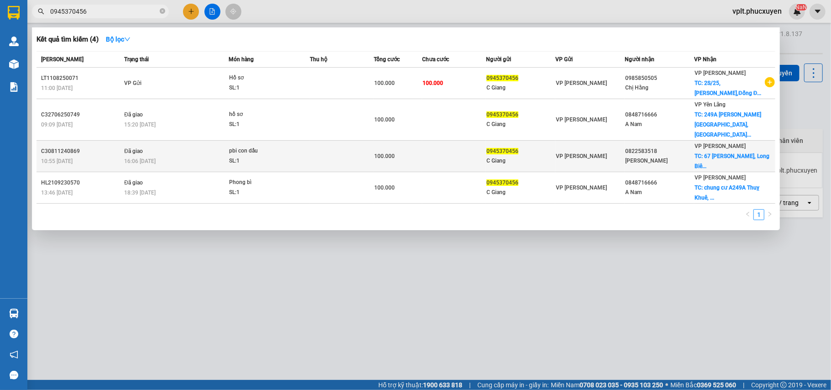
click at [442, 141] on td at bounding box center [454, 156] width 64 height 31
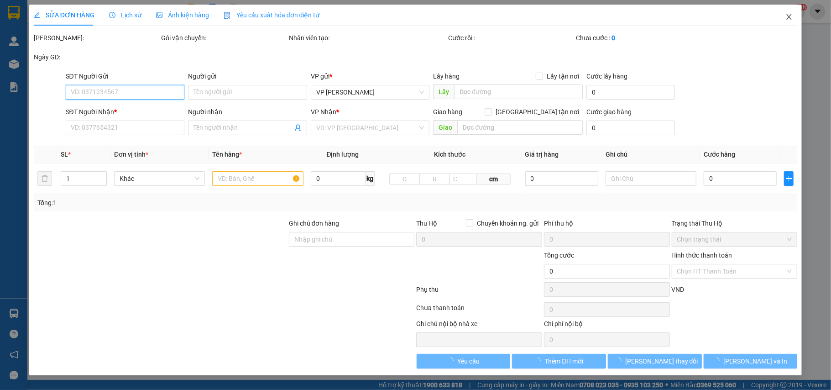
type input "0945370456"
type input "C Giang"
type input "0822583518"
type input "[PERSON_NAME]"
checkbox input "true"
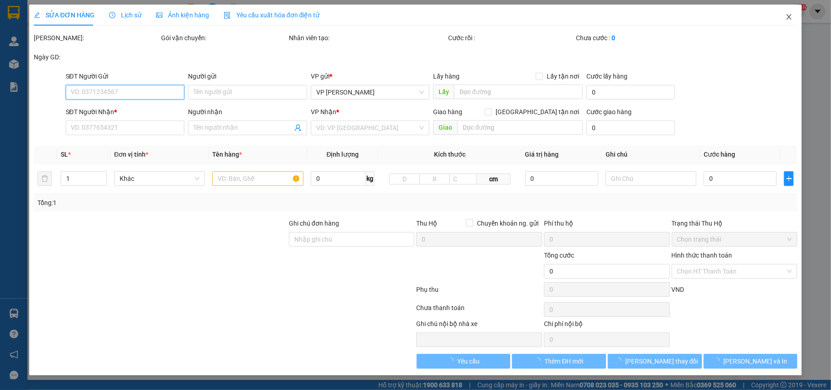
type input "[STREET_ADDRESS][PERSON_NAME]"
type input "50.000"
type input "100.000"
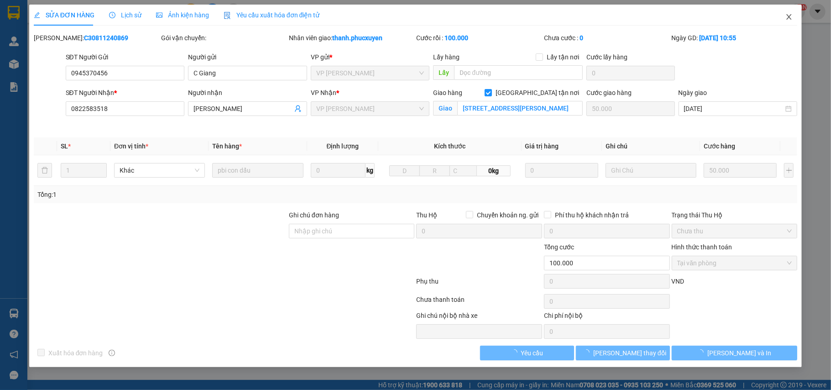
click at [787, 15] on icon "close" at bounding box center [788, 16] width 7 height 7
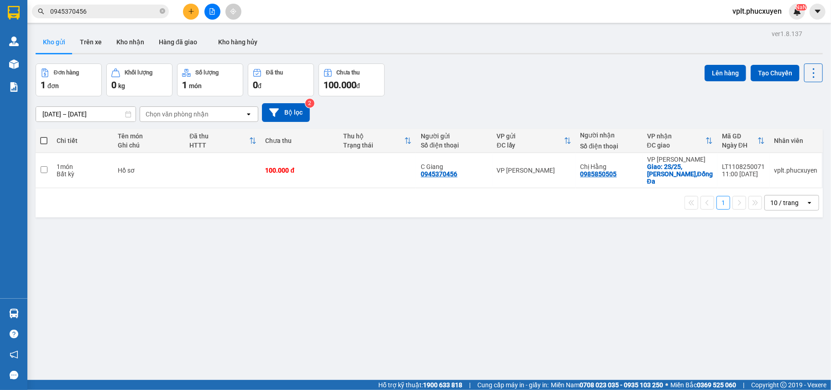
click at [106, 11] on input "0945370456" at bounding box center [104, 11] width 108 height 10
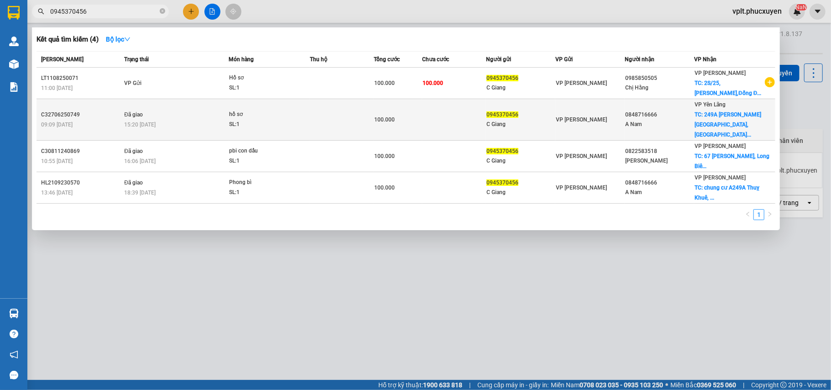
click at [330, 115] on td at bounding box center [342, 120] width 64 height 42
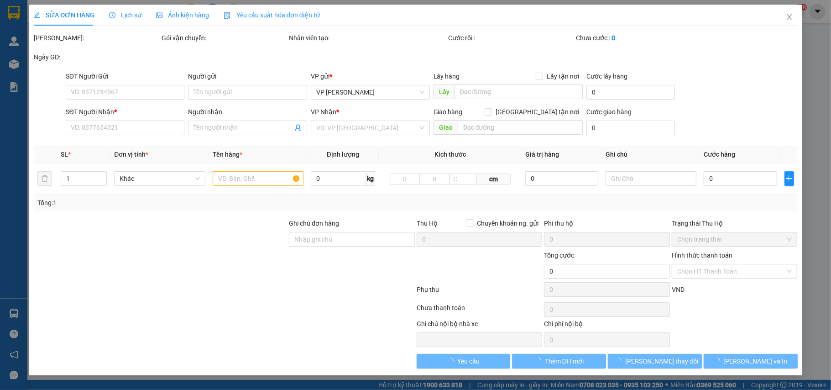
type input "0945370456"
type input "C Giang"
type input "0848716666"
type input "A Nam"
checkbox input "true"
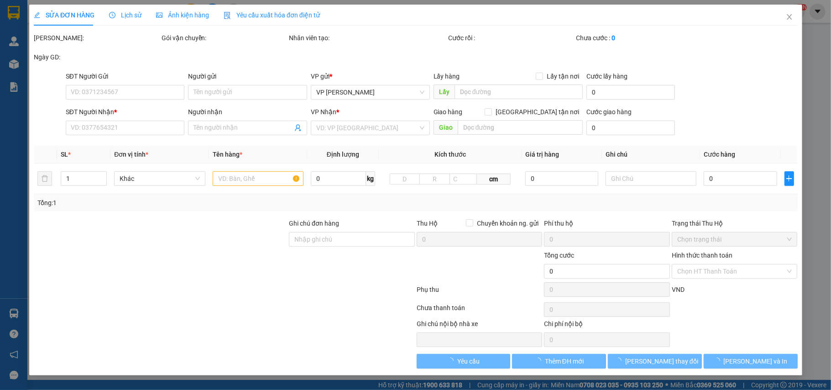
type input "249A [PERSON_NAME] [GEOGRAPHIC_DATA], [GEOGRAPHIC_DATA], [GEOGRAPHIC_DATA], [GE…"
type input "50.000"
type input "100.000"
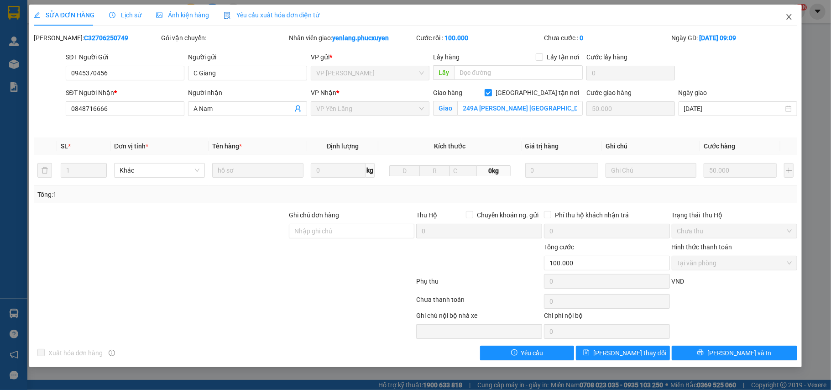
click at [789, 17] on icon "close" at bounding box center [789, 16] width 5 height 5
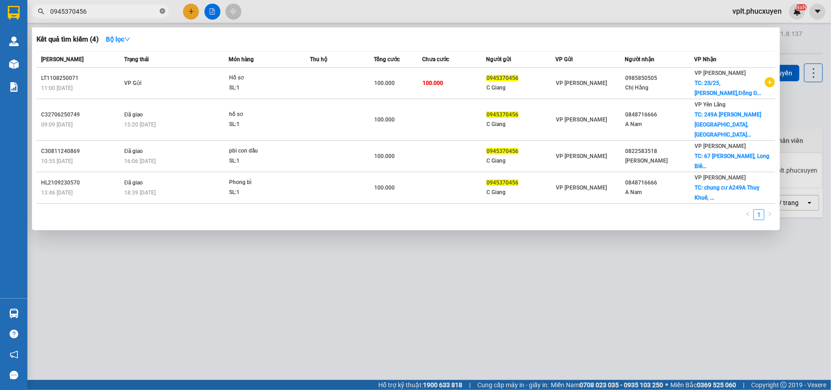
click at [163, 10] on icon "close-circle" at bounding box center [162, 10] width 5 height 5
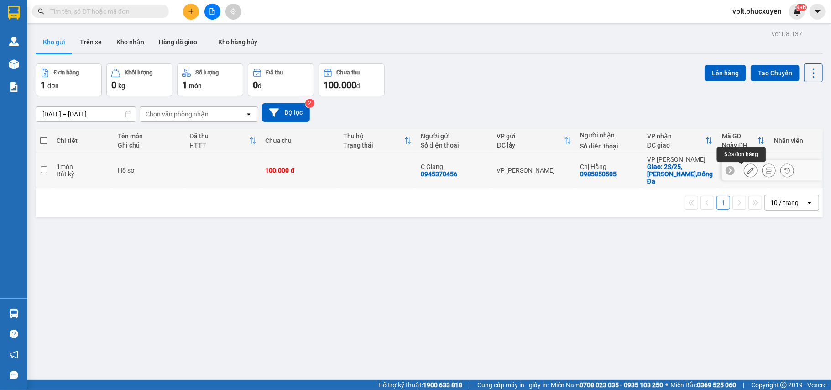
click at [747, 172] on icon at bounding box center [750, 170] width 6 height 6
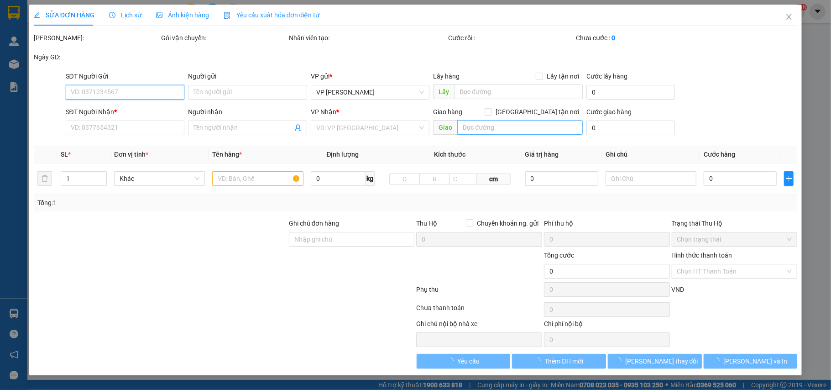
type input "0945370456"
type input "C Giang"
type input "0985850505"
type input "Chị Hằng"
checkbox input "true"
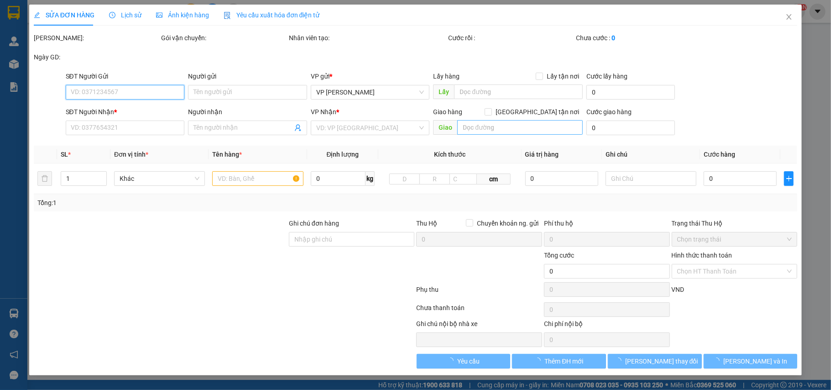
type input "2S/25,[PERSON_NAME],Đống Đa"
type input "100.000"
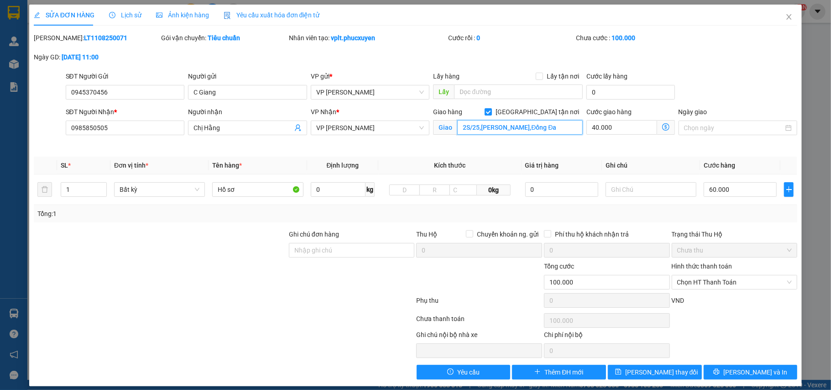
click at [466, 126] on input "2S/25,[PERSON_NAME],Đống Đa" at bounding box center [519, 127] width 125 height 15
click at [464, 126] on input "2S/25,[PERSON_NAME],Đống Đa" at bounding box center [519, 127] width 125 height 15
type input "2A/25,[PERSON_NAME],Đống Đa"
click at [646, 374] on span "[PERSON_NAME] thay đổi" at bounding box center [661, 372] width 73 height 10
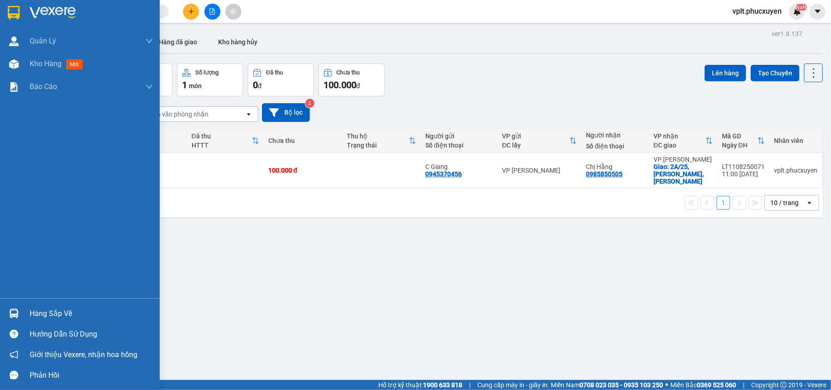
drag, startPoint x: 58, startPoint y: 305, endPoint x: 247, endPoint y: 307, distance: 188.9
click at [59, 305] on div "Hàng sắp về" at bounding box center [80, 313] width 160 height 21
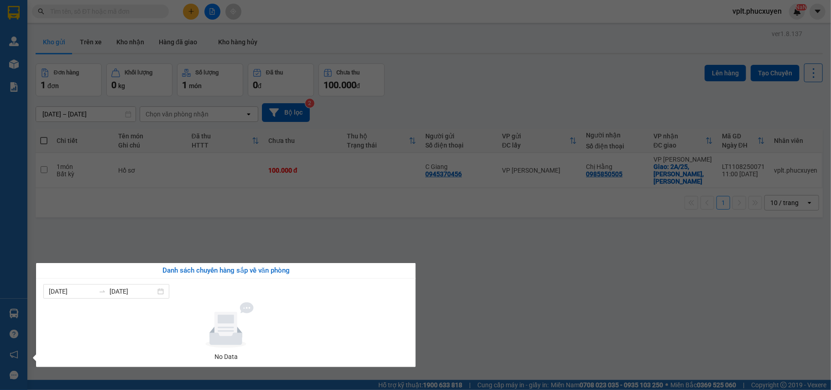
click at [561, 304] on section "Kết quả tìm kiếm ( 4 ) Bộ lọc Mã ĐH Trạng thái Món hàng Thu hộ Tổng cước Chưa c…" at bounding box center [415, 195] width 831 height 390
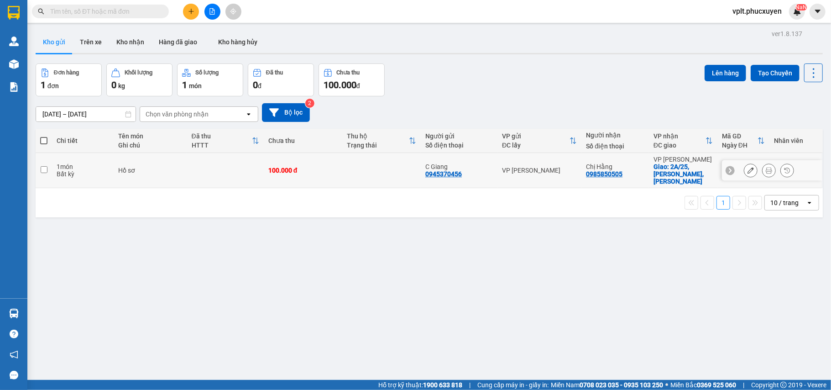
drag, startPoint x: 335, startPoint y: 179, endPoint x: 416, endPoint y: 141, distance: 90.0
click at [336, 179] on td "100.000 đ" at bounding box center [303, 170] width 78 height 35
checkbox input "true"
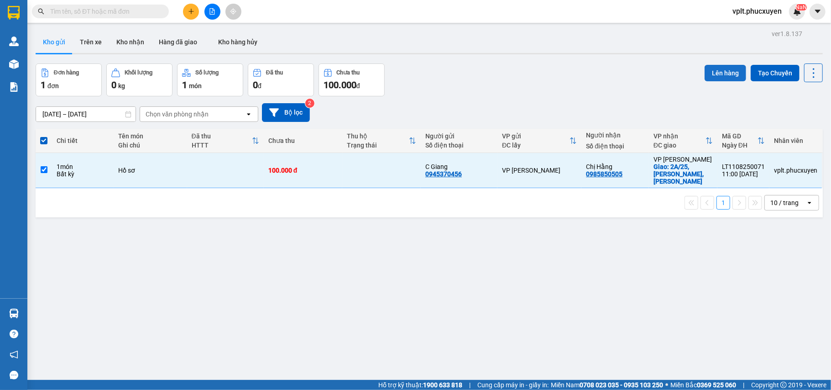
click at [715, 68] on button "Lên hàng" at bounding box center [725, 73] width 42 height 16
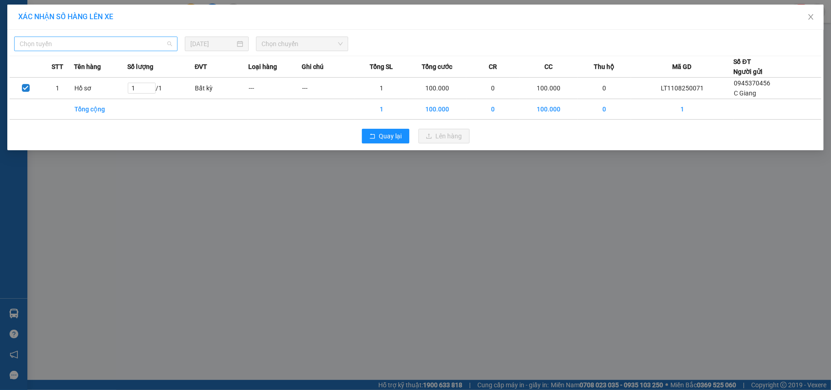
click at [78, 44] on span "Chọn tuyến" at bounding box center [96, 44] width 152 height 14
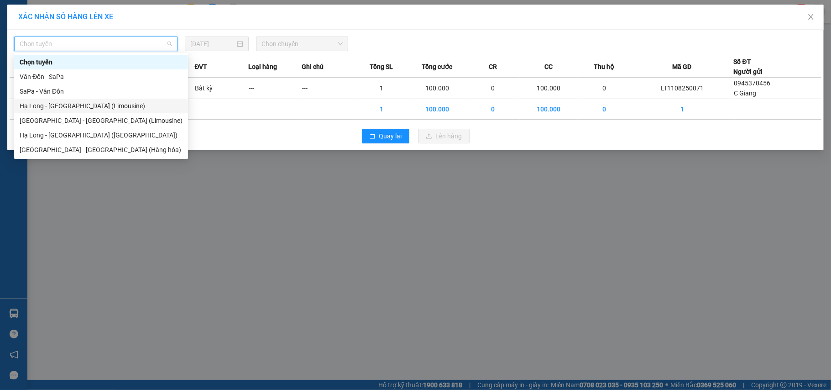
click at [96, 106] on div "Hạ Long - [GEOGRAPHIC_DATA] (Limousine)" at bounding box center [101, 106] width 163 height 10
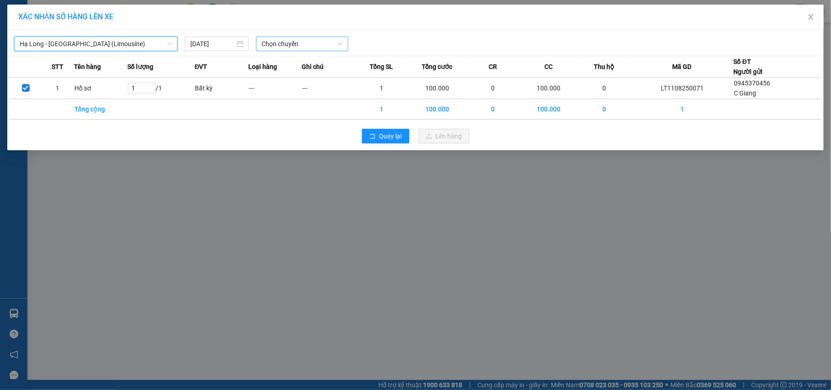
click at [308, 44] on span "Chọn chuyến" at bounding box center [301, 44] width 81 height 14
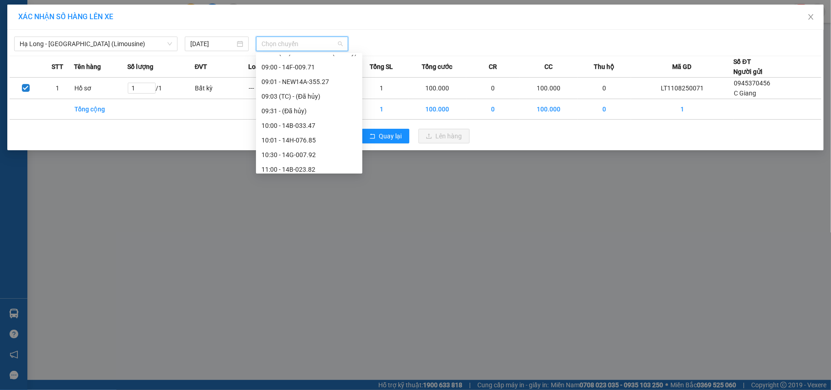
scroll to position [365, 0]
click at [320, 90] on div "12:00 - NEW14A-355.42" at bounding box center [308, 91] width 95 height 10
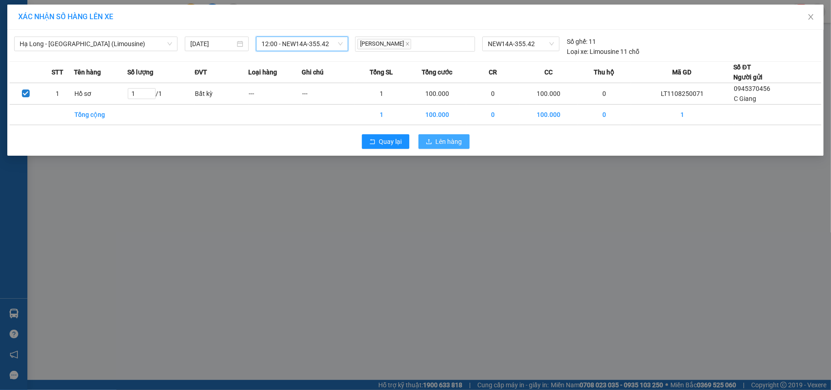
click at [453, 138] on span "Lên hàng" at bounding box center [449, 141] width 26 height 10
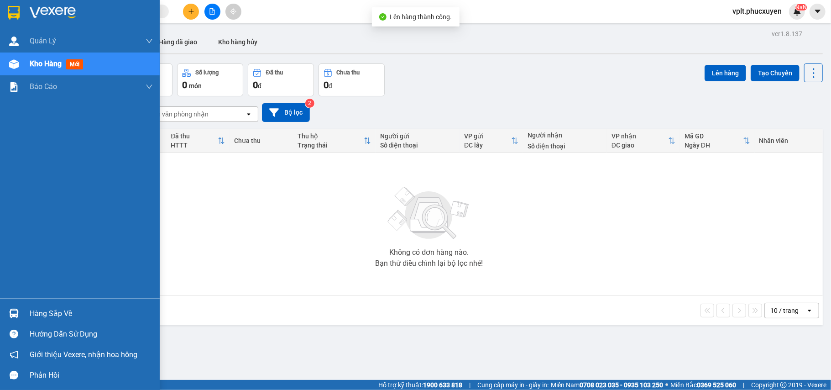
click at [61, 313] on div "Hàng sắp về" at bounding box center [91, 314] width 123 height 14
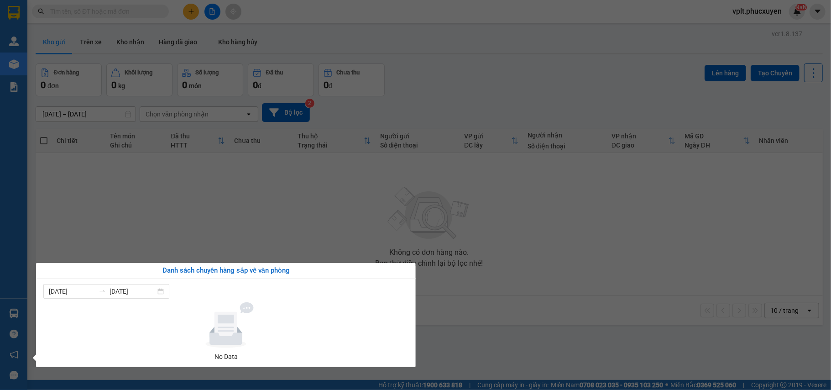
click at [439, 331] on section "Kết quả tìm kiếm ( 4 ) Bộ lọc Mã ĐH Trạng thái Món hàng Thu hộ Tổng cước Chưa c…" at bounding box center [415, 195] width 831 height 390
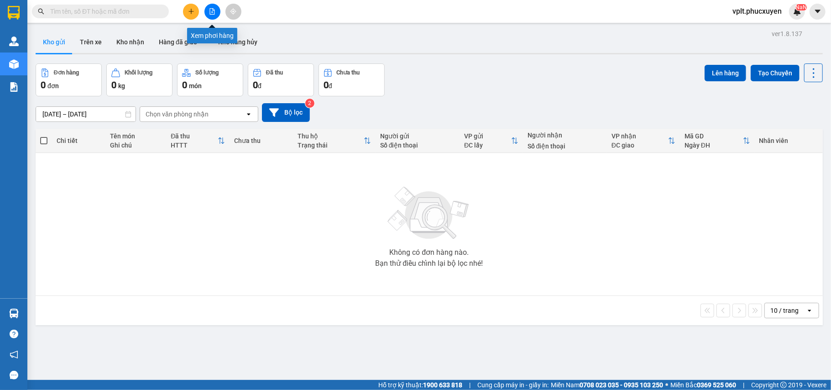
click at [212, 8] on icon "file-add" at bounding box center [212, 11] width 6 height 6
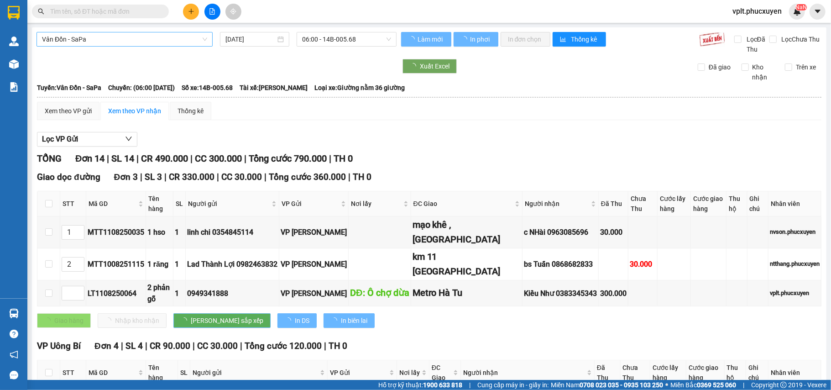
click at [134, 37] on span "Vân Đồn - SaPa" at bounding box center [124, 39] width 165 height 14
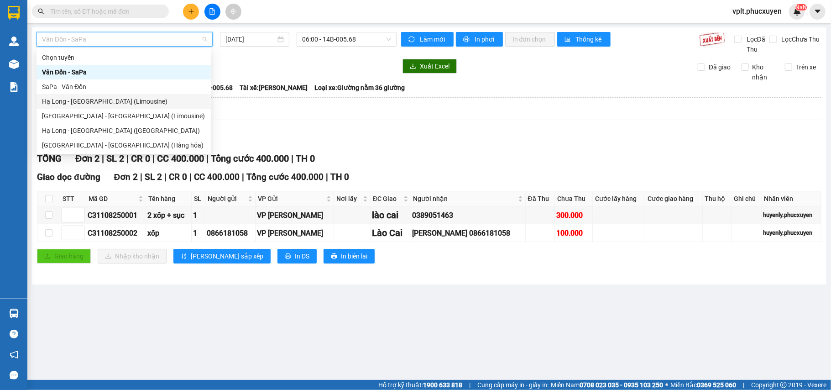
drag, startPoint x: 110, startPoint y: 97, endPoint x: 318, endPoint y: 31, distance: 218.2
click at [111, 97] on div "Hạ Long - [GEOGRAPHIC_DATA] (Limousine)" at bounding box center [123, 101] width 163 height 10
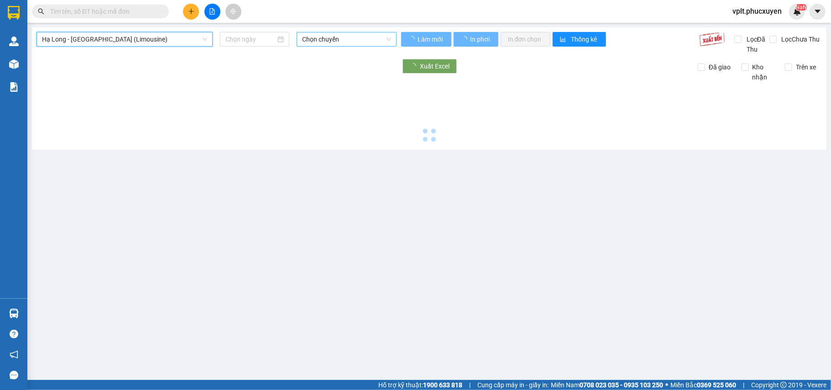
type input "[DATE]"
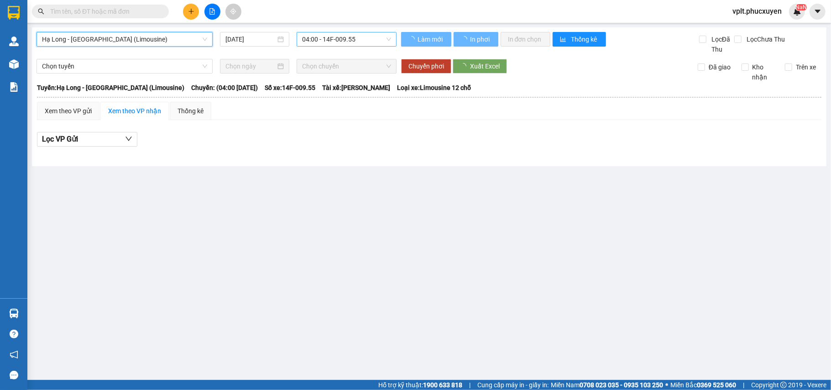
click at [373, 37] on span "04:00 - 14F-009.55" at bounding box center [346, 39] width 89 height 14
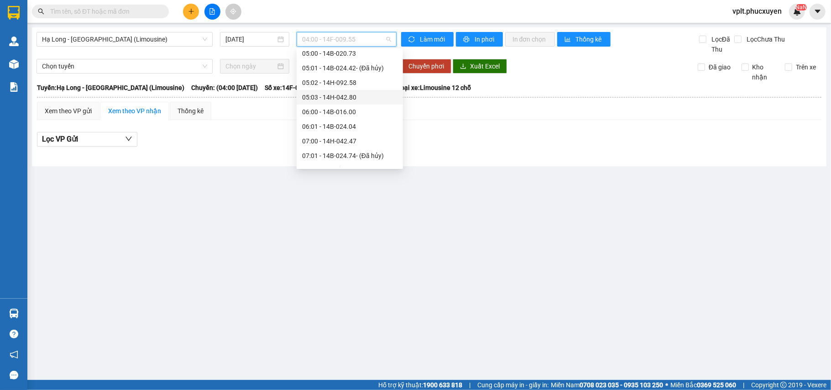
scroll to position [306, 0]
click at [364, 141] on div "12:00 - NEW14A-355.42" at bounding box center [349, 146] width 95 height 10
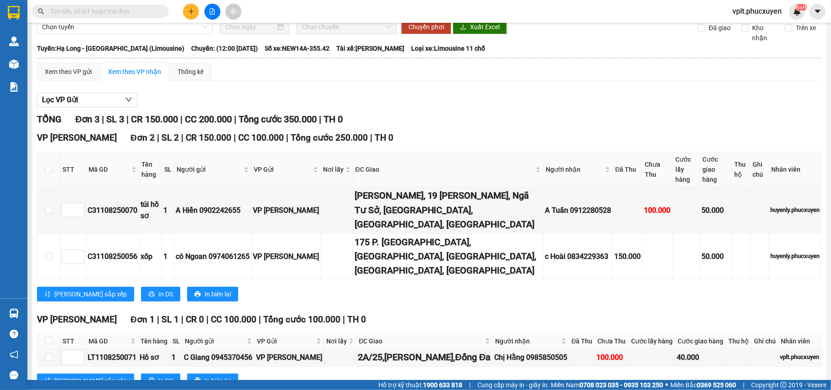
scroll to position [59, 0]
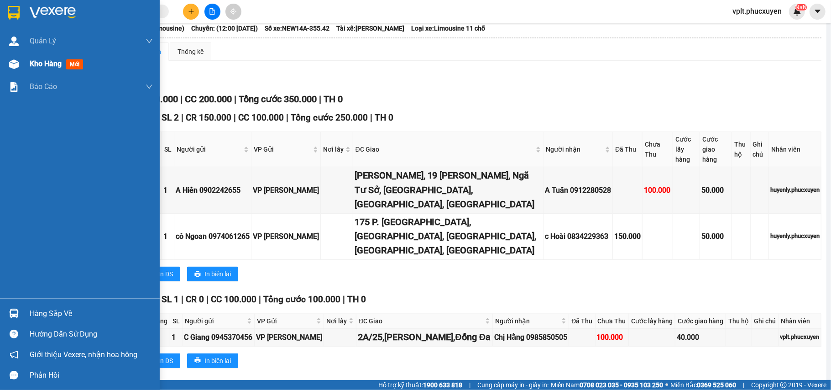
click at [33, 61] on span "Kho hàng" at bounding box center [46, 63] width 32 height 9
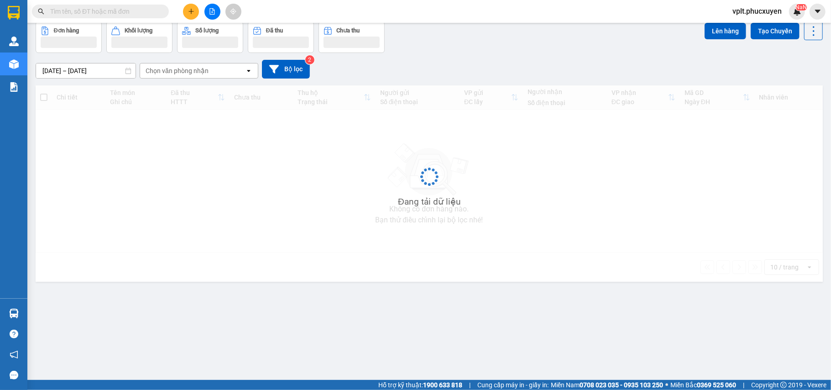
scroll to position [42, 0]
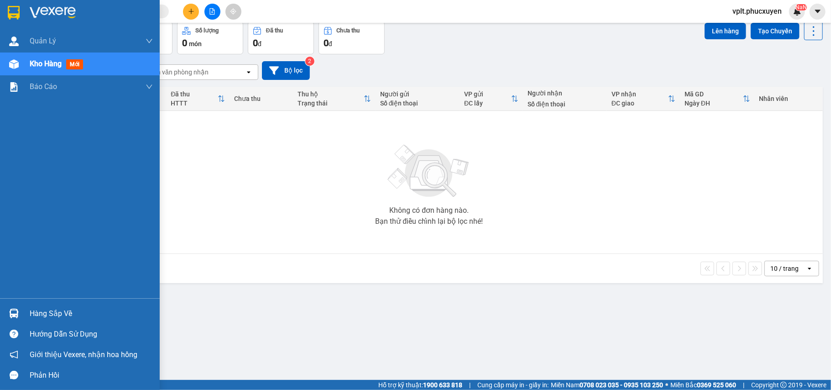
click at [48, 311] on div "Hàng sắp về" at bounding box center [91, 314] width 123 height 14
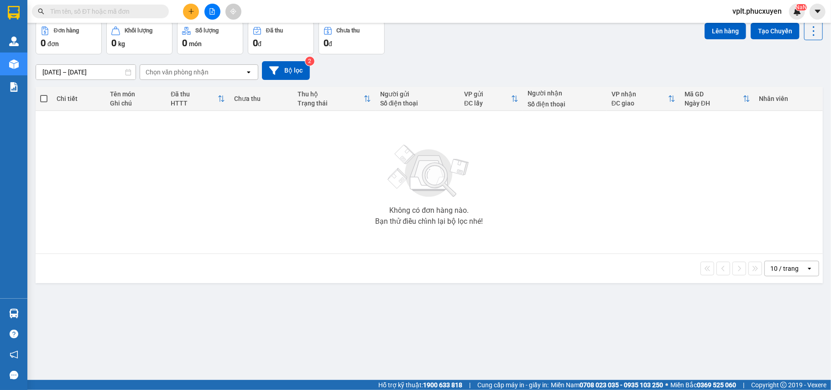
click at [453, 331] on section "Kết quả tìm kiếm ( 4 ) Bộ lọc Mã ĐH Trạng thái Món hàng Thu hộ Tổng cước Chưa c…" at bounding box center [415, 195] width 831 height 390
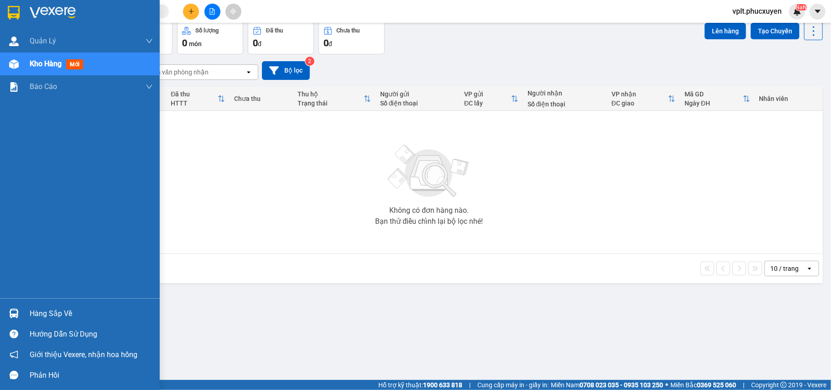
click at [47, 304] on div "Hàng sắp về" at bounding box center [80, 313] width 160 height 21
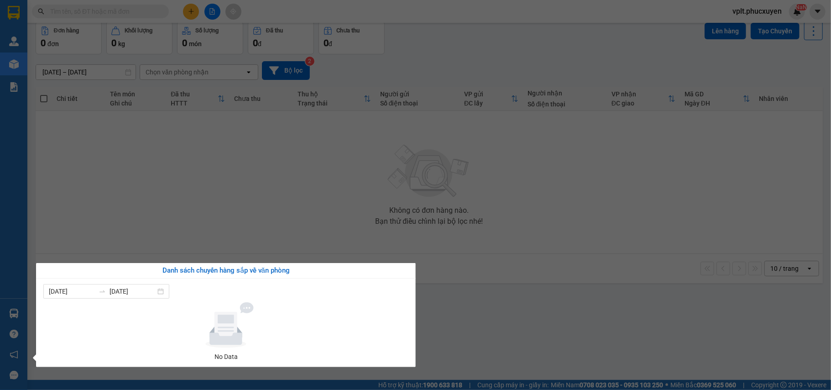
click at [405, 54] on section "Kết quả tìm kiếm ( 4 ) Bộ lọc Mã ĐH Trạng thái Món hàng Thu hộ Tổng cước Chưa c…" at bounding box center [415, 195] width 831 height 390
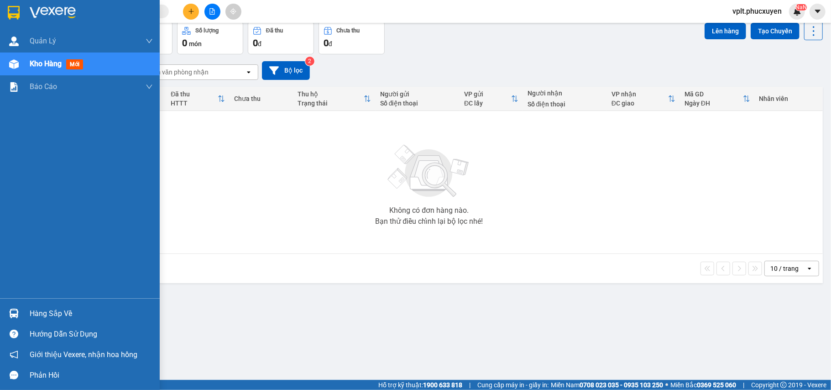
drag, startPoint x: 51, startPoint y: 310, endPoint x: 100, endPoint y: 312, distance: 49.3
click at [52, 309] on div "Hàng sắp về" at bounding box center [91, 314] width 123 height 14
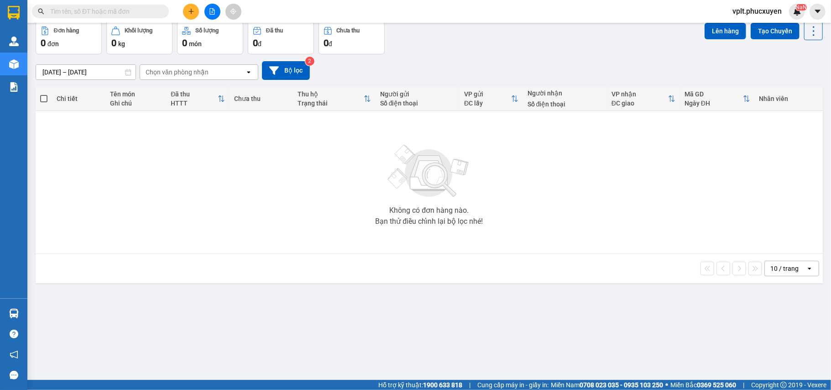
click at [500, 336] on section "Kết quả tìm kiếm ( 4 ) Bộ lọc Mã ĐH Trạng thái Món hàng Thu hộ Tổng cước Chưa c…" at bounding box center [415, 195] width 831 height 390
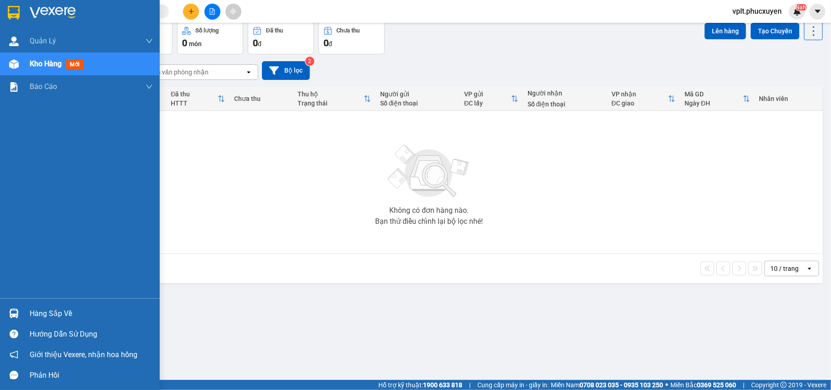
click at [44, 311] on div "Hàng sắp về" at bounding box center [91, 314] width 123 height 14
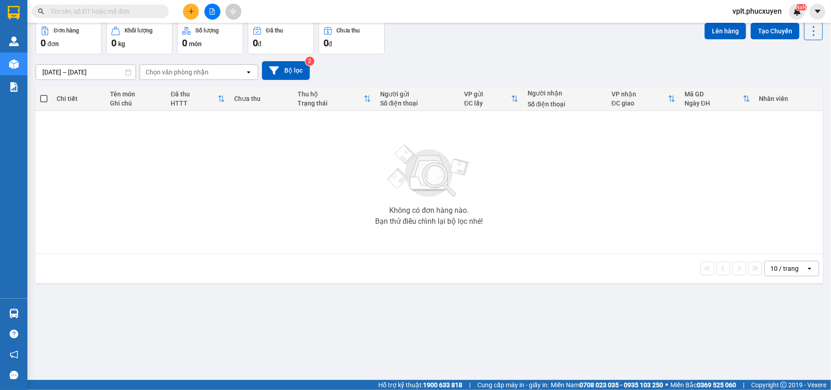
click at [245, 181] on section "Kết quả tìm kiếm ( 4 ) Bộ lọc Mã ĐH Trạng thái Món hàng Thu hộ Tổng cước Chưa c…" at bounding box center [415, 195] width 831 height 390
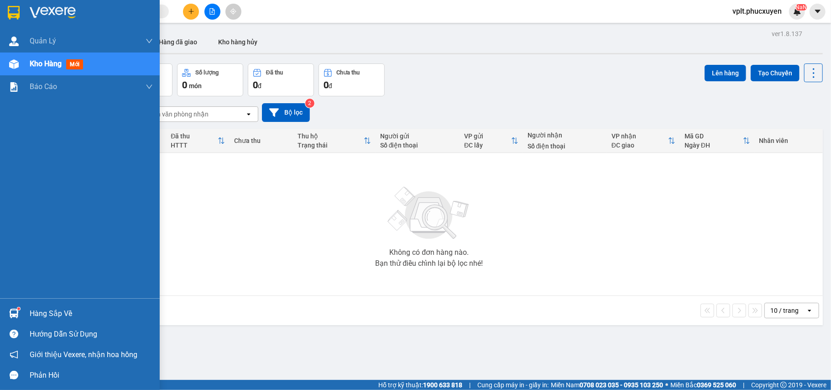
drag, startPoint x: 46, startPoint y: 313, endPoint x: 168, endPoint y: 326, distance: 123.4
click at [48, 313] on div "Hàng sắp về" at bounding box center [91, 314] width 123 height 14
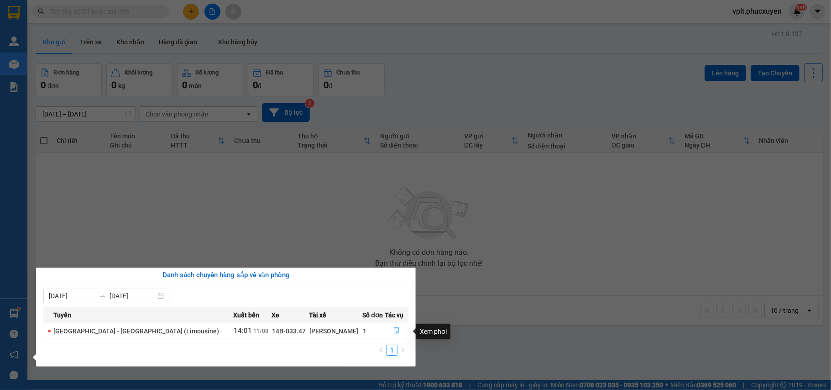
click at [393, 329] on icon "file-done" at bounding box center [396, 330] width 6 height 6
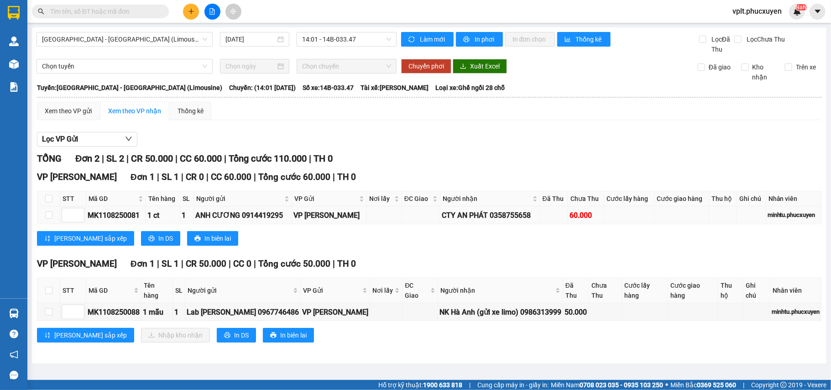
click at [273, 217] on div "ANH CƯƠNG 0914419295" at bounding box center [242, 214] width 95 height 11
copy div "0914419295"
click at [64, 9] on input "text" at bounding box center [104, 11] width 108 height 10
paste input "0914419295"
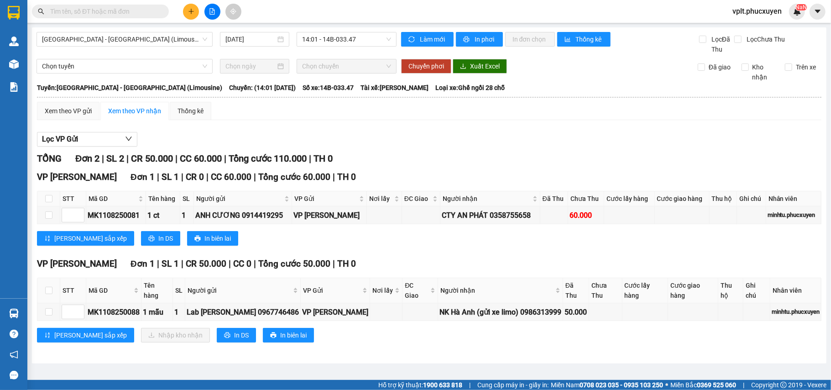
type input "0914419295"
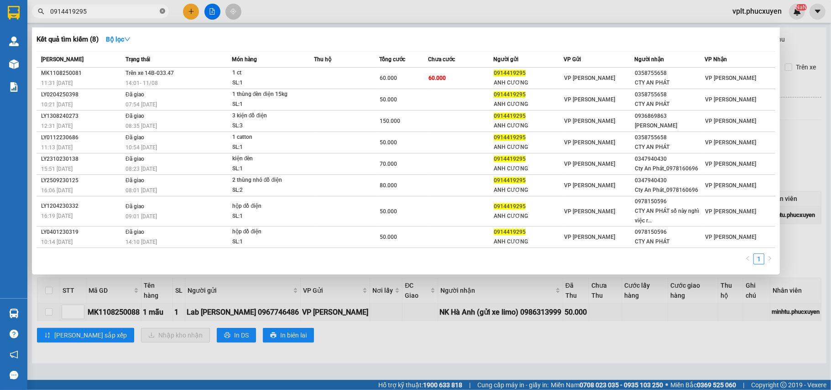
click at [161, 13] on icon "close-circle" at bounding box center [162, 10] width 5 height 5
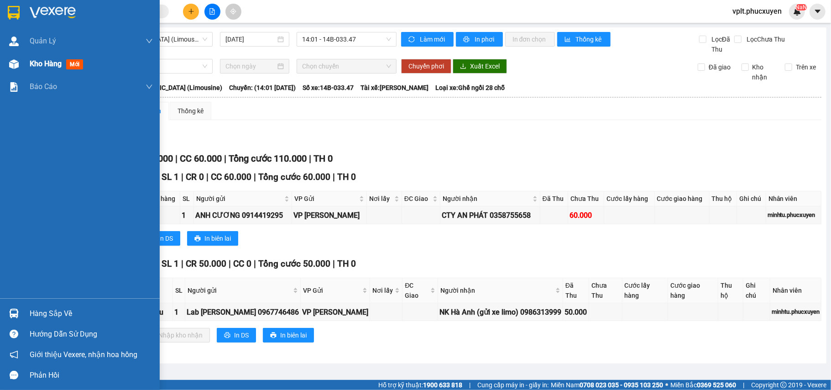
click at [37, 59] on span "Kho hàng" at bounding box center [46, 63] width 32 height 9
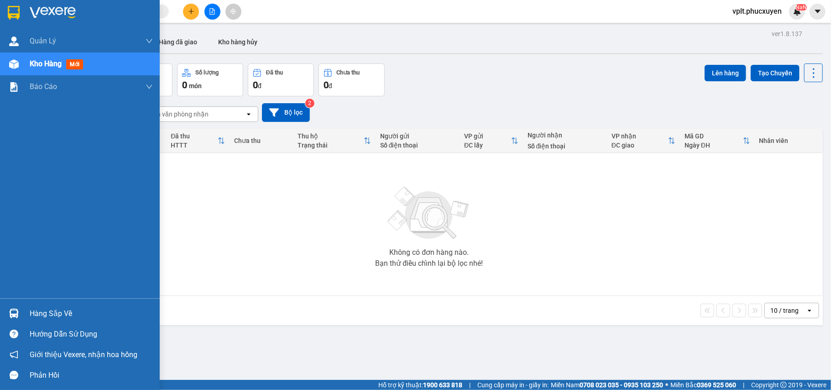
drag, startPoint x: 55, startPoint y: 306, endPoint x: 301, endPoint y: 285, distance: 246.8
click at [55, 307] on div "Hàng sắp về" at bounding box center [80, 313] width 160 height 21
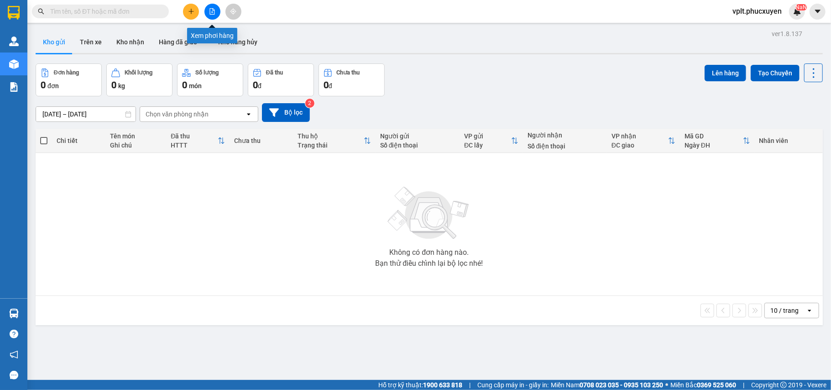
click at [210, 7] on button at bounding box center [212, 12] width 16 height 16
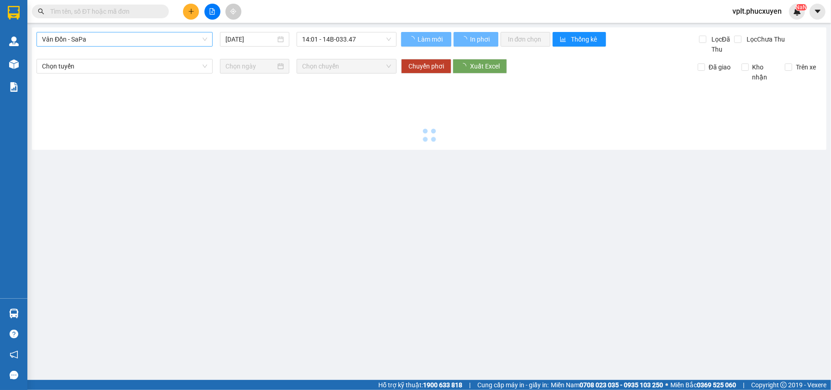
click at [112, 39] on span "Vân Đồn - SaPa" at bounding box center [124, 39] width 165 height 14
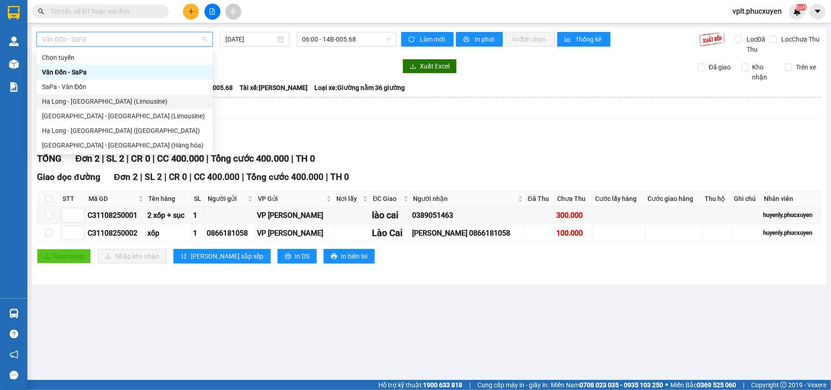
click at [95, 94] on div "Hạ Long - [GEOGRAPHIC_DATA] (Limousine)" at bounding box center [125, 101] width 176 height 15
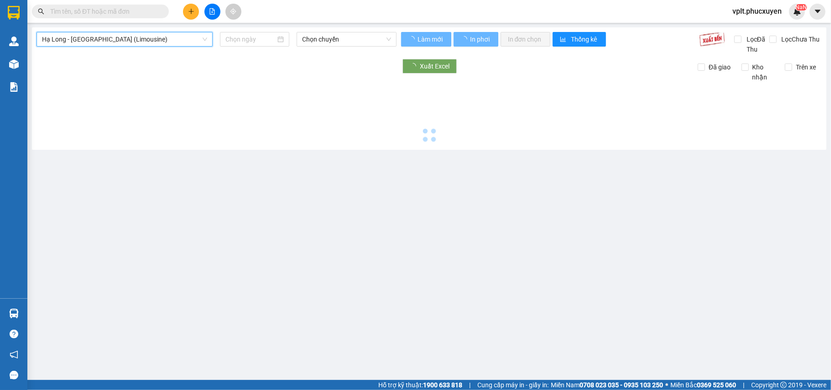
type input "[DATE]"
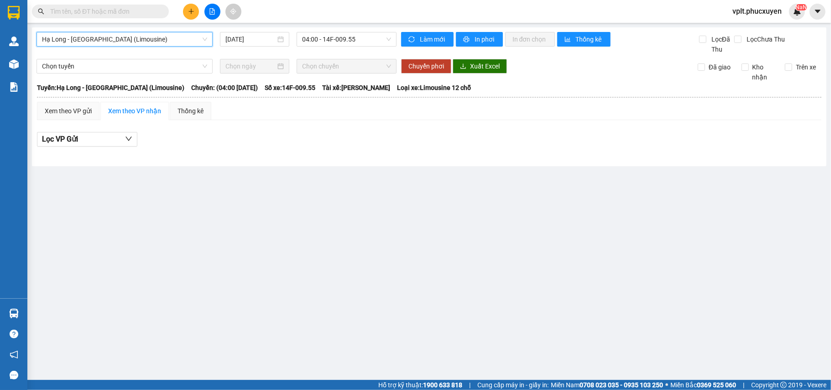
click at [185, 39] on span "Hạ Long - [GEOGRAPHIC_DATA] (Limousine)" at bounding box center [124, 39] width 165 height 14
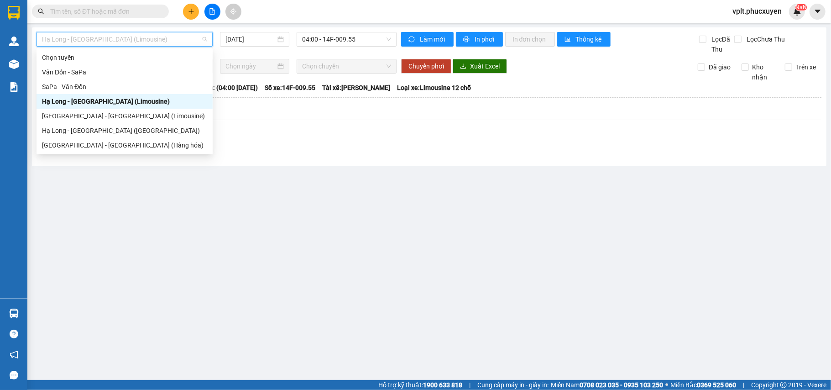
click at [113, 102] on div "Hạ Long - [GEOGRAPHIC_DATA] (Limousine)" at bounding box center [124, 101] width 165 height 10
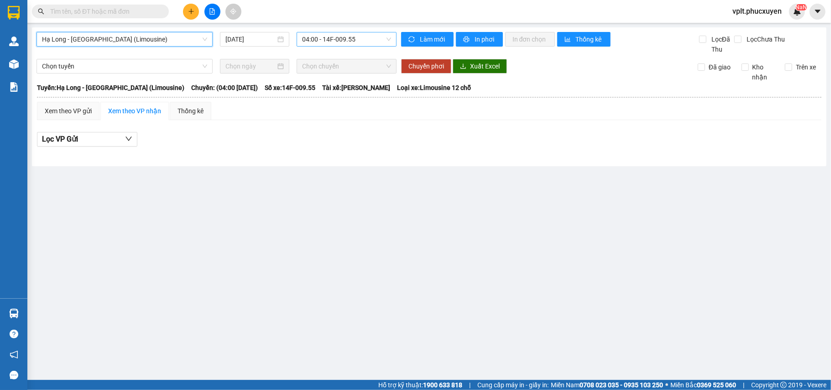
click at [356, 39] on span "04:00 - 14F-009.55" at bounding box center [346, 39] width 89 height 14
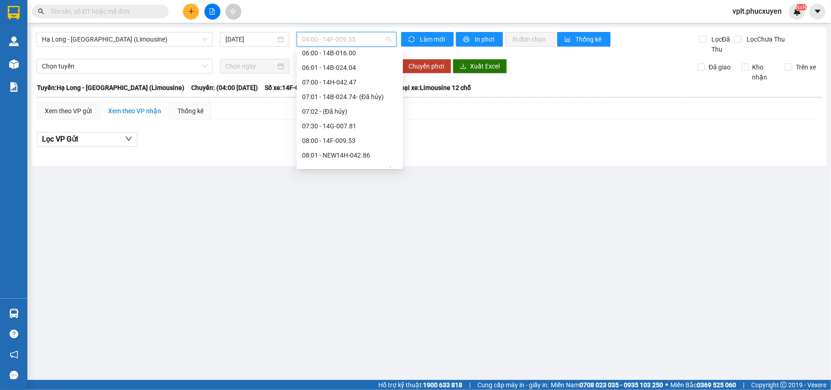
scroll to position [243, 0]
click at [356, 120] on div "10:00 - 14B-033.47" at bounding box center [349, 121] width 95 height 10
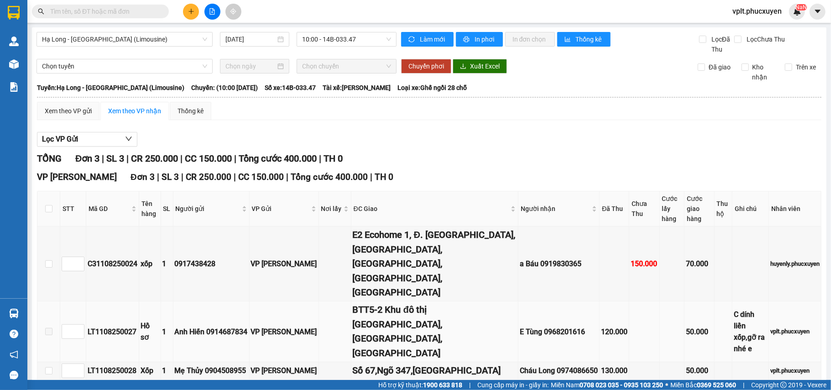
click at [116, 326] on div "LT1108250027" at bounding box center [113, 331] width 50 height 11
copy div "LT1108250027"
click at [51, 9] on input "text" at bounding box center [104, 11] width 108 height 10
paste input "LT1108250027"
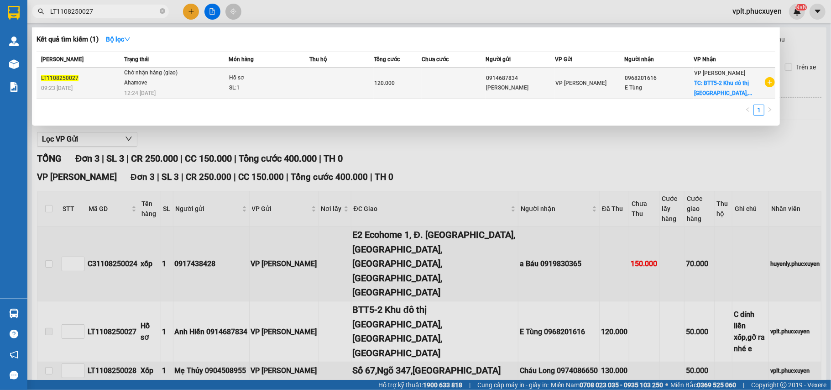
type input "LT1108250027"
click at [185, 83] on div "Ahamove" at bounding box center [158, 83] width 68 height 10
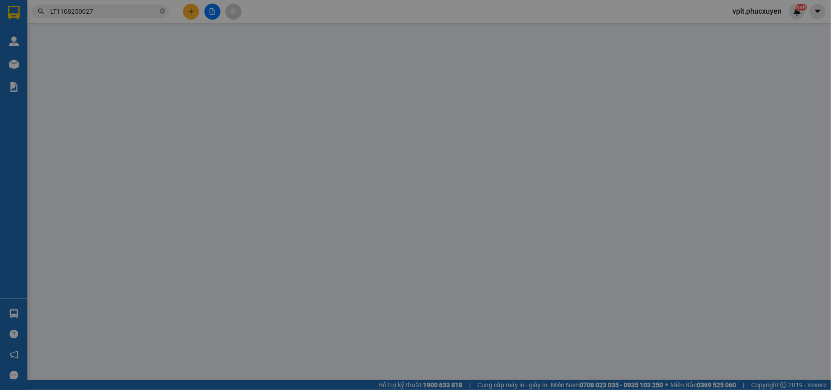
type input "0914687834"
type input "[PERSON_NAME]"
type input "0968201616"
type input "E Tùng"
checkbox input "true"
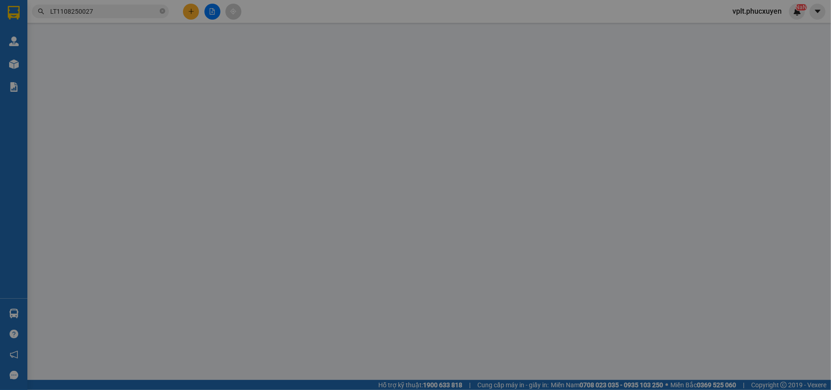
type input "BTT5-2 Khu đô thị [GEOGRAPHIC_DATA],[GEOGRAPHIC_DATA],[GEOGRAPHIC_DATA]"
type input "120.000"
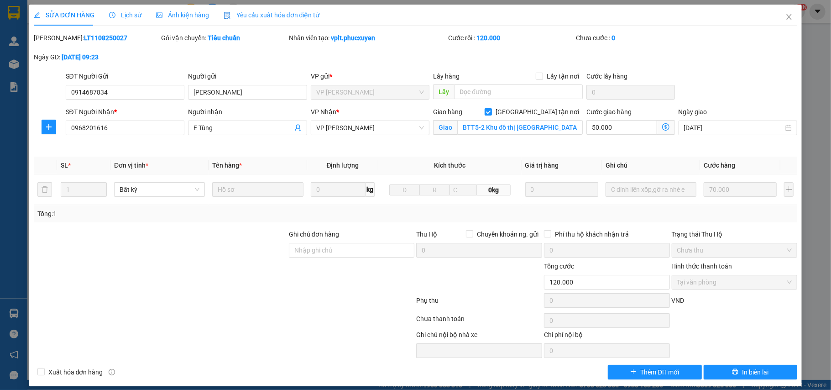
click at [133, 11] on span "Lịch sử" at bounding box center [125, 14] width 32 height 7
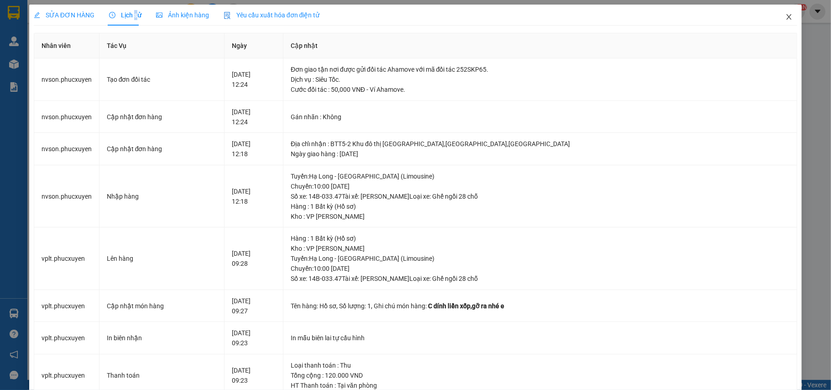
click at [785, 16] on span "Close" at bounding box center [789, 18] width 26 height 26
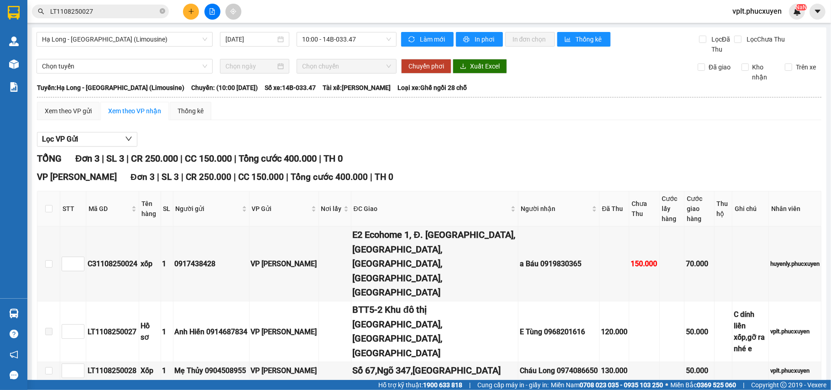
click at [112, 9] on input "LT1108250027" at bounding box center [104, 11] width 108 height 10
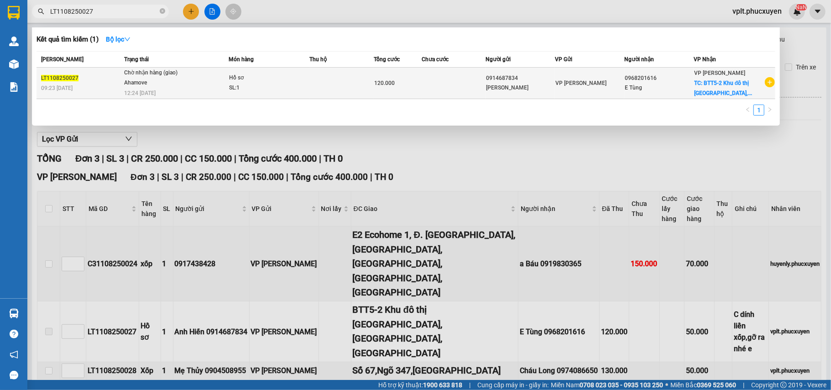
click at [106, 82] on div "LT1108250027" at bounding box center [81, 78] width 80 height 10
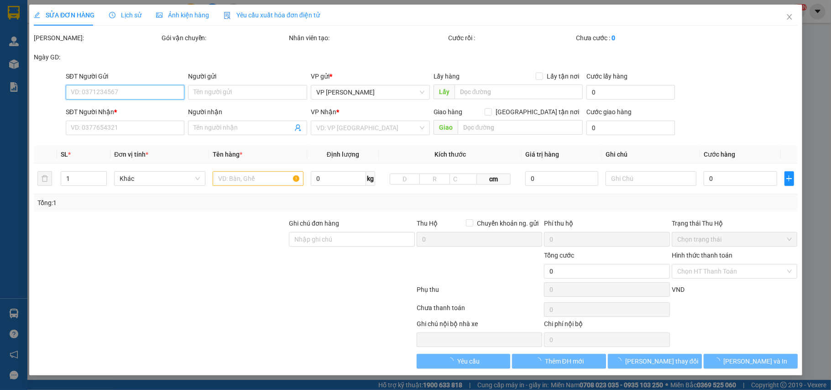
type input "0914687834"
type input "[PERSON_NAME]"
type input "0968201616"
type input "E Tùng"
checkbox input "true"
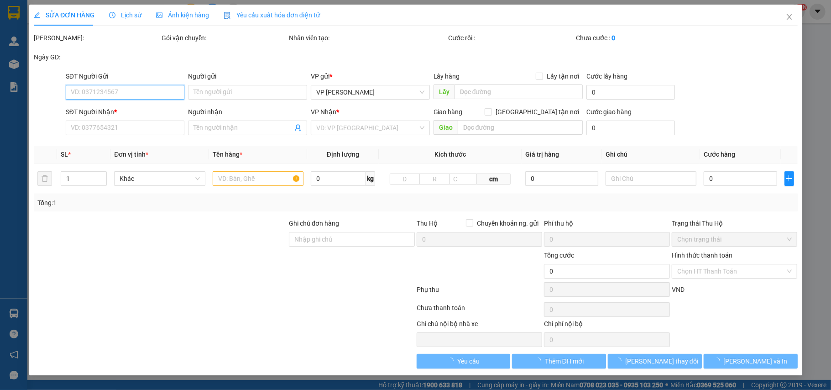
type input "BTT5-2 Khu đô thị [GEOGRAPHIC_DATA],[GEOGRAPHIC_DATA],[GEOGRAPHIC_DATA]"
type input "120.000"
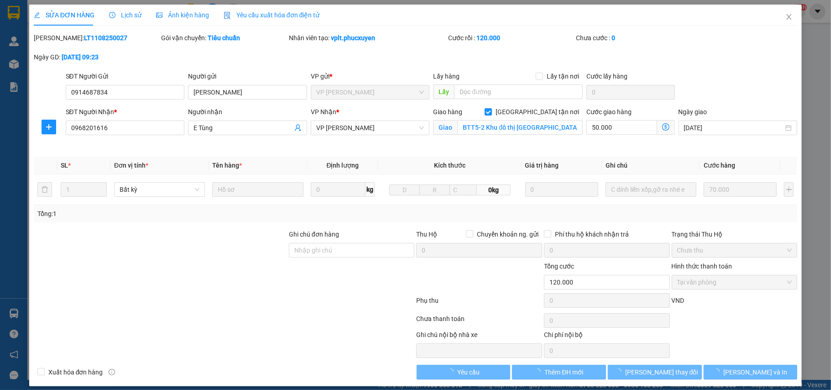
click at [117, 11] on span "Lịch sử" at bounding box center [125, 14] width 32 height 7
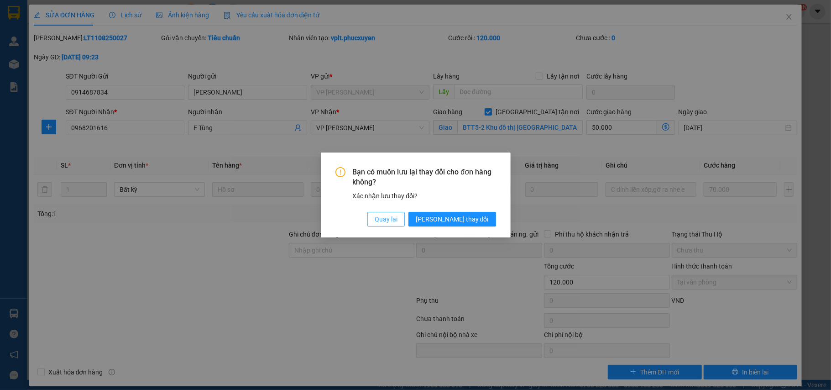
click at [397, 220] on span "Quay lại" at bounding box center [386, 219] width 23 height 10
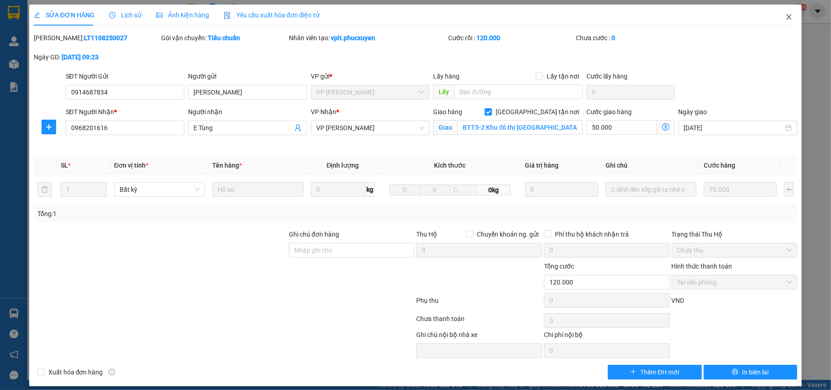
click at [785, 19] on icon "close" at bounding box center [788, 16] width 7 height 7
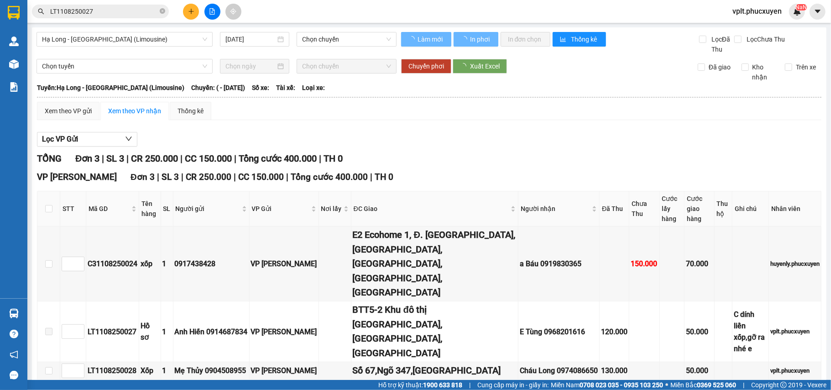
click at [126, 14] on input "LT1108250027" at bounding box center [104, 11] width 108 height 10
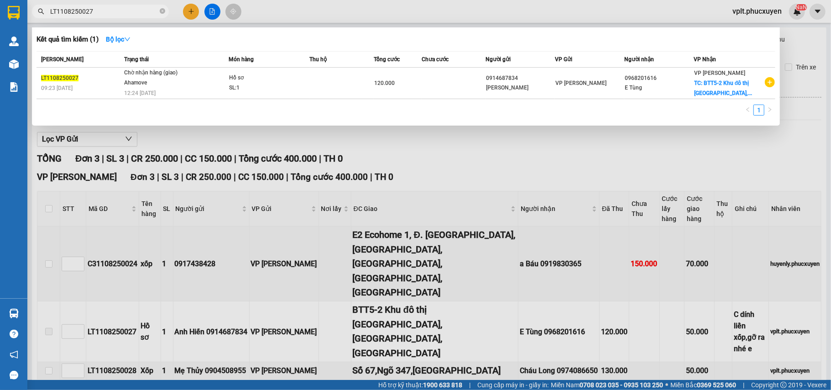
drag, startPoint x: 542, startPoint y: 152, endPoint x: 170, endPoint y: 46, distance: 386.9
click at [541, 152] on div at bounding box center [415, 195] width 831 height 390
click at [165, 10] on icon "close-circle" at bounding box center [162, 10] width 5 height 5
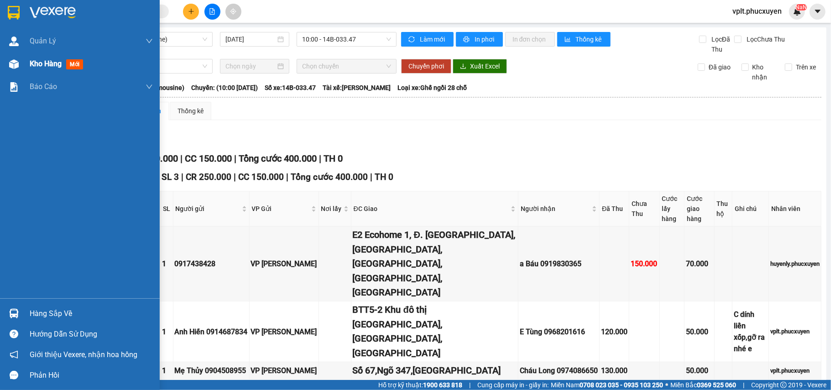
click at [50, 66] on span "Kho hàng" at bounding box center [46, 63] width 32 height 9
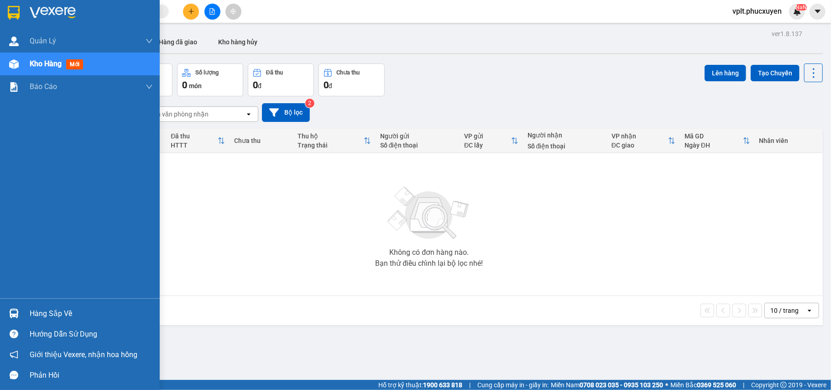
click at [64, 311] on div "Hàng sắp về" at bounding box center [91, 314] width 123 height 14
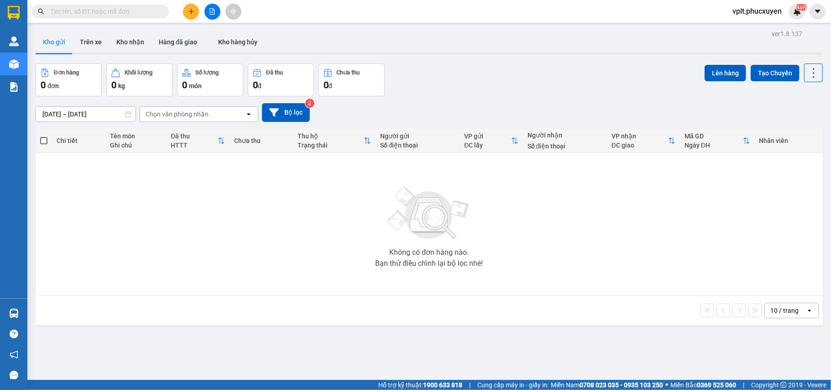
click at [480, 354] on section "Kết quả tìm kiếm ( 1 ) Bộ lọc Mã ĐH Trạng thái Món hàng Thu hộ Tổng cước Chưa c…" at bounding box center [415, 195] width 831 height 390
click at [81, 9] on input "text" at bounding box center [104, 11] width 108 height 10
click at [214, 15] on button at bounding box center [212, 12] width 16 height 16
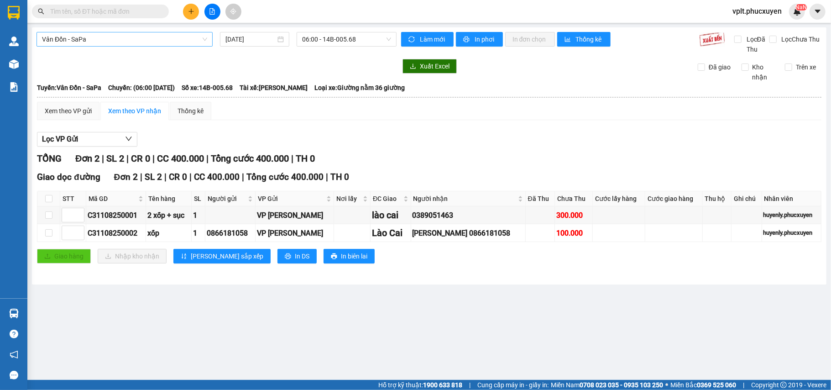
click at [114, 40] on span "Vân Đồn - SaPa" at bounding box center [124, 39] width 165 height 14
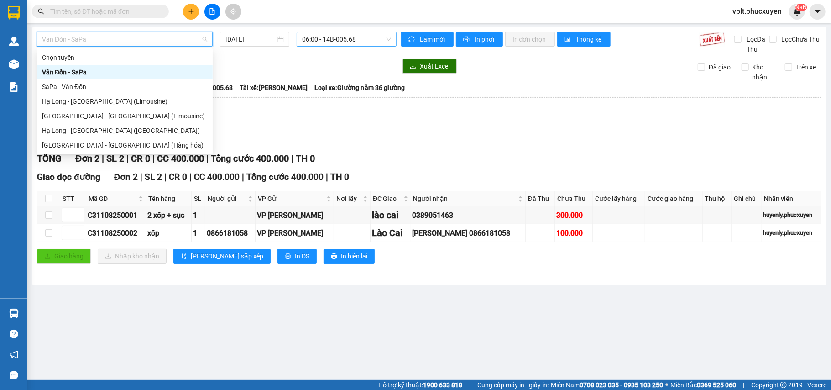
click at [371, 37] on span "06:00 - 14B-005.68" at bounding box center [346, 39] width 89 height 14
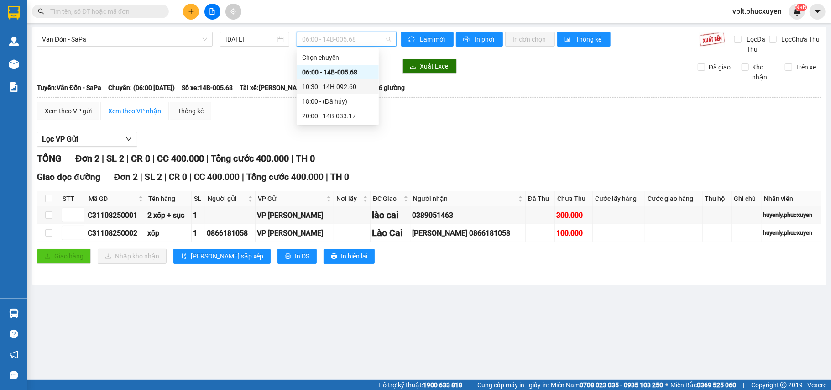
click at [344, 87] on div "10:30 - 14H-092.60" at bounding box center [337, 87] width 71 height 10
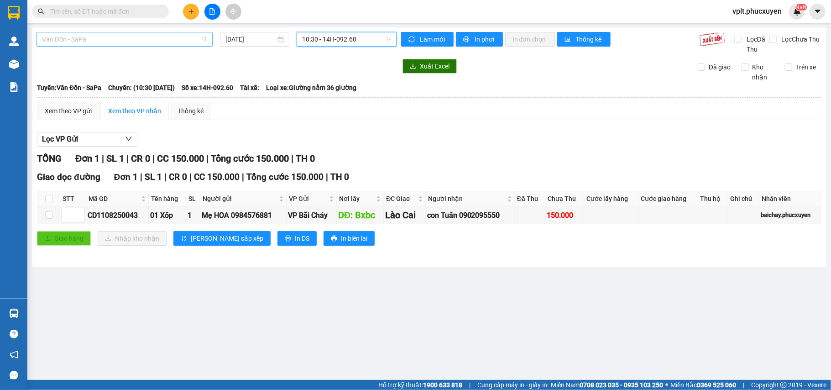
click at [105, 37] on span "Vân Đồn - SaPa" at bounding box center [124, 39] width 165 height 14
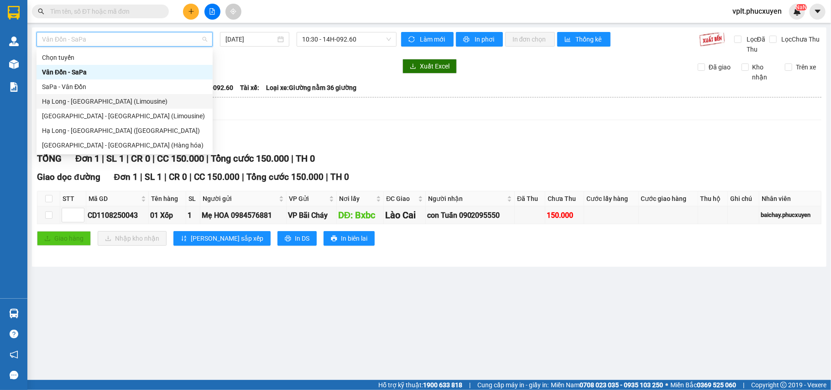
click at [104, 99] on div "Hạ Long - [GEOGRAPHIC_DATA] (Limousine)" at bounding box center [124, 101] width 165 height 10
type input "[DATE]"
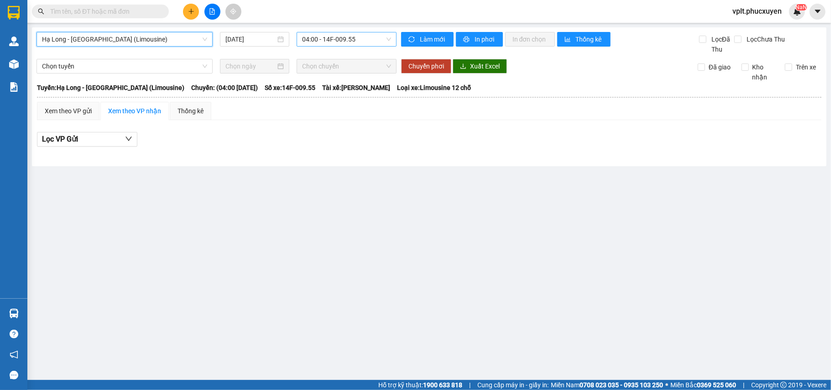
click at [377, 41] on span "04:00 - 14F-009.55" at bounding box center [346, 39] width 89 height 14
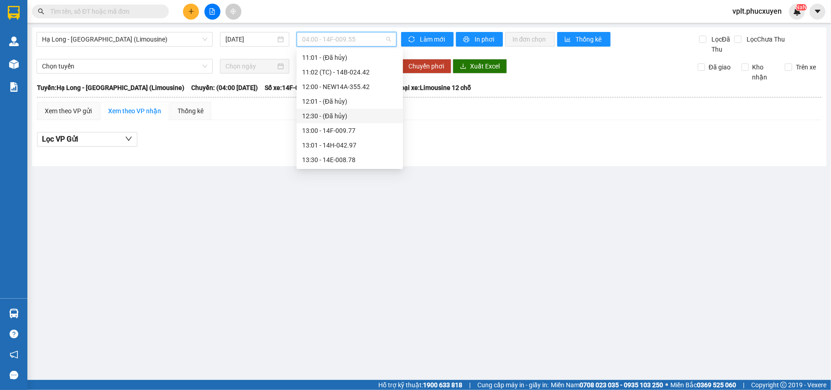
scroll to position [243, 0]
click at [351, 118] on div "10:00 - 14B-033.47" at bounding box center [349, 121] width 95 height 10
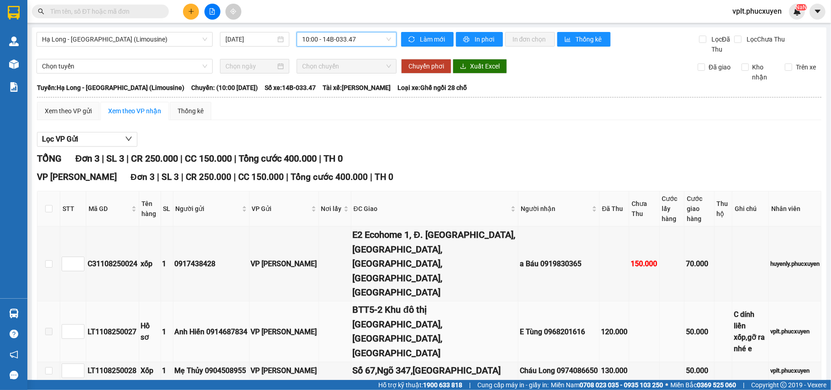
click at [116, 326] on div "LT1108250027" at bounding box center [113, 331] width 50 height 11
copy div "LT1108250027"
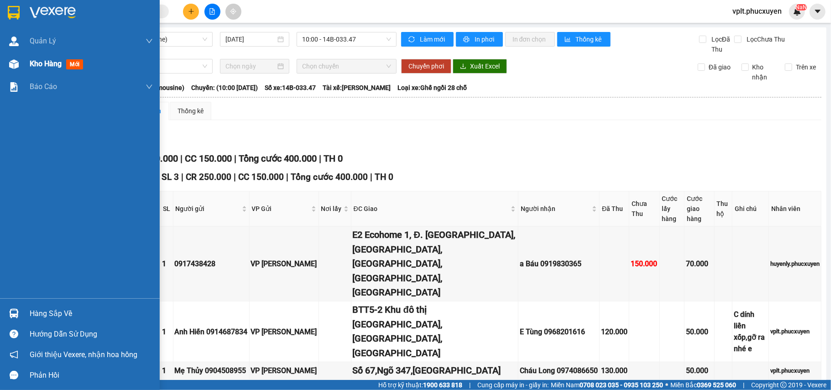
click at [46, 56] on div "Kho hàng mới" at bounding box center [91, 63] width 123 height 23
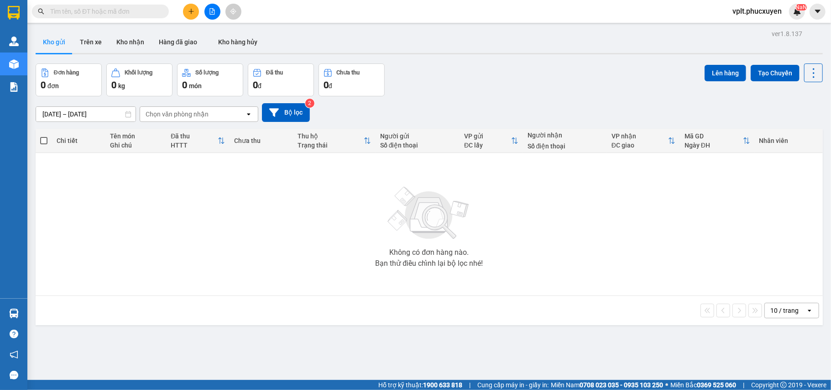
click at [84, 10] on input "text" at bounding box center [104, 11] width 108 height 10
paste input "LT1108250027"
type input "LT1108250027"
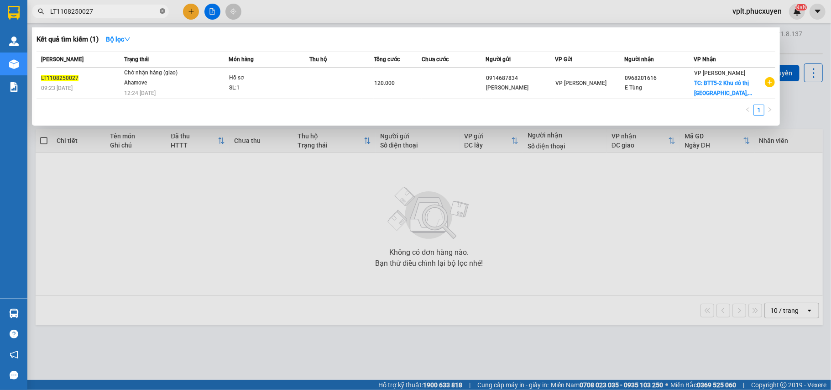
click at [162, 10] on icon "close-circle" at bounding box center [162, 10] width 5 height 5
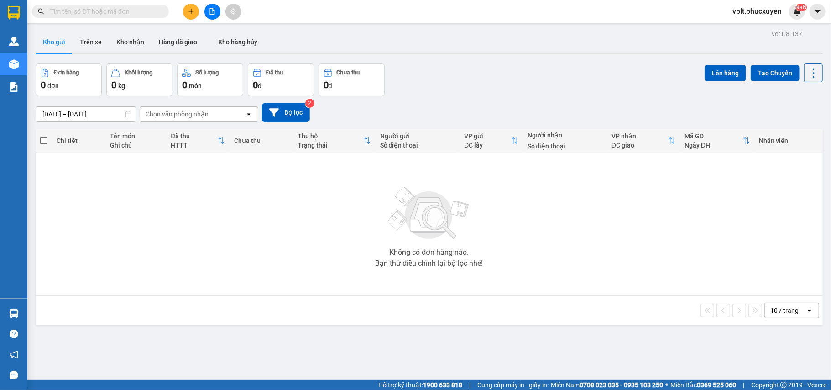
drag, startPoint x: 175, startPoint y: 314, endPoint x: 166, endPoint y: 313, distance: 9.2
click at [173, 314] on div "10 / trang open" at bounding box center [429, 311] width 780 height 16
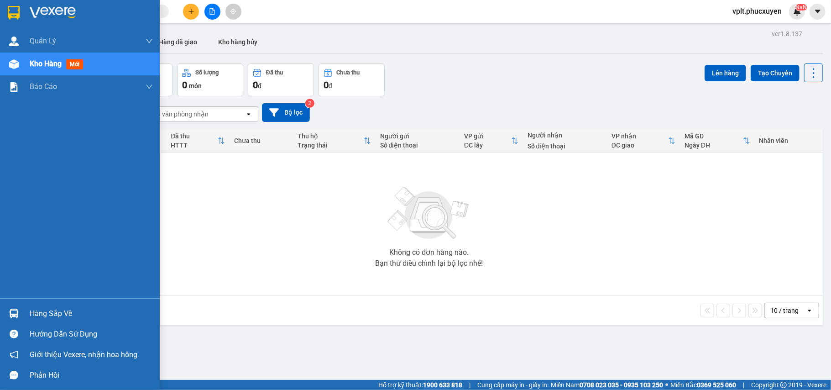
drag, startPoint x: 46, startPoint y: 314, endPoint x: 94, endPoint y: 326, distance: 49.4
click at [49, 314] on div "Hàng sắp về" at bounding box center [91, 314] width 123 height 14
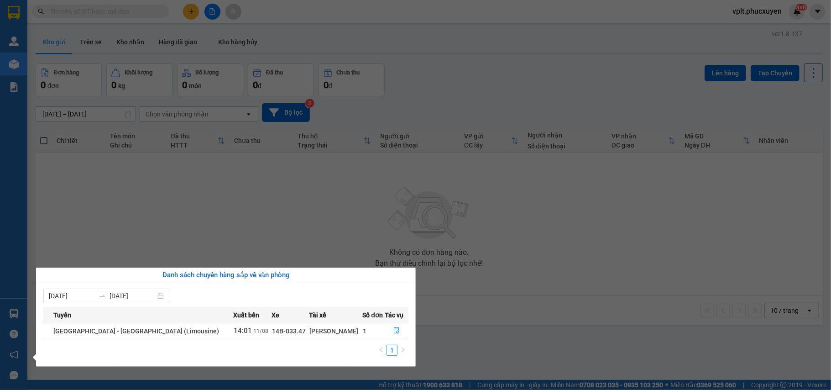
click at [353, 98] on section "Kết quả tìm kiếm ( 1 ) Bộ lọc Mã ĐH Trạng thái Món hàng Thu hộ Tổng cước Chưa c…" at bounding box center [415, 195] width 831 height 390
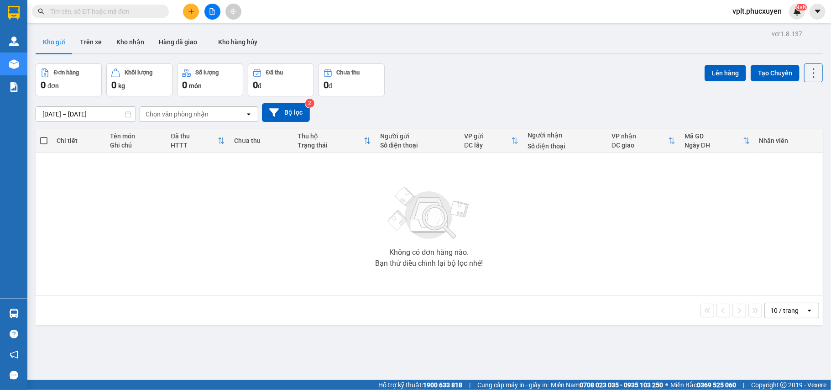
click at [86, 12] on input "text" at bounding box center [104, 11] width 108 height 10
paste input "LT1108250027"
type input "LT1108250027"
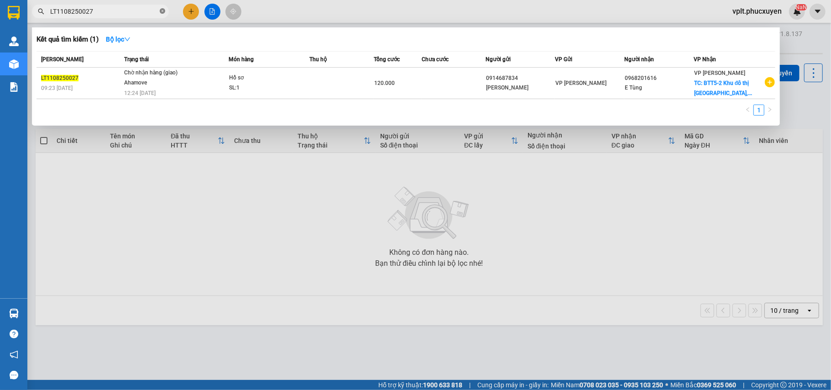
click at [162, 10] on icon "close-circle" at bounding box center [162, 10] width 5 height 5
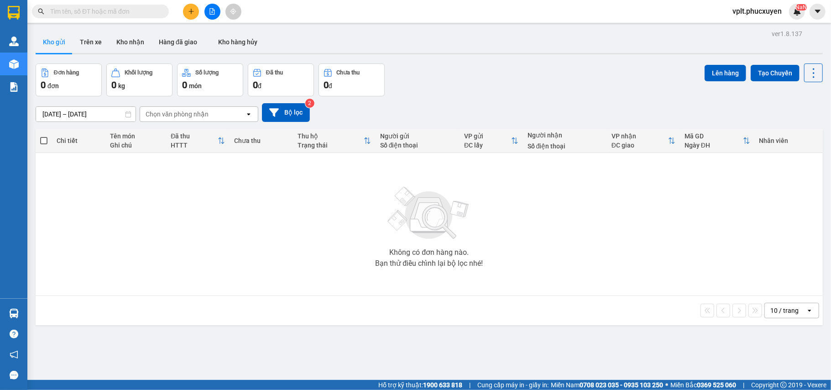
click at [83, 10] on input "text" at bounding box center [104, 11] width 108 height 10
paste input "LT1108250027"
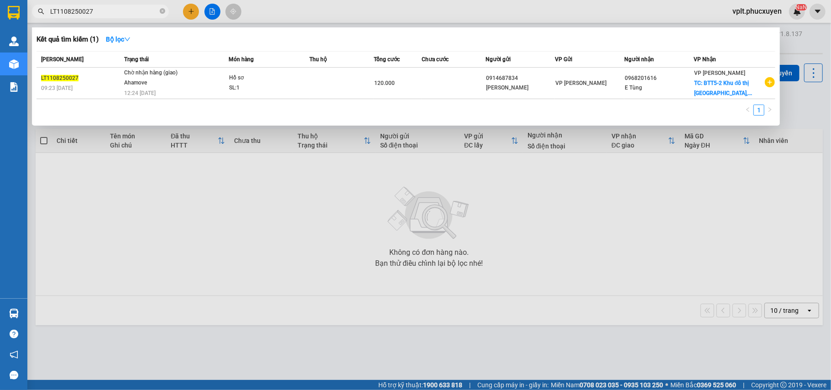
type input "LT1108250027"
click at [256, 243] on div at bounding box center [415, 195] width 831 height 390
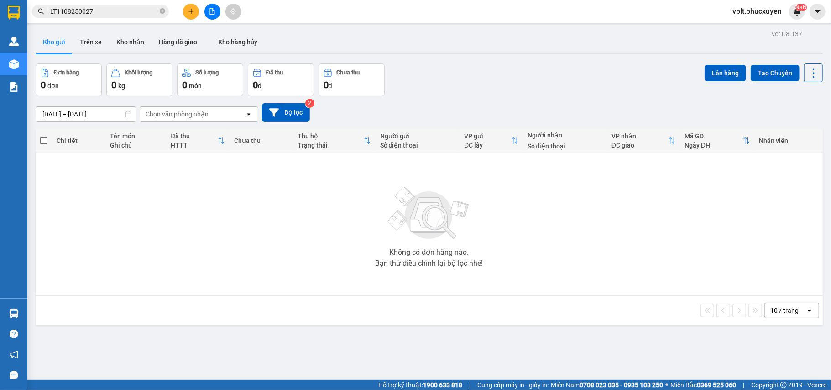
click at [117, 13] on input "LT1108250027" at bounding box center [104, 11] width 108 height 10
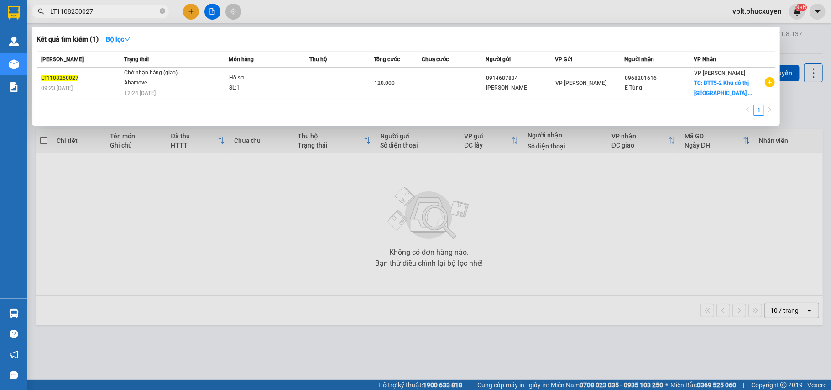
drag, startPoint x: 552, startPoint y: 229, endPoint x: 639, endPoint y: 26, distance: 221.0
click at [553, 229] on div at bounding box center [415, 195] width 831 height 390
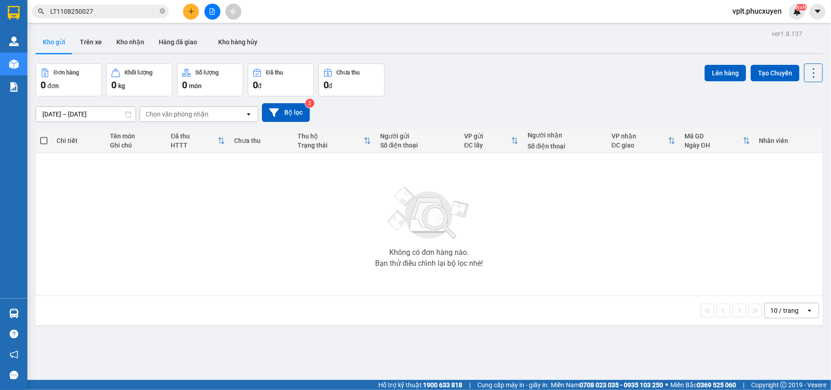
click at [106, 10] on input "LT1108250027" at bounding box center [104, 11] width 108 height 10
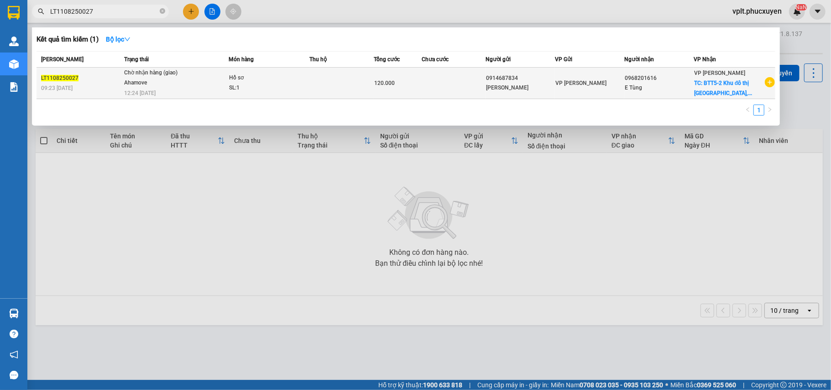
click at [172, 87] on div "Ahamove" at bounding box center [158, 83] width 68 height 10
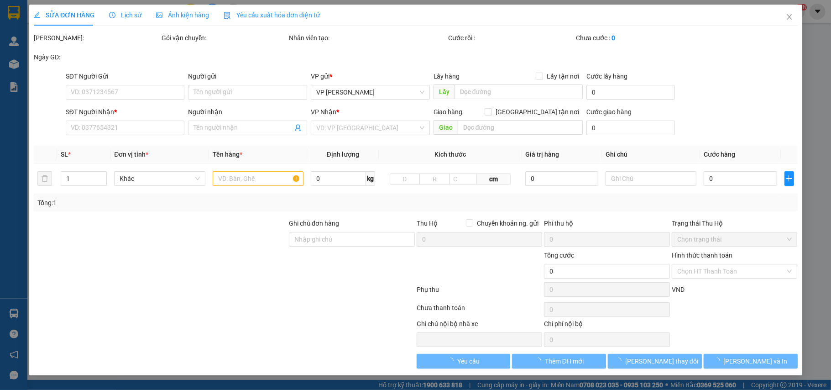
click at [128, 15] on span "Lịch sử" at bounding box center [125, 14] width 32 height 7
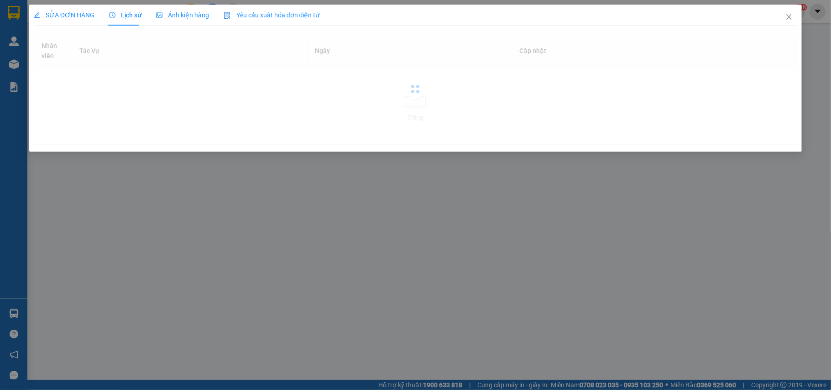
click at [132, 13] on span "Lịch sử" at bounding box center [125, 14] width 32 height 7
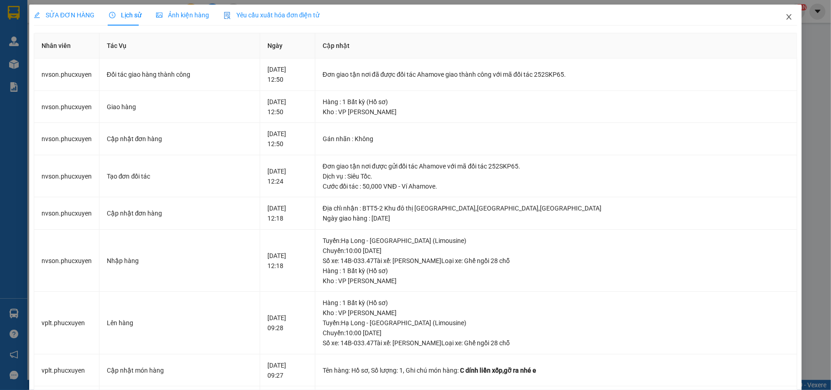
click at [780, 13] on span "Close" at bounding box center [789, 18] width 26 height 26
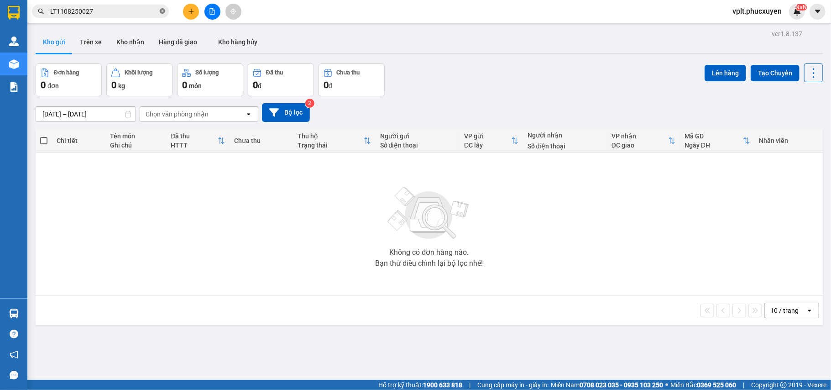
click at [161, 12] on icon "close-circle" at bounding box center [162, 10] width 5 height 5
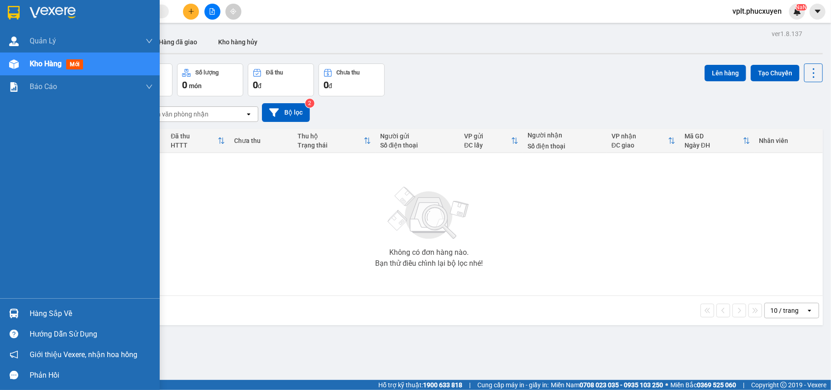
drag, startPoint x: 52, startPoint y: 307, endPoint x: 429, endPoint y: 347, distance: 379.4
click at [55, 307] on div "Hàng sắp về" at bounding box center [91, 314] width 123 height 14
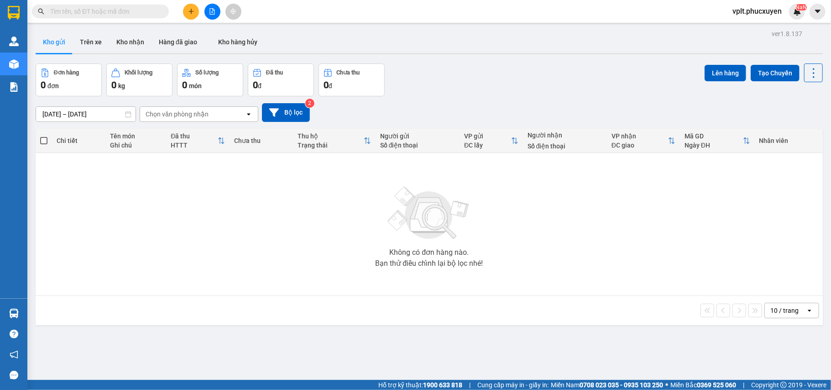
click at [517, 352] on section "Kết quả tìm kiếm ( 1 ) Bộ lọc Mã ĐH Trạng thái Món hàng Thu hộ Tổng cước Chưa c…" at bounding box center [415, 195] width 831 height 390
click at [216, 13] on button at bounding box center [212, 12] width 16 height 16
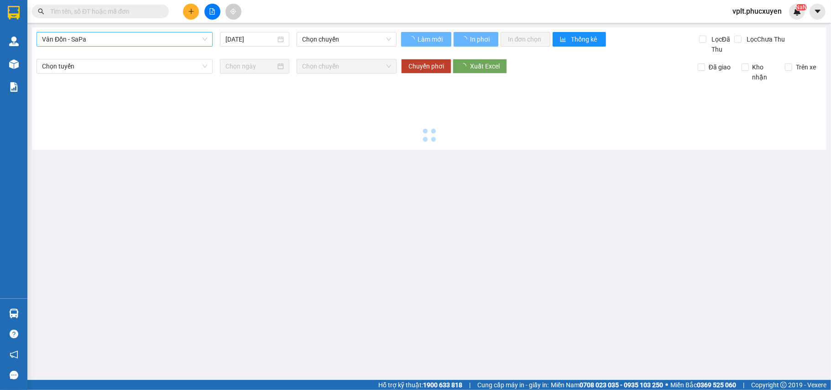
click at [142, 37] on span "Vân Đồn - SaPa" at bounding box center [124, 39] width 165 height 14
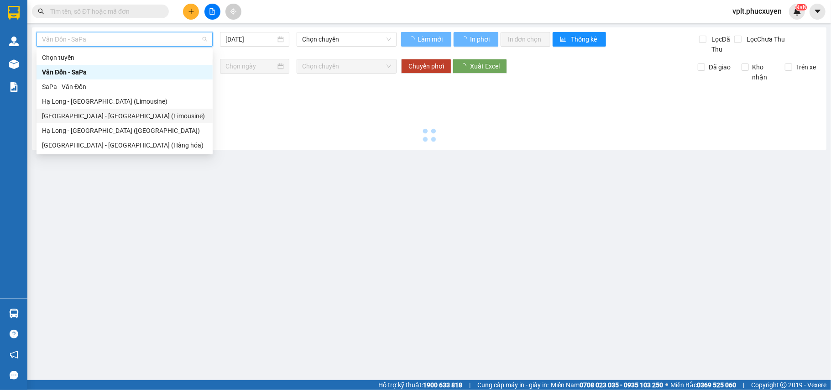
click at [106, 94] on div "Hạ Long - [GEOGRAPHIC_DATA] (Limousine)" at bounding box center [125, 101] width 176 height 15
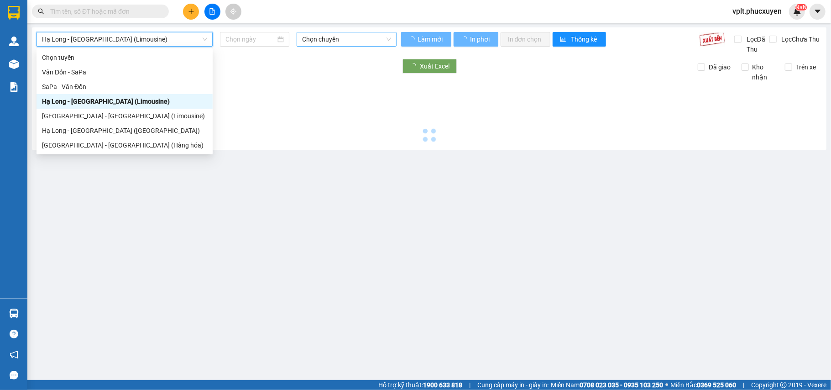
type input "[DATE]"
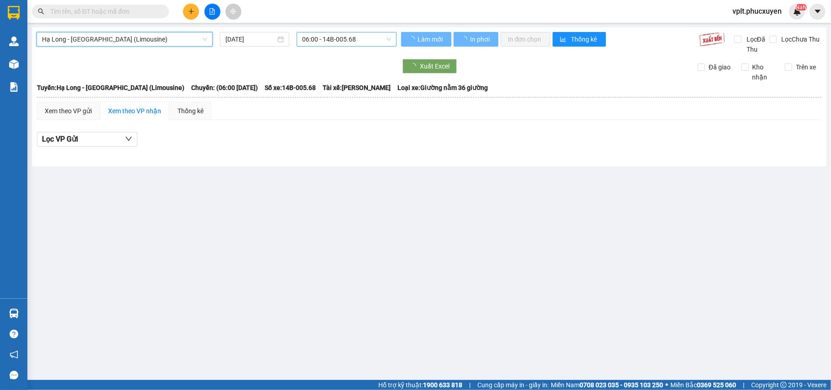
click at [361, 37] on span "06:00 - 14B-005.68" at bounding box center [346, 39] width 89 height 14
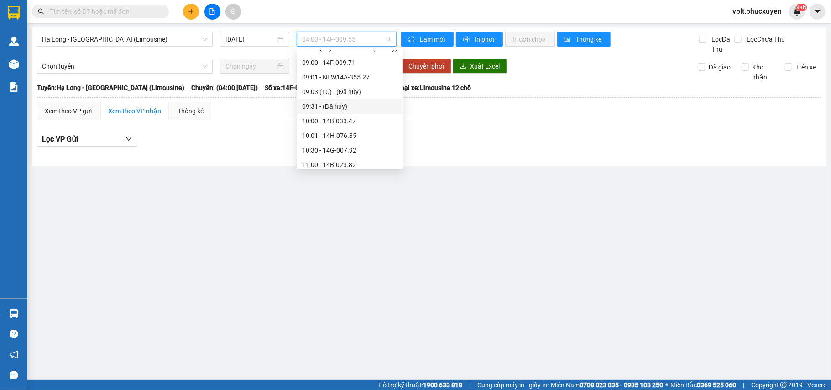
scroll to position [365, 0]
click at [367, 84] on div "12:00 - NEW14A-355.42" at bounding box center [349, 87] width 95 height 10
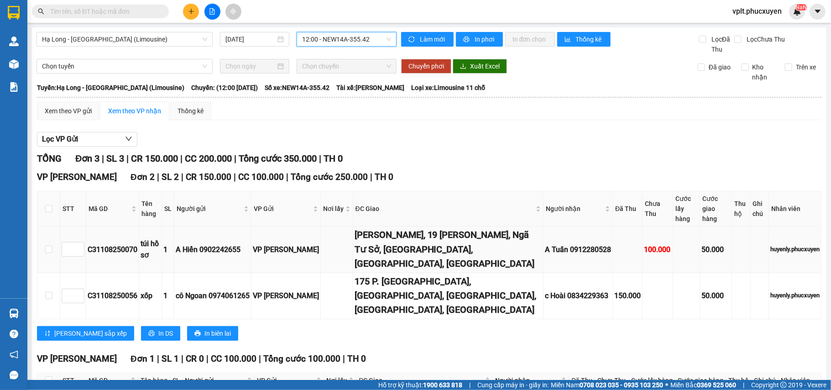
scroll to position [59, 0]
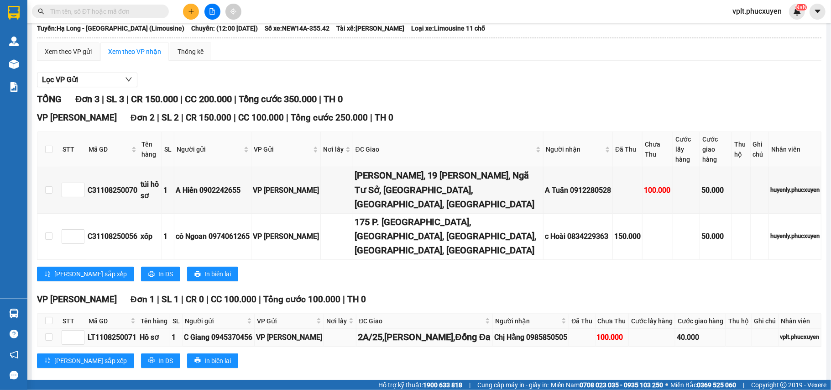
click at [121, 331] on div "LT1108250071" at bounding box center [112, 336] width 49 height 11
click at [120, 331] on div "LT1108250071" at bounding box center [112, 336] width 49 height 11
copy div "LT1108250071"
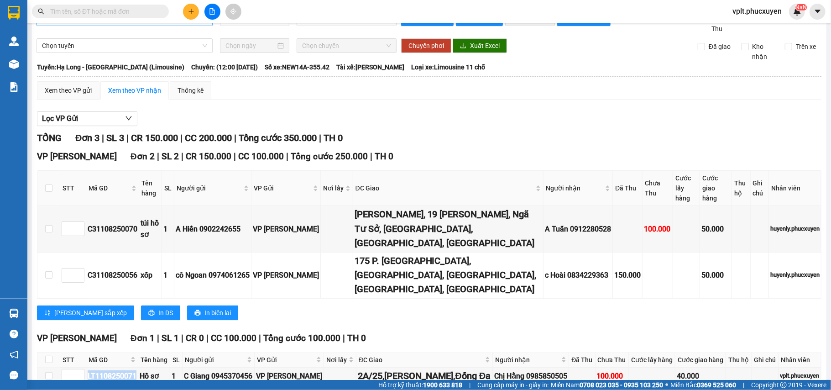
scroll to position [0, 0]
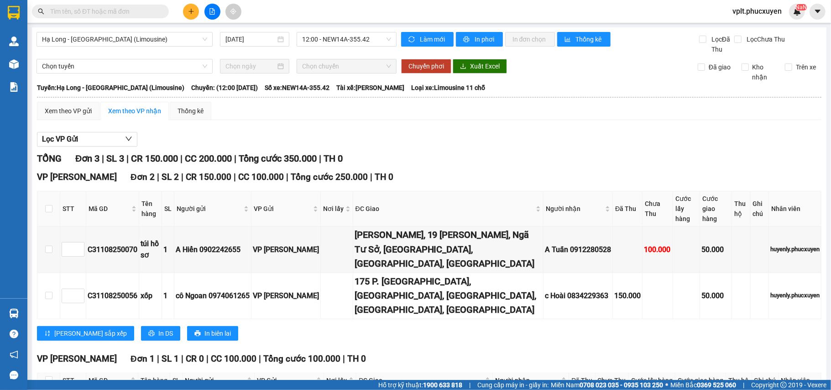
click at [61, 13] on input "text" at bounding box center [104, 11] width 108 height 10
paste input "LT1108250071"
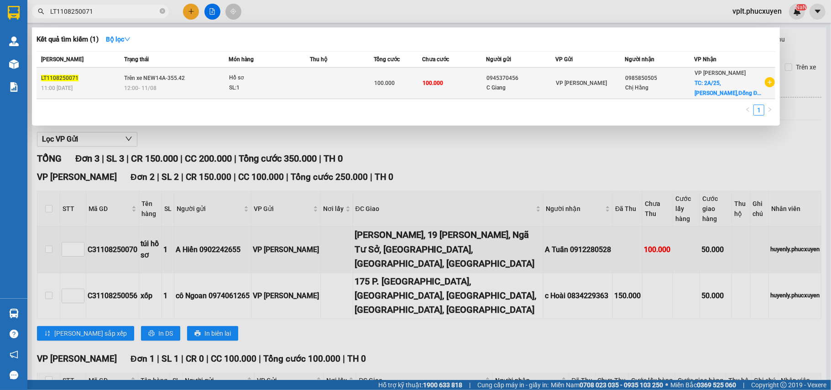
type input "LT1108250071"
click at [190, 80] on td "Trên xe NEW14A-355.42 12:00 [DATE]" at bounding box center [175, 83] width 107 height 31
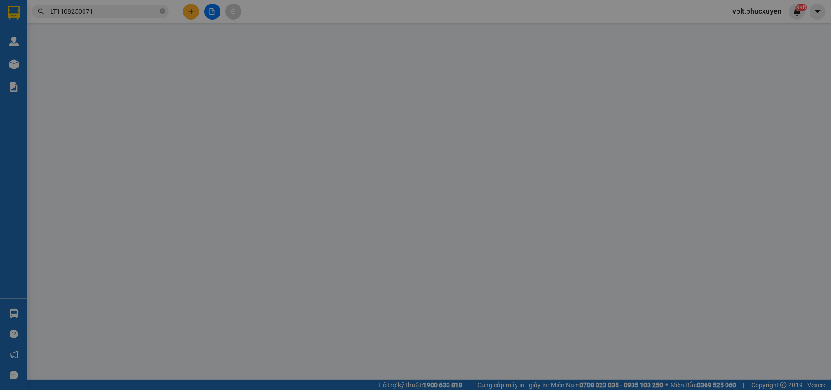
type input "0945370456"
type input "C Giang"
type input "0985850505"
type input "Chị Hằng"
checkbox input "true"
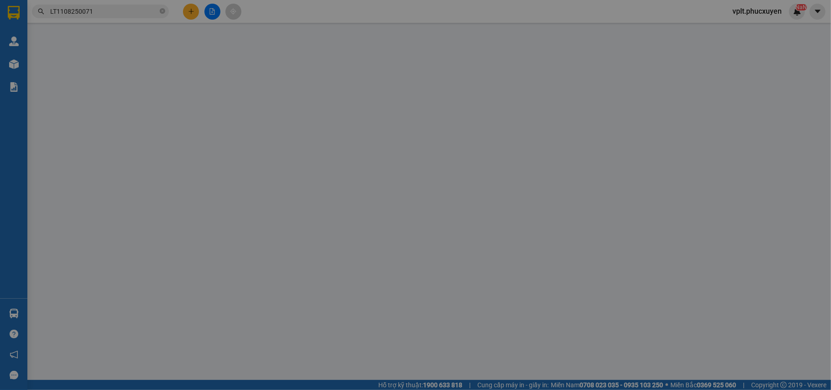
type input "2A/25,[PERSON_NAME],Đống Đa"
type input "100.000"
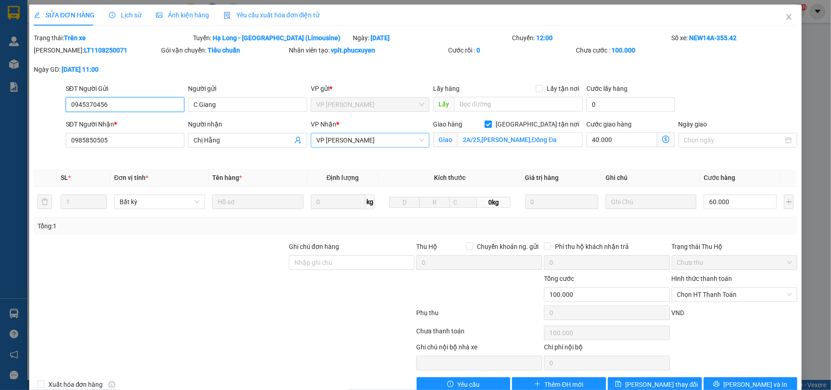
click at [380, 138] on span "VP [PERSON_NAME]" at bounding box center [370, 140] width 108 height 14
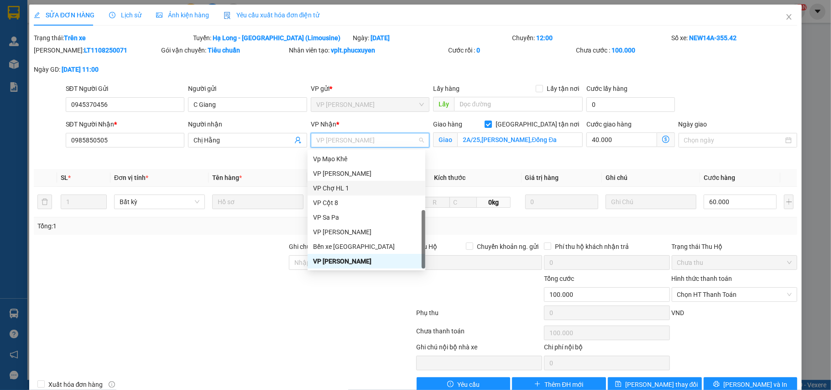
scroll to position [146, 0]
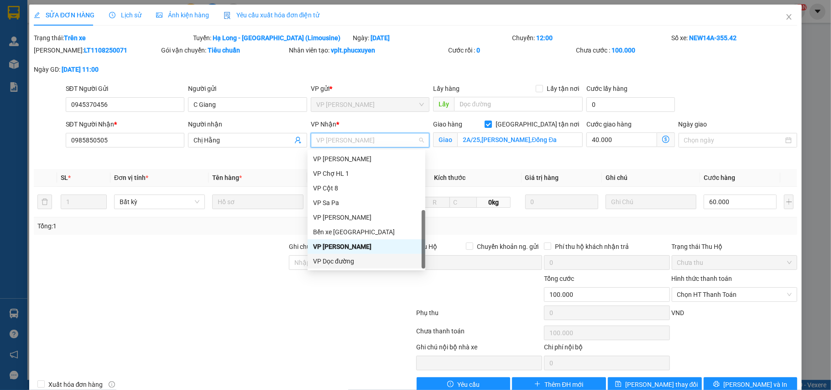
drag, startPoint x: 347, startPoint y: 257, endPoint x: 521, endPoint y: 264, distance: 173.5
click at [348, 258] on div "VP Dọc đường" at bounding box center [366, 261] width 107 height 10
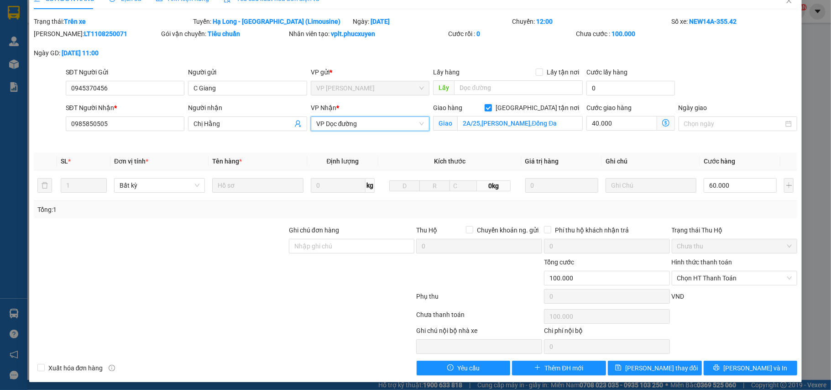
scroll to position [21, 0]
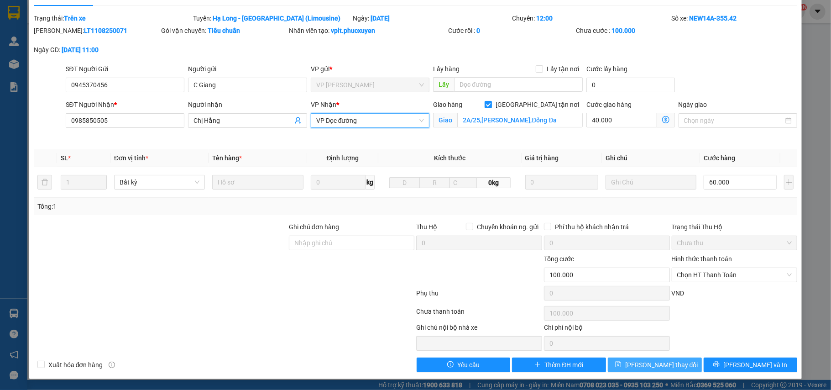
click at [649, 365] on span "[PERSON_NAME] thay đổi" at bounding box center [661, 365] width 73 height 10
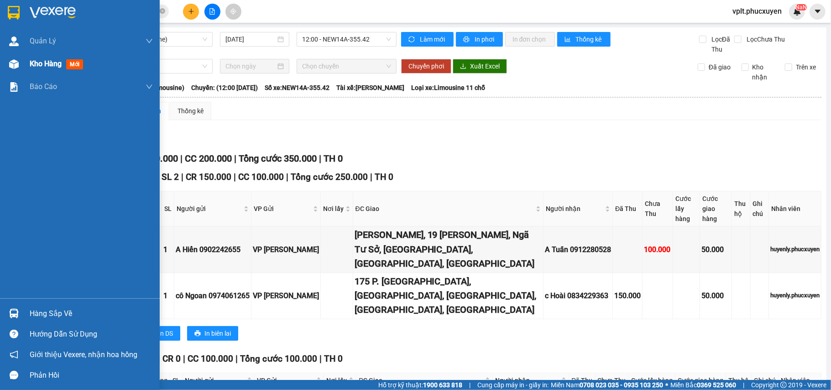
click at [45, 66] on span "Kho hàng" at bounding box center [46, 63] width 32 height 9
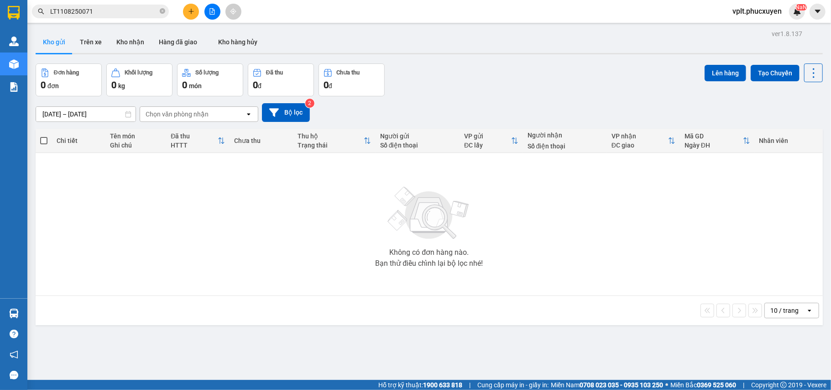
drag, startPoint x: 117, startPoint y: 17, endPoint x: 117, endPoint y: 7, distance: 9.6
click at [117, 15] on span "LT1108250071" at bounding box center [100, 12] width 137 height 14
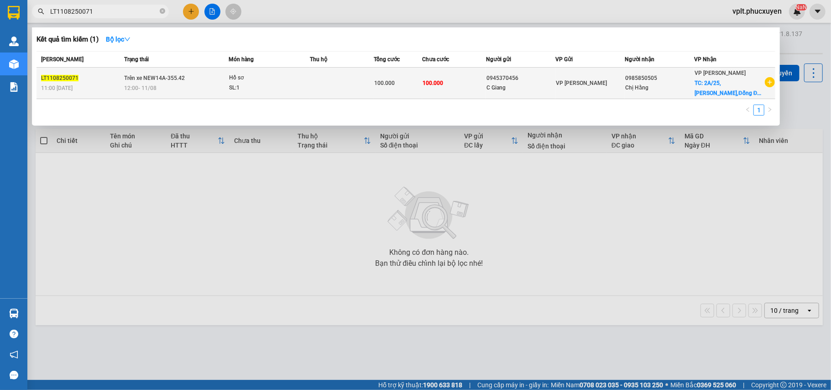
click at [197, 79] on td "Trên xe NEW14A-355.42 12:00 [DATE]" at bounding box center [175, 83] width 107 height 31
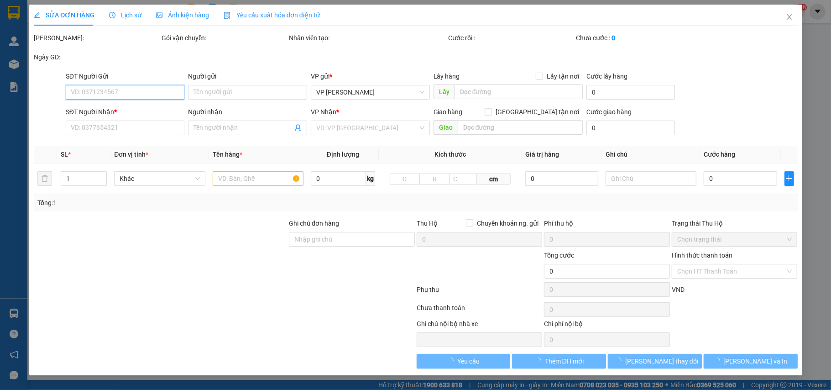
type input "0945370456"
type input "C Giang"
type input "0985850505"
type input "Chị Hằng"
checkbox input "true"
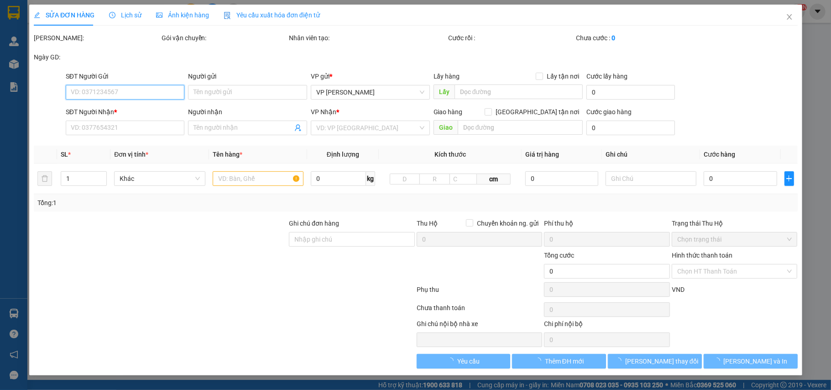
type input "2A/25,[PERSON_NAME],Đống Đa"
type input "100.000"
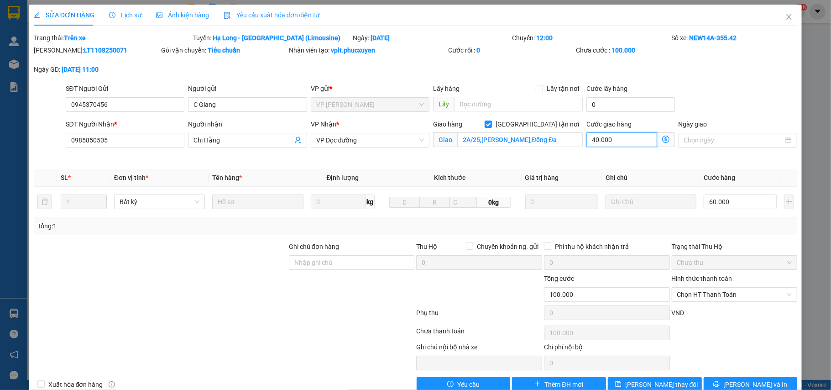
click at [625, 139] on input "40.000" at bounding box center [621, 139] width 70 height 15
type input "60.005"
type input "50"
type input "60.050"
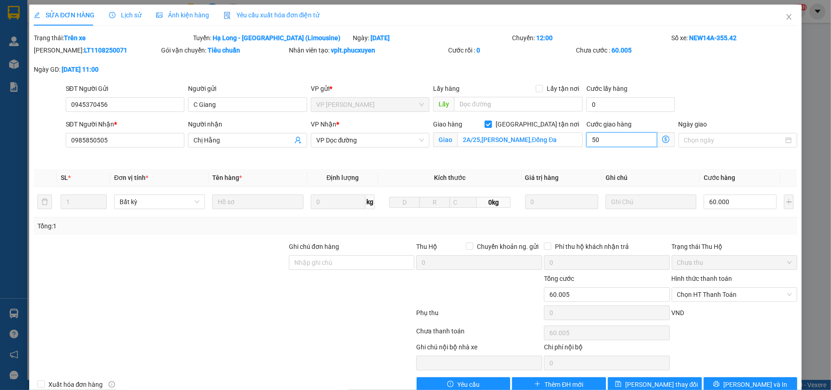
type input "60.050"
type input "50"
click at [747, 208] on input "60.000" at bounding box center [740, 201] width 73 height 15
type input "110.000"
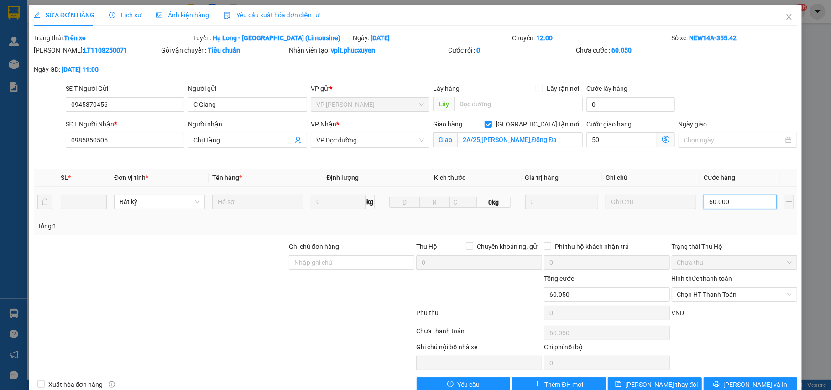
type input "50.000"
type input "50.005"
type input "5"
type input "50.050"
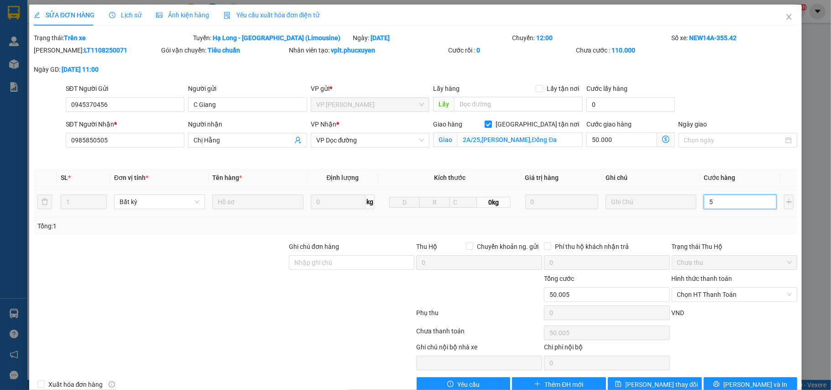
type input "50.050"
type input "50"
type input "100.000"
type input "50.000"
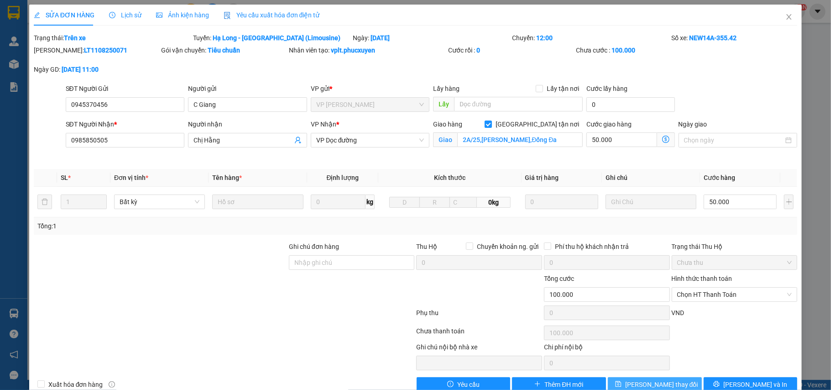
click at [664, 381] on span "[PERSON_NAME] thay đổi" at bounding box center [661, 384] width 73 height 10
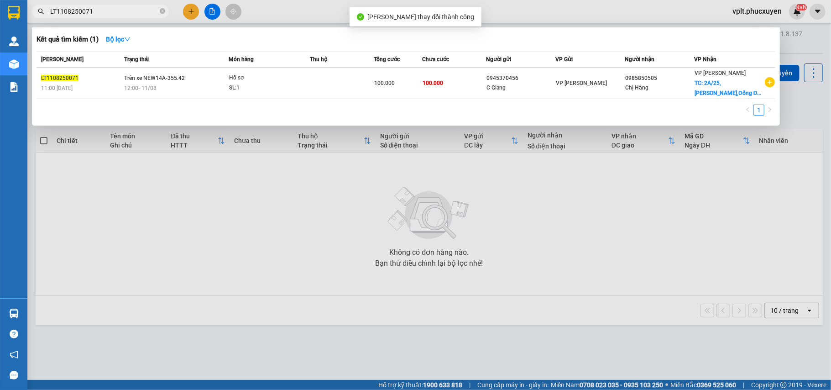
click at [133, 15] on input "LT1108250071" at bounding box center [104, 11] width 108 height 10
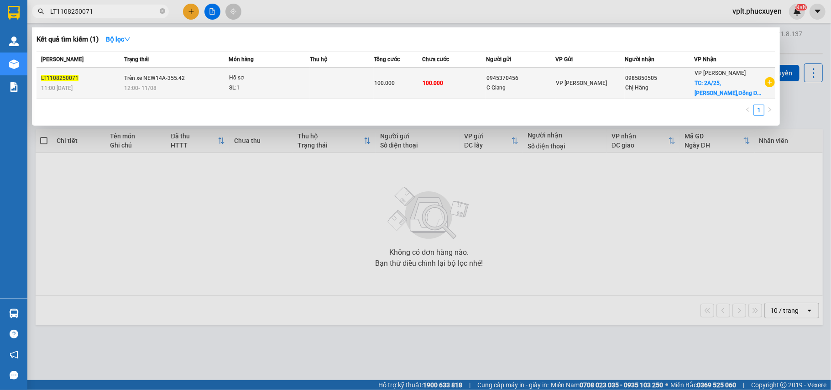
click at [209, 85] on div "12:00 [DATE]" at bounding box center [176, 88] width 104 height 10
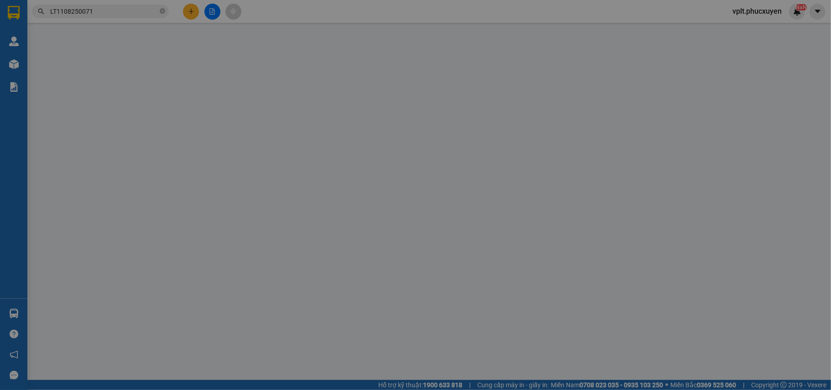
type input "0945370456"
type input "C Giang"
type input "0985850505"
type input "Chị Hằng"
checkbox input "true"
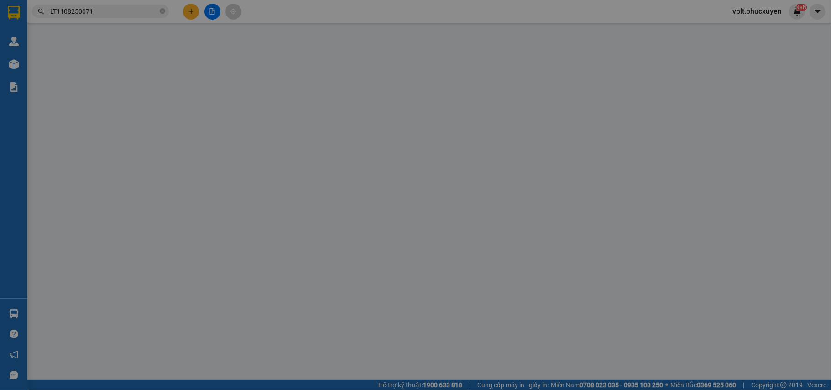
type input "2A/25,[PERSON_NAME],Đống Đa"
type input "100.000"
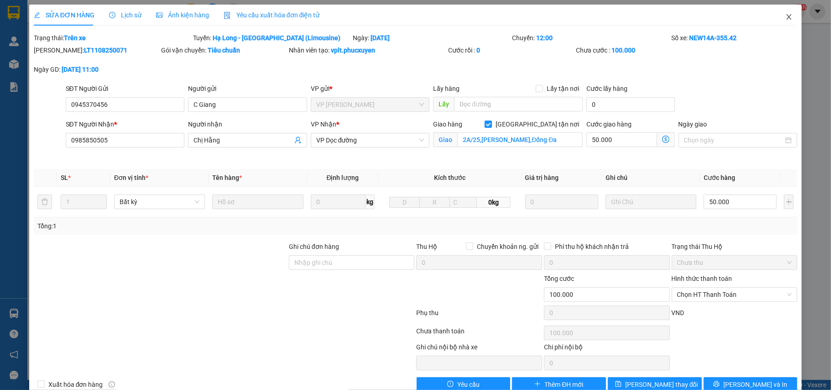
drag, startPoint x: 778, startPoint y: 15, endPoint x: 773, endPoint y: 15, distance: 5.5
click at [776, 15] on span "Close" at bounding box center [789, 18] width 26 height 26
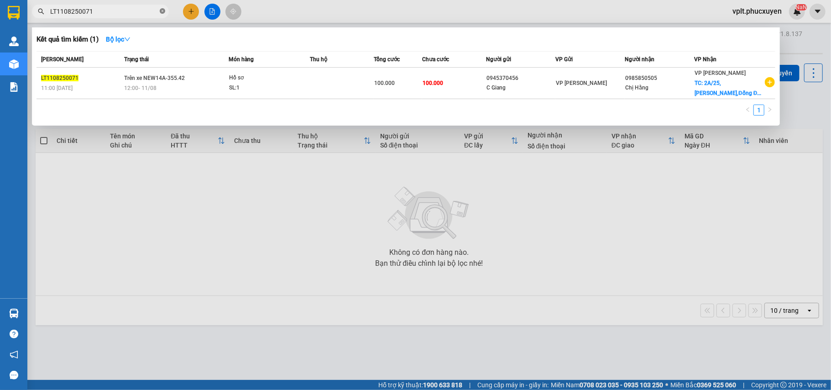
click at [163, 11] on icon "close-circle" at bounding box center [162, 10] width 5 height 5
